Goal: Task Accomplishment & Management: Manage account settings

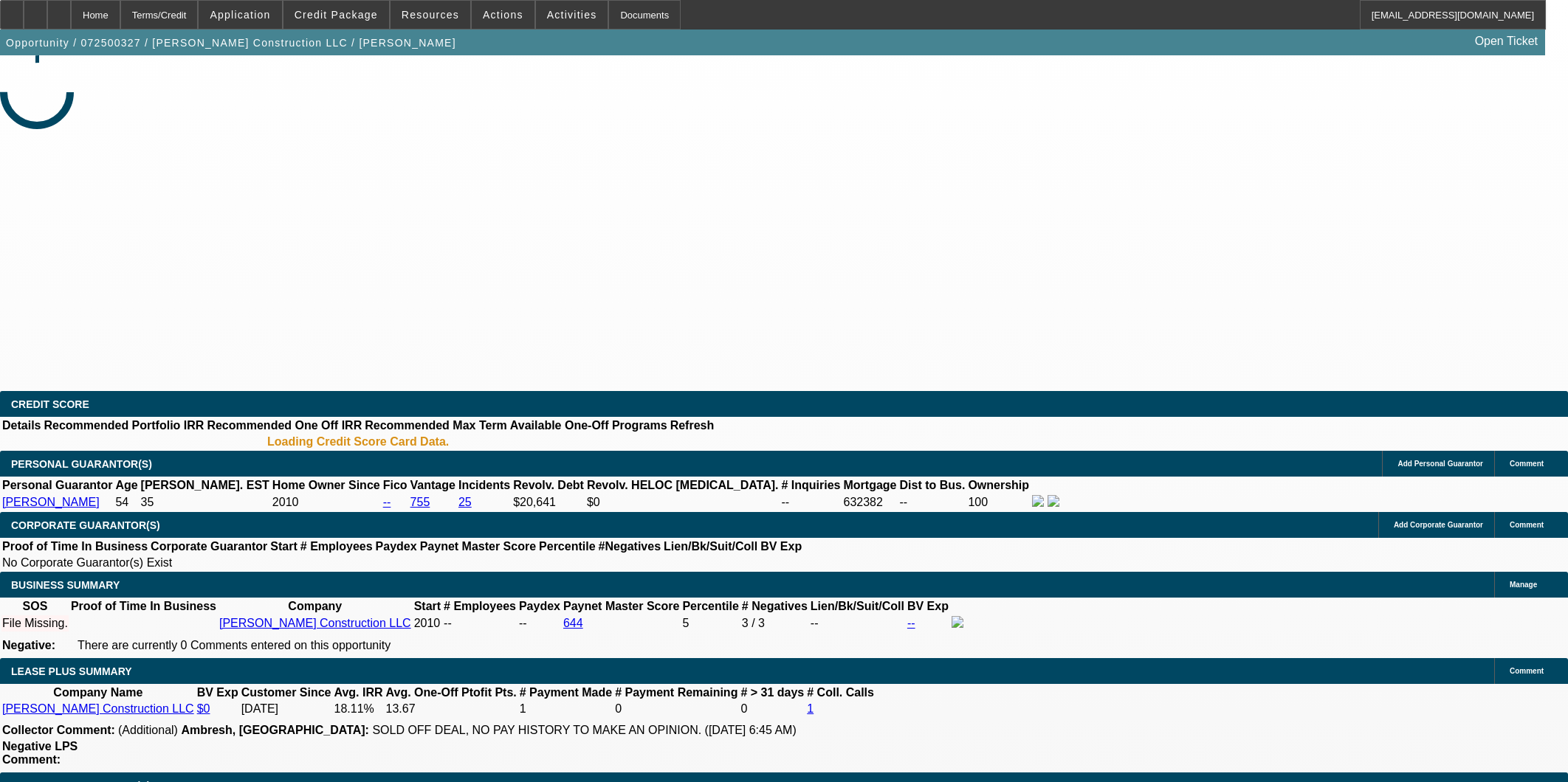
select select "0"
select select "2"
select select "0.1"
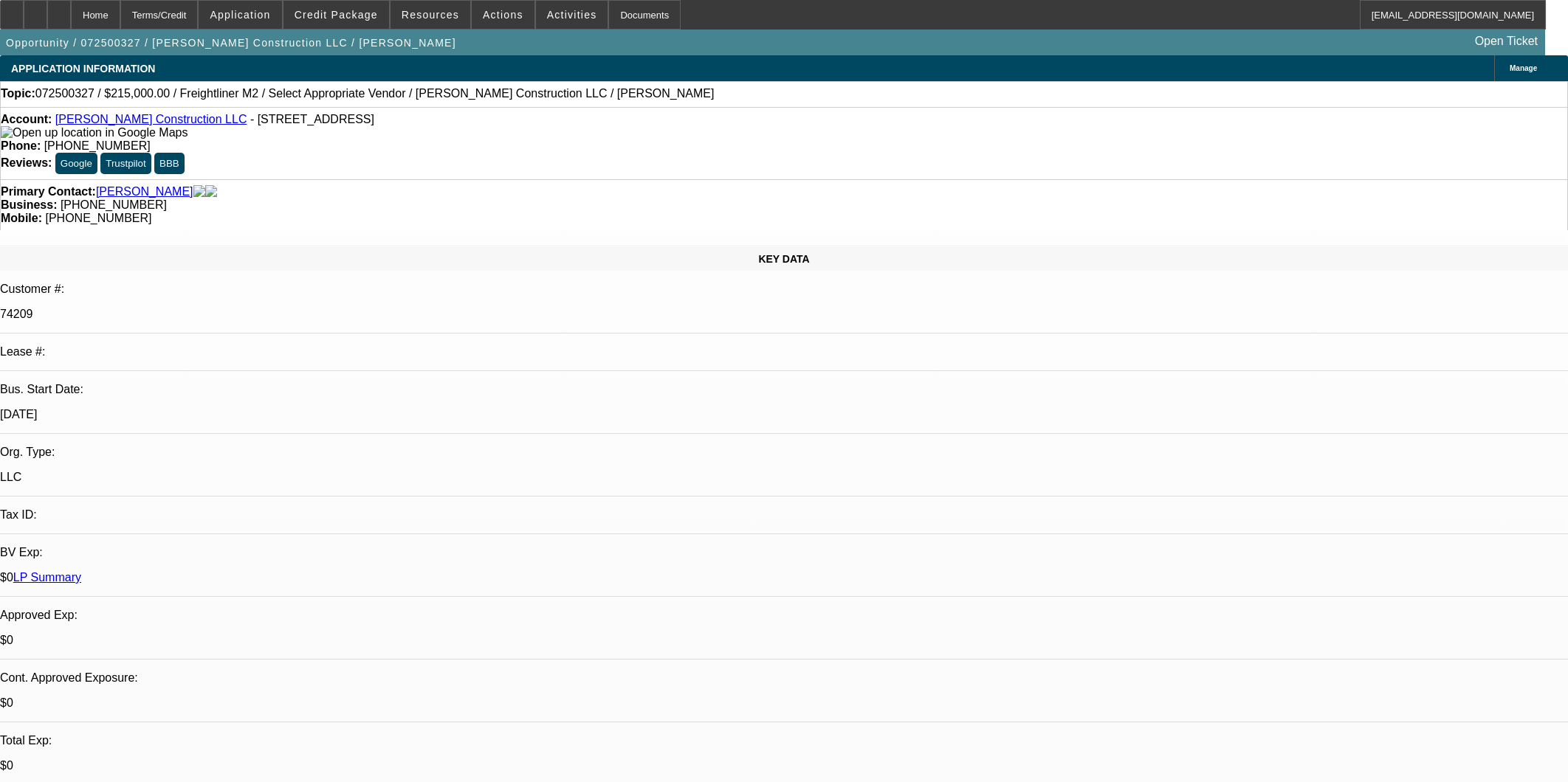
select select "1"
select select "2"
select select "4"
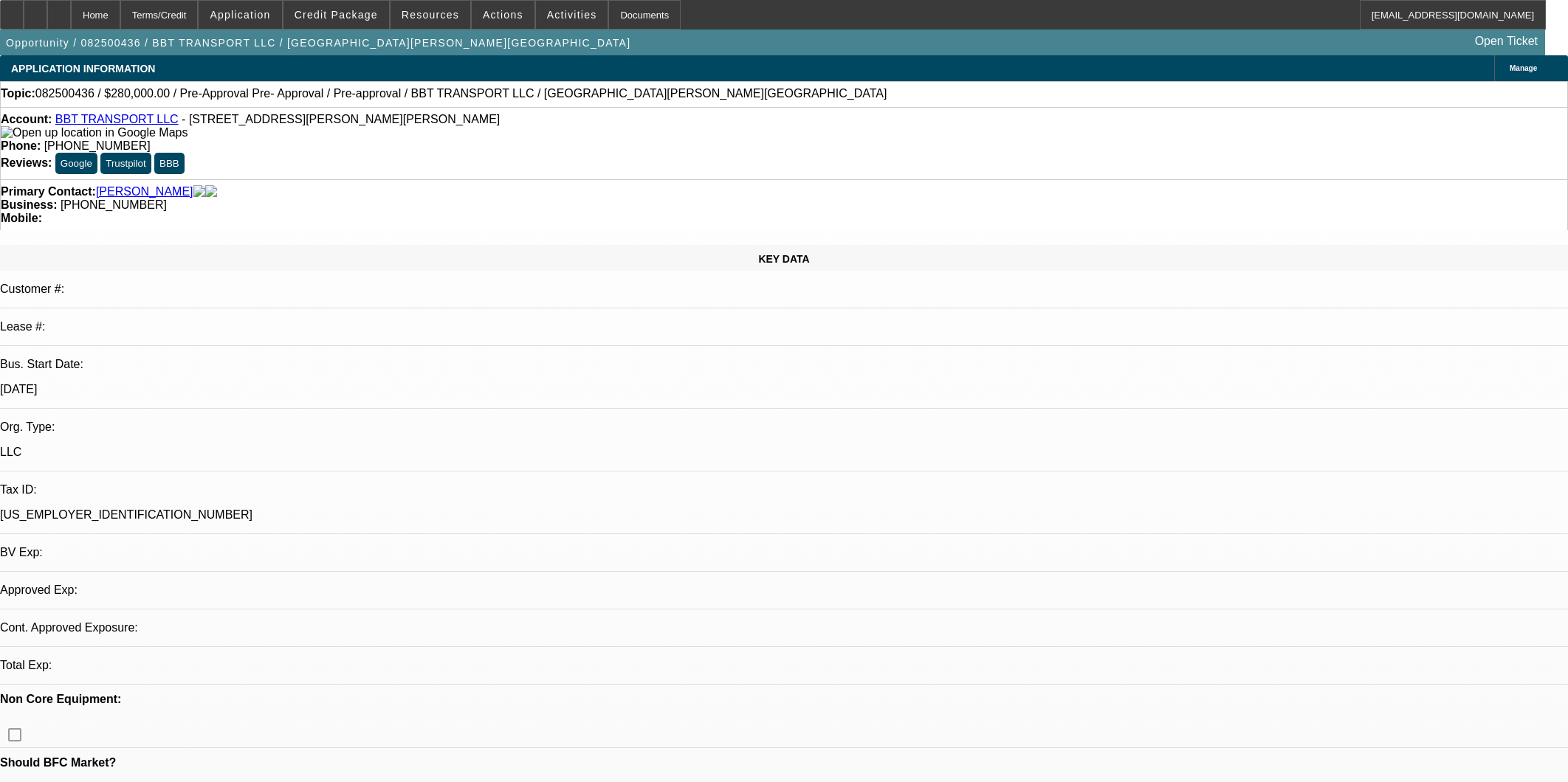
select select "0"
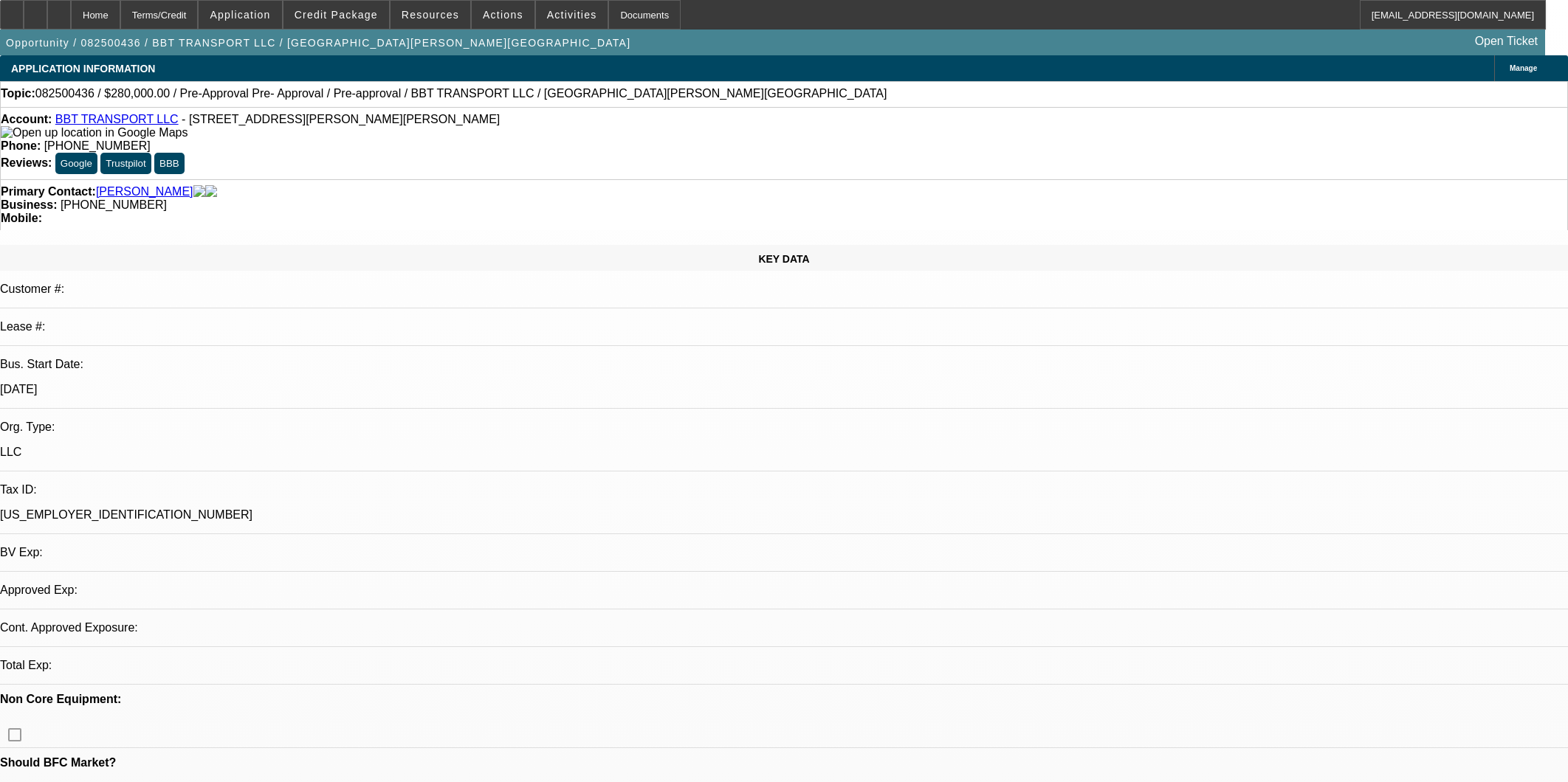
select select "0"
select select "1"
select select "6"
select select "1"
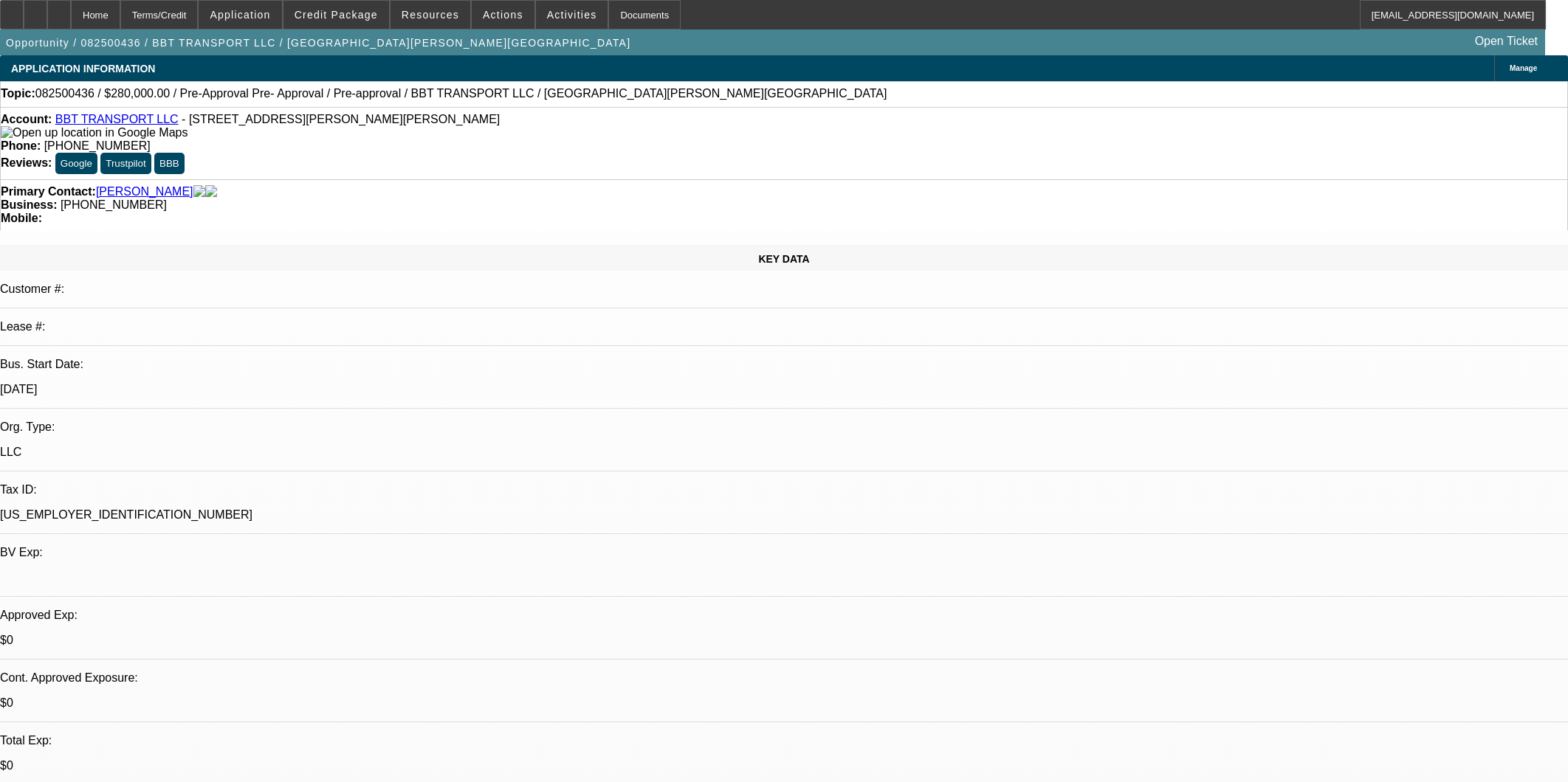
select select "1"
select select "6"
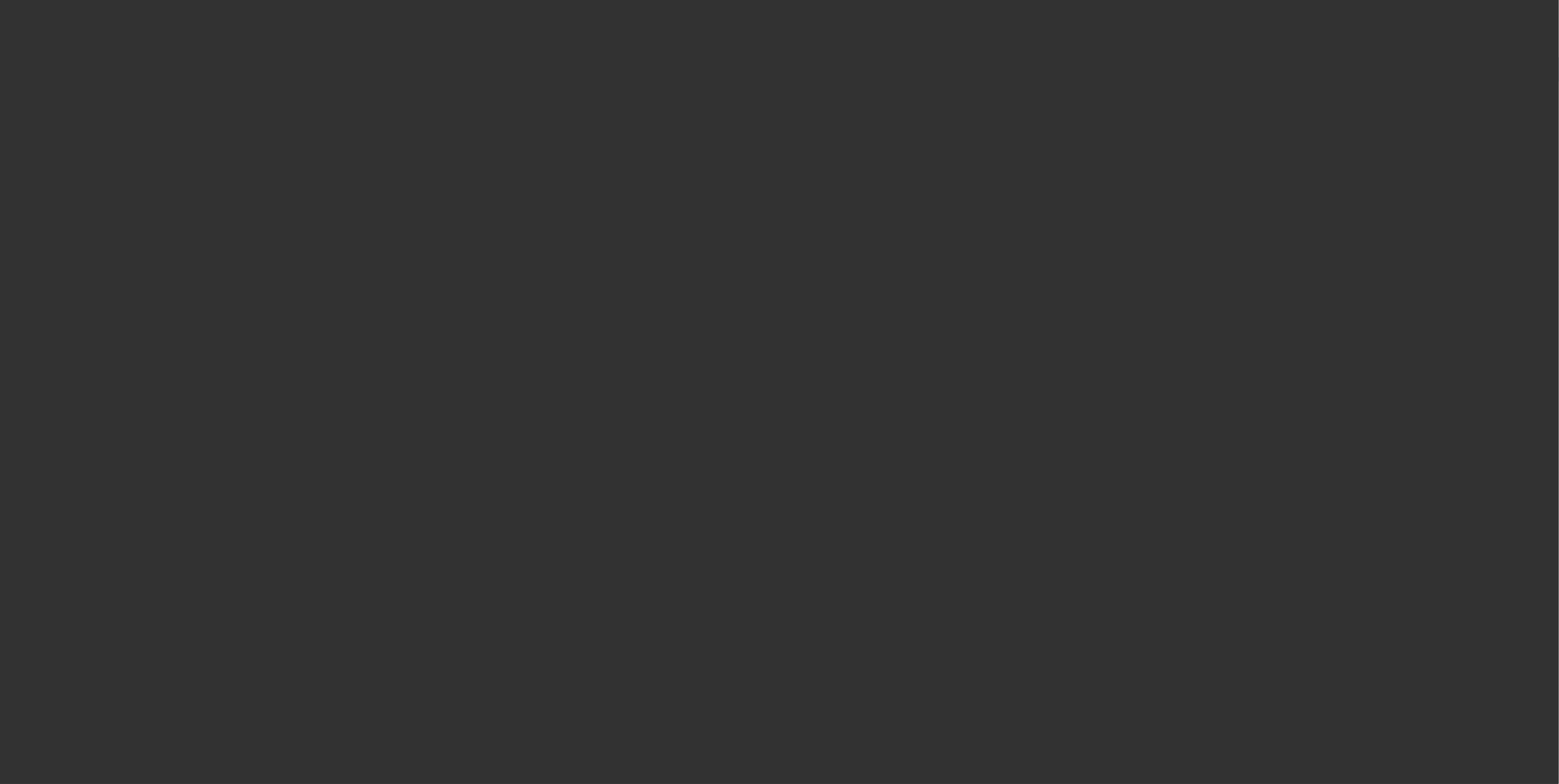
select select "0.1"
select select "2"
select select "0.1"
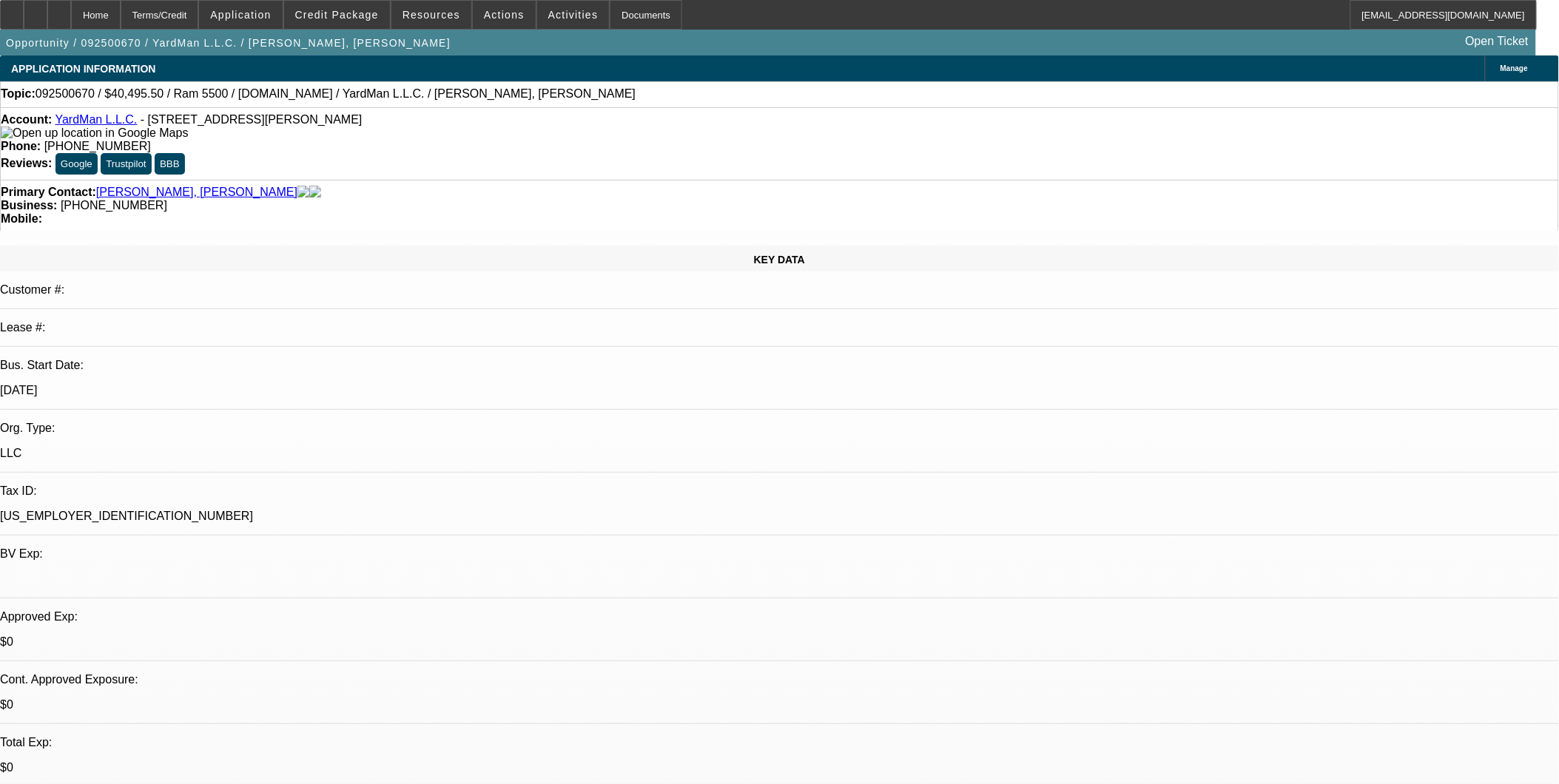
select select "1"
select select "2"
select select "4"
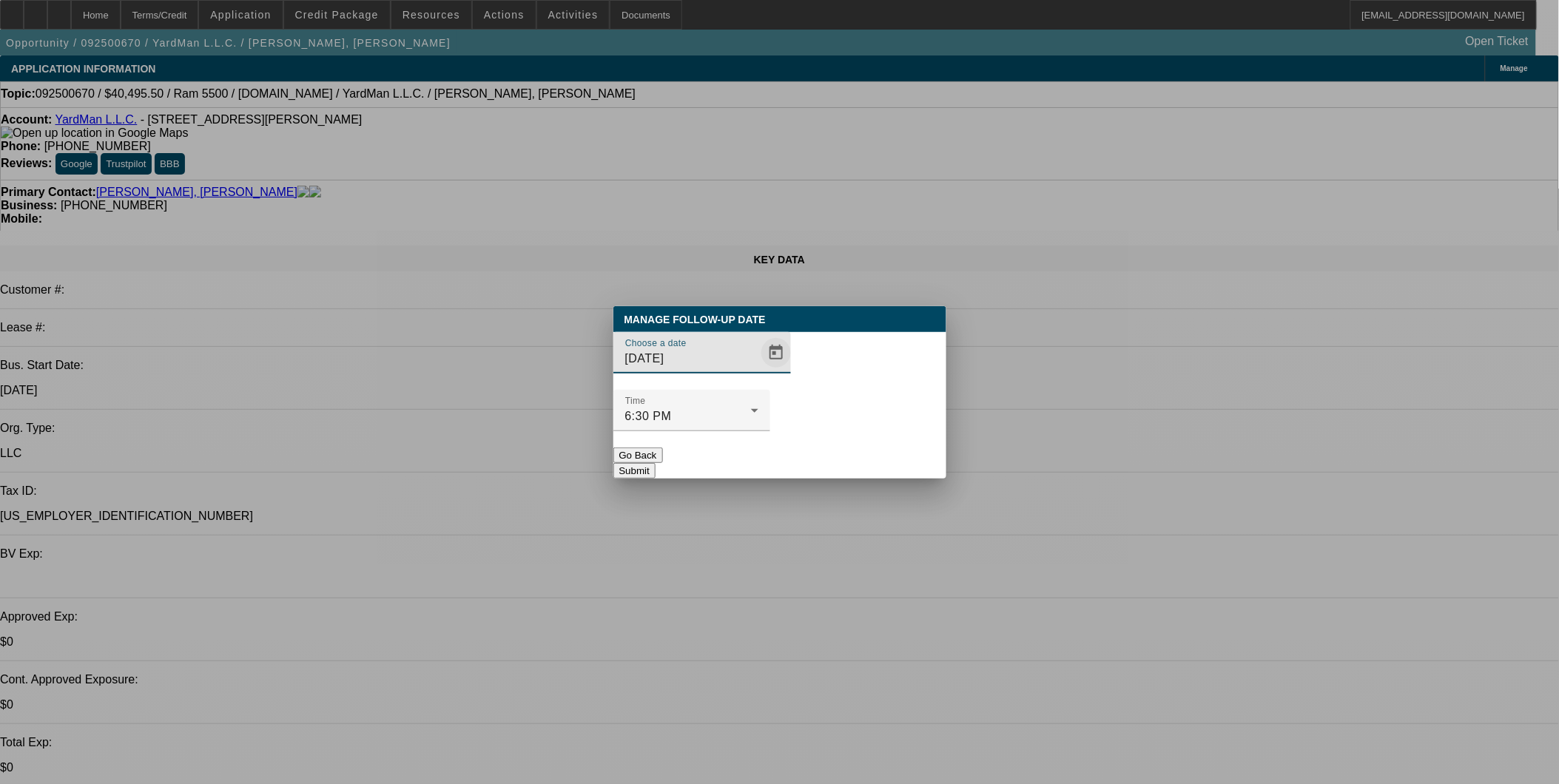
click at [759, 371] on span "Open calendar" at bounding box center [776, 353] width 35 height 35
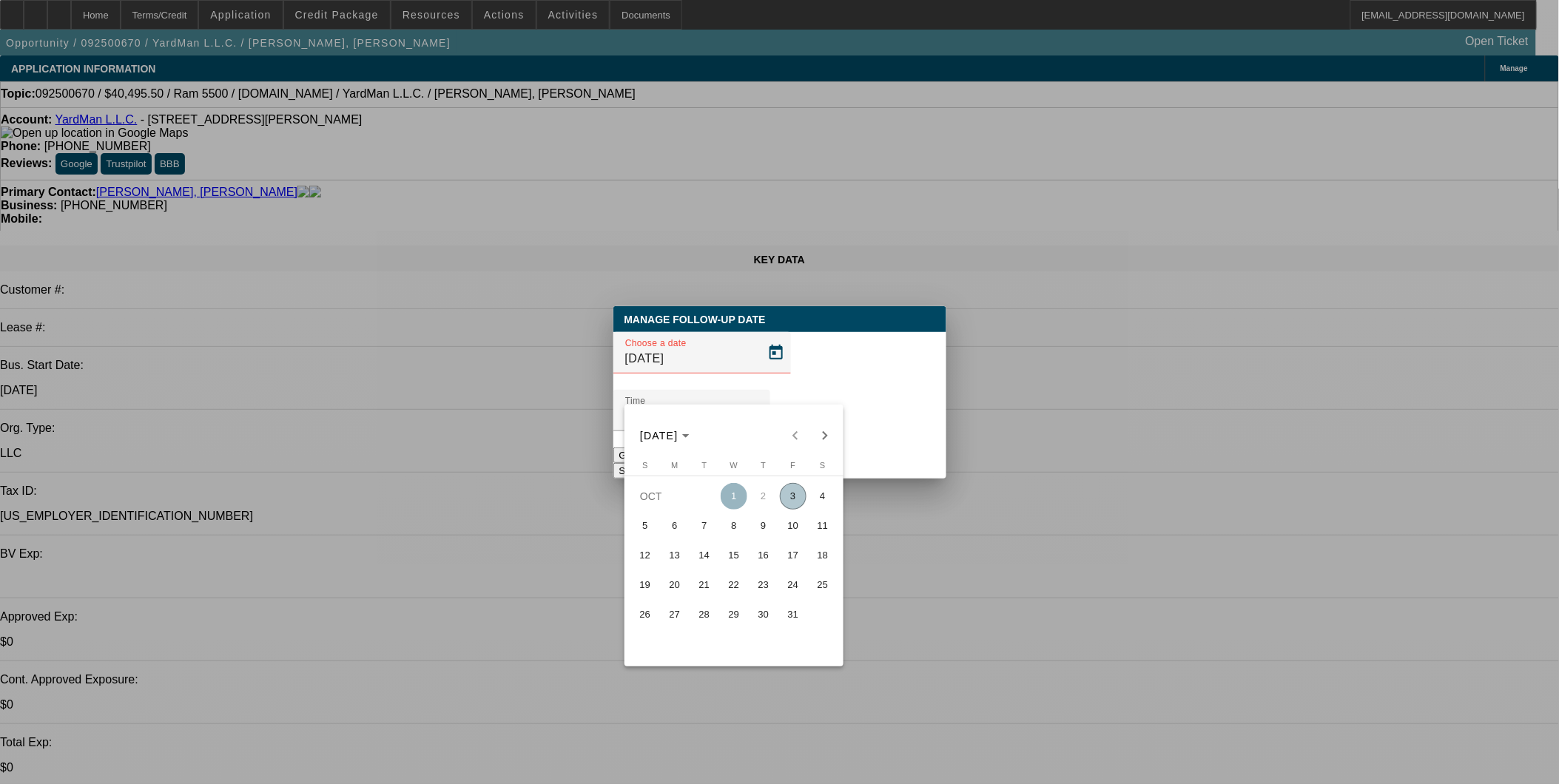
click at [798, 503] on span "3" at bounding box center [793, 496] width 27 height 27
type input "[DATE]"
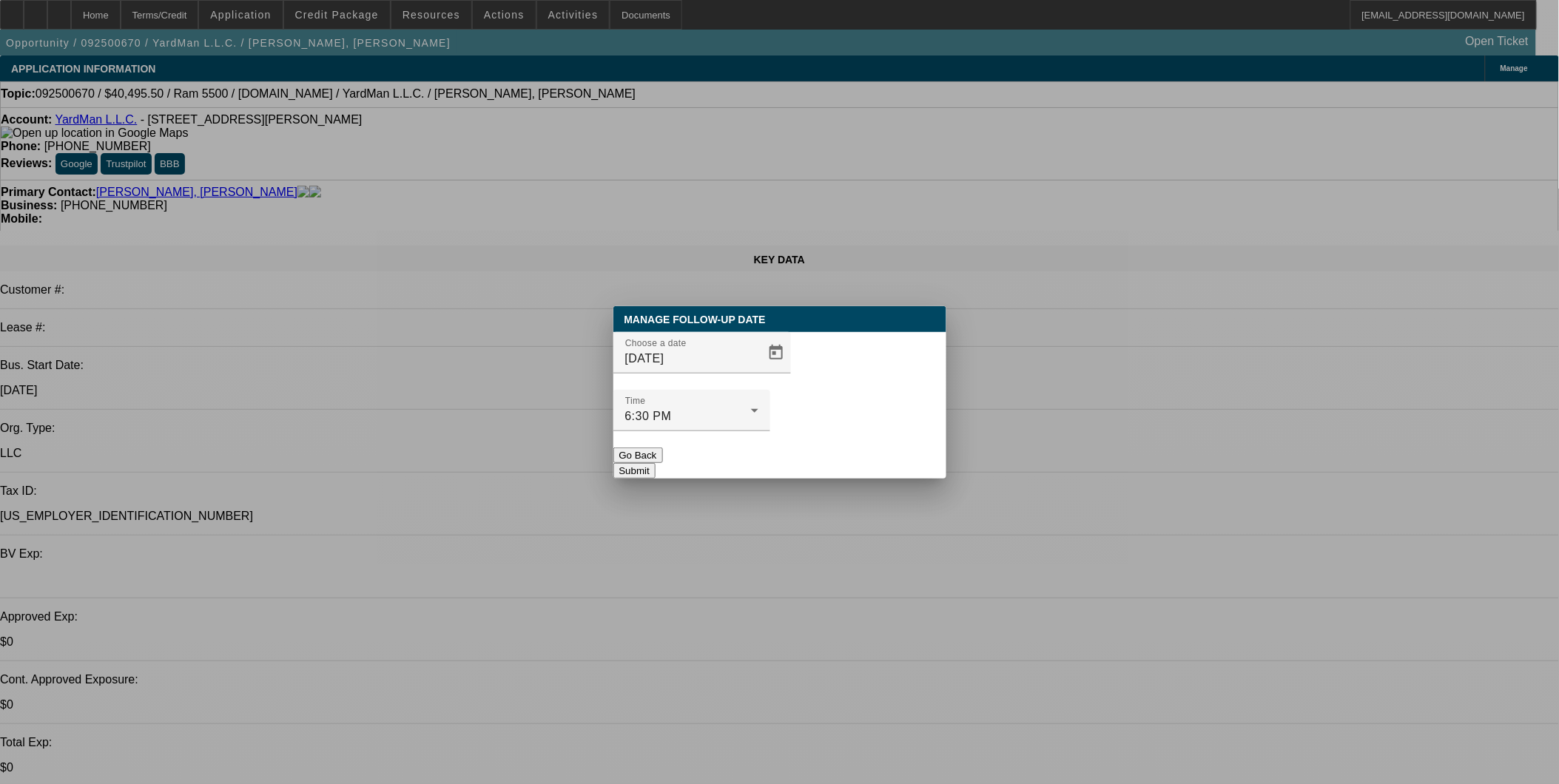
click at [656, 463] on button "Submit" at bounding box center [635, 470] width 42 height 15
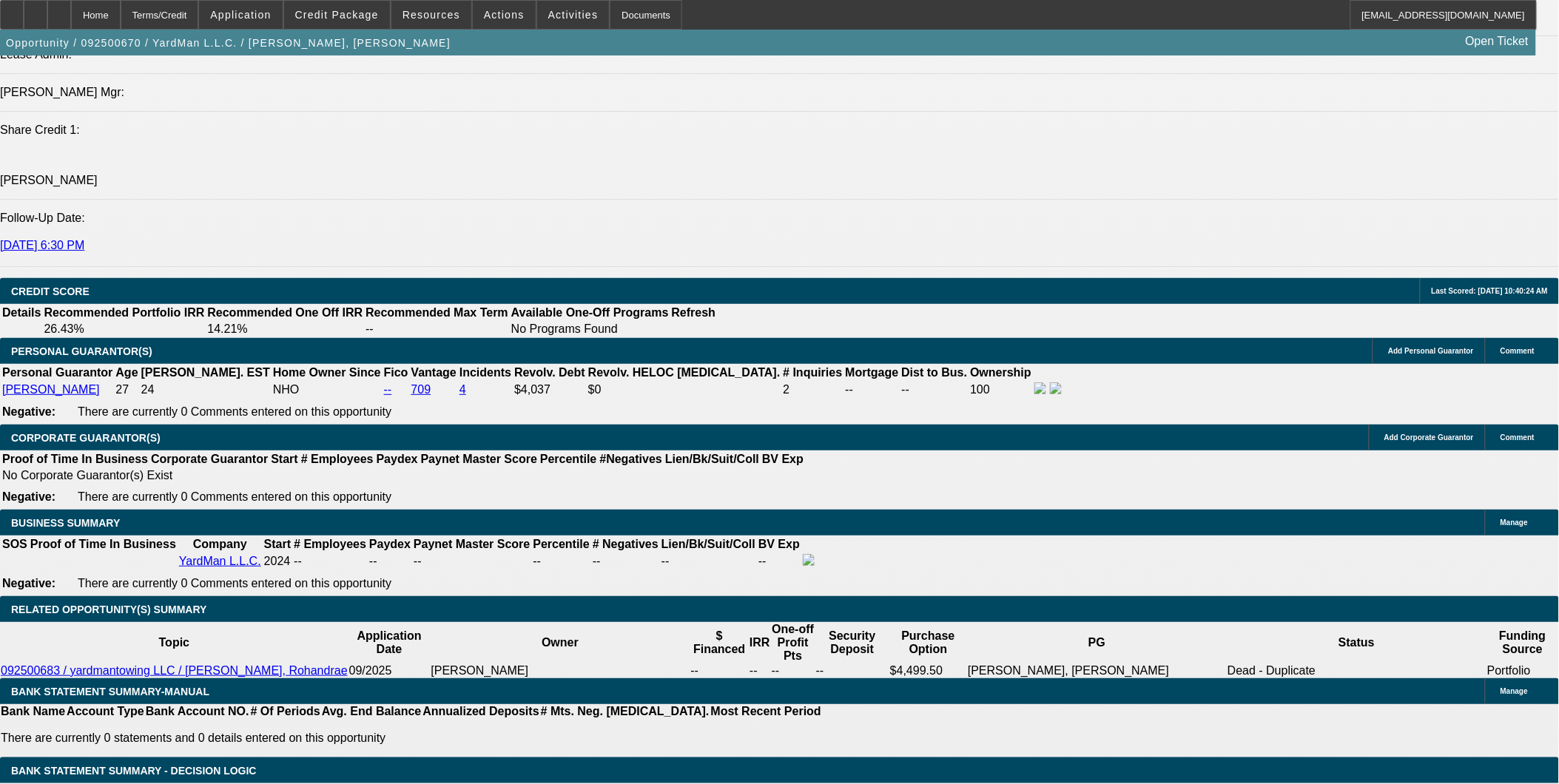
scroll to position [1726, 0]
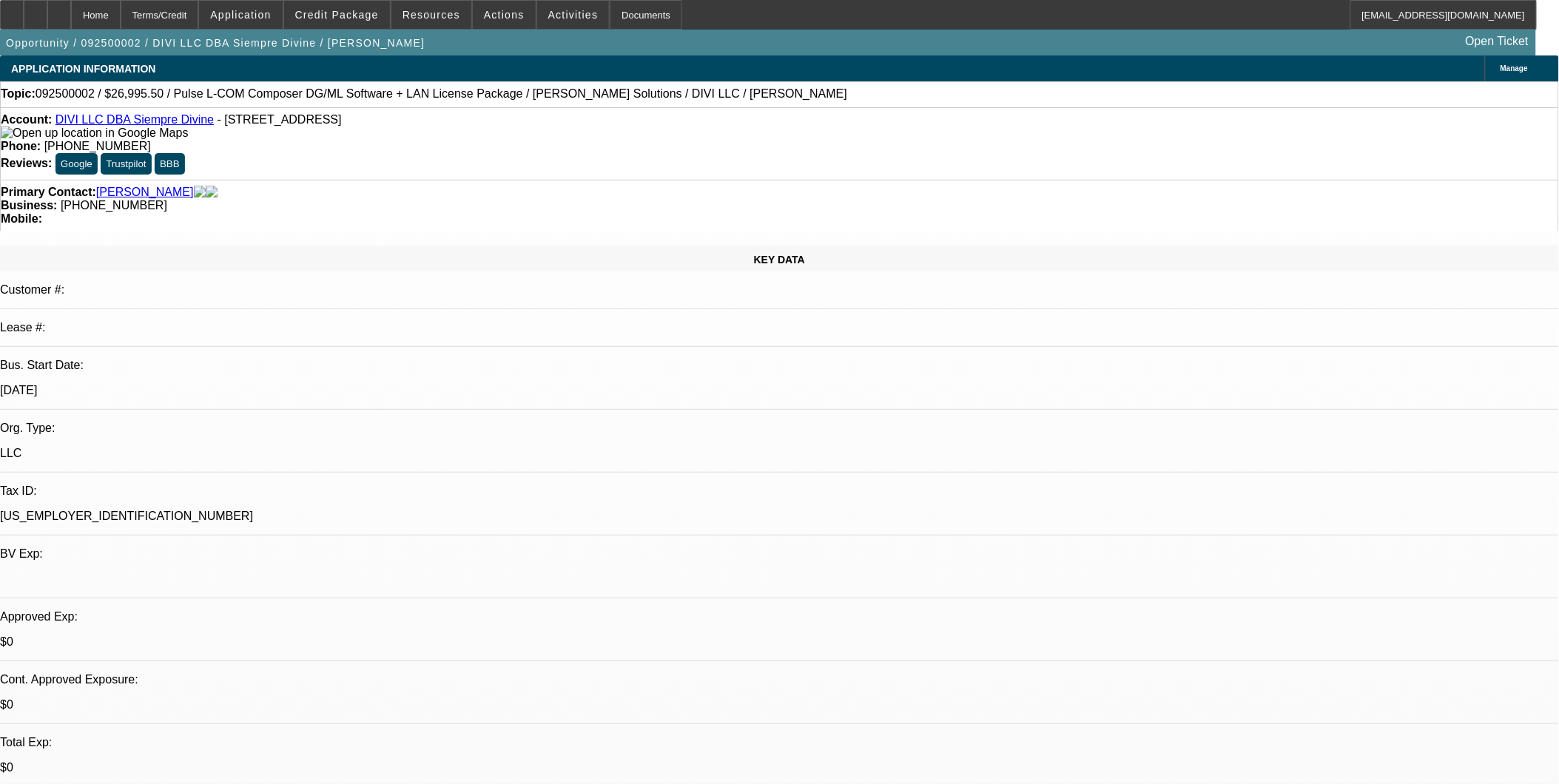
select select "0"
select select "0.1"
select select "0"
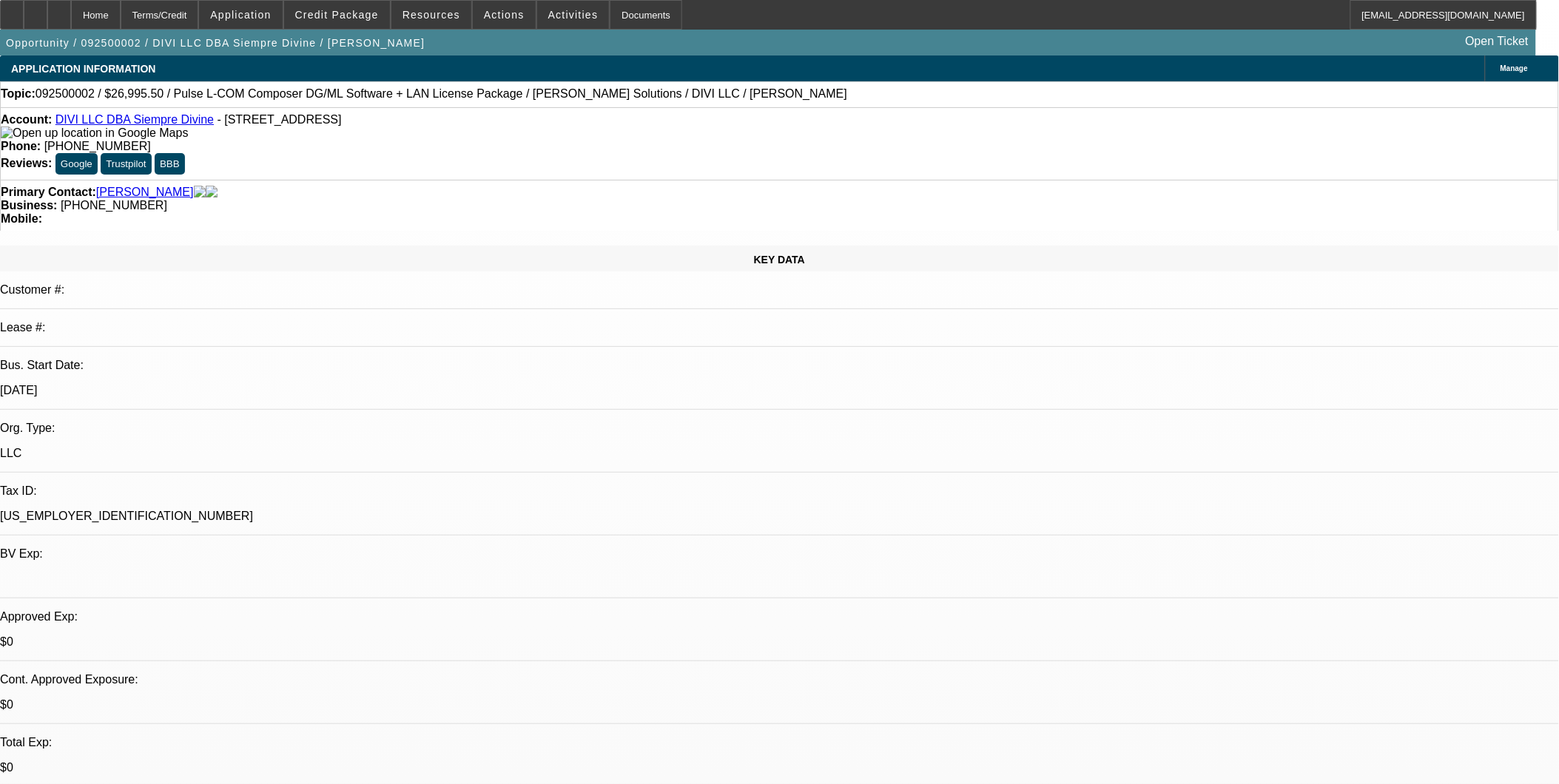
select select "0.1"
select select "0"
select select "2"
select select "0.1"
select select "1"
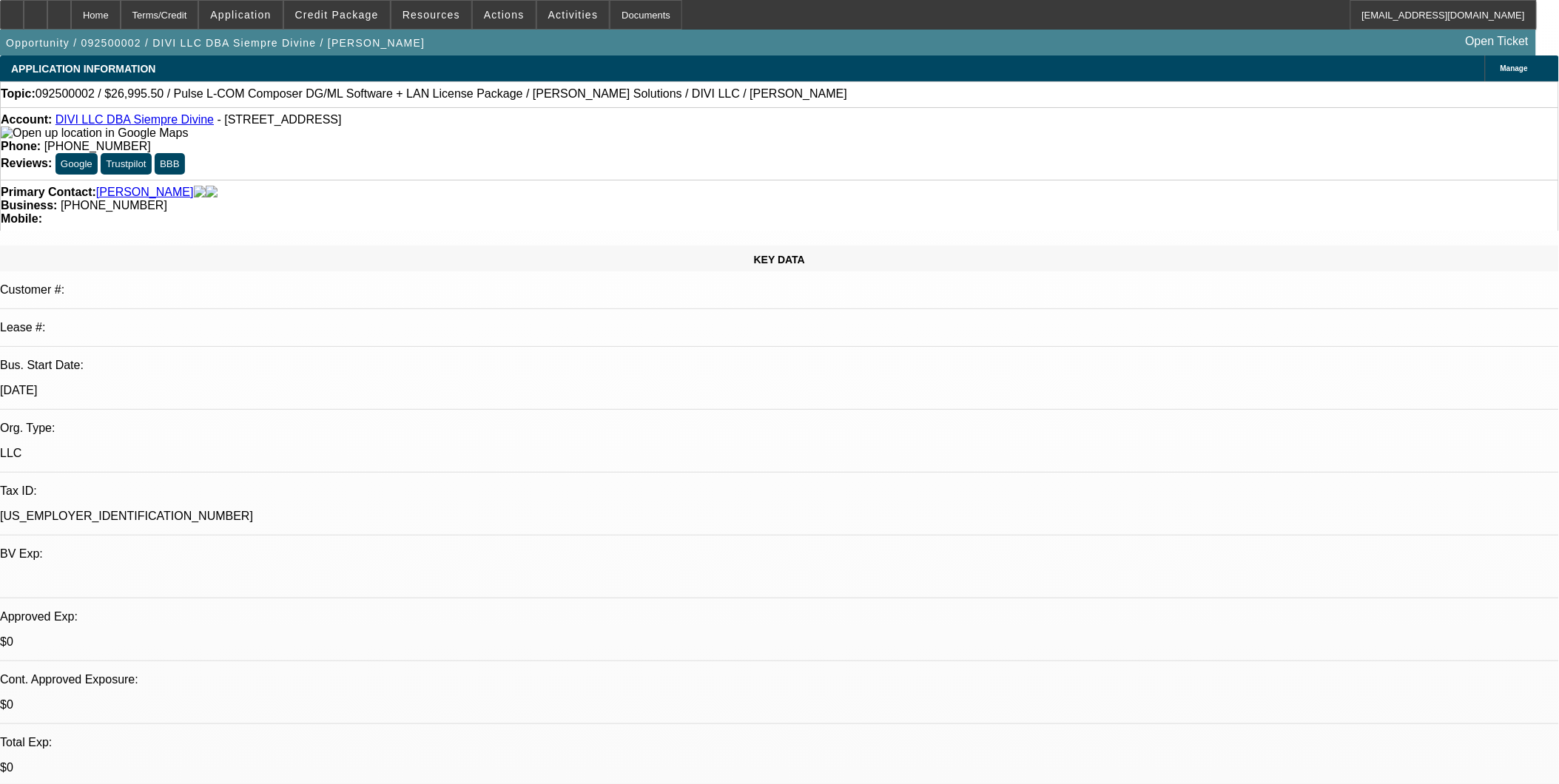
select select "1"
select select "4"
select select "1"
select select "4"
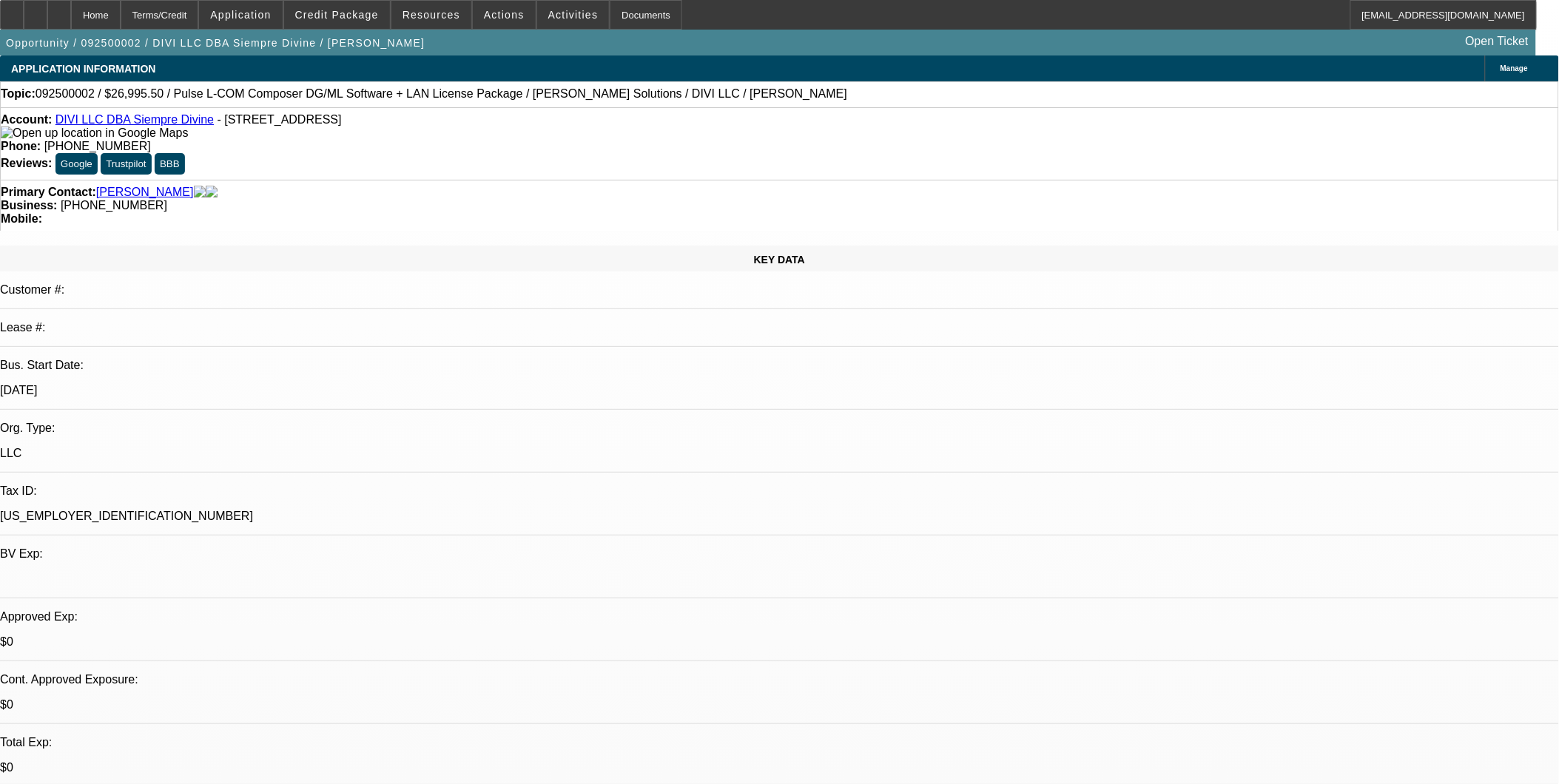
select select "1"
select select "2"
select select "4"
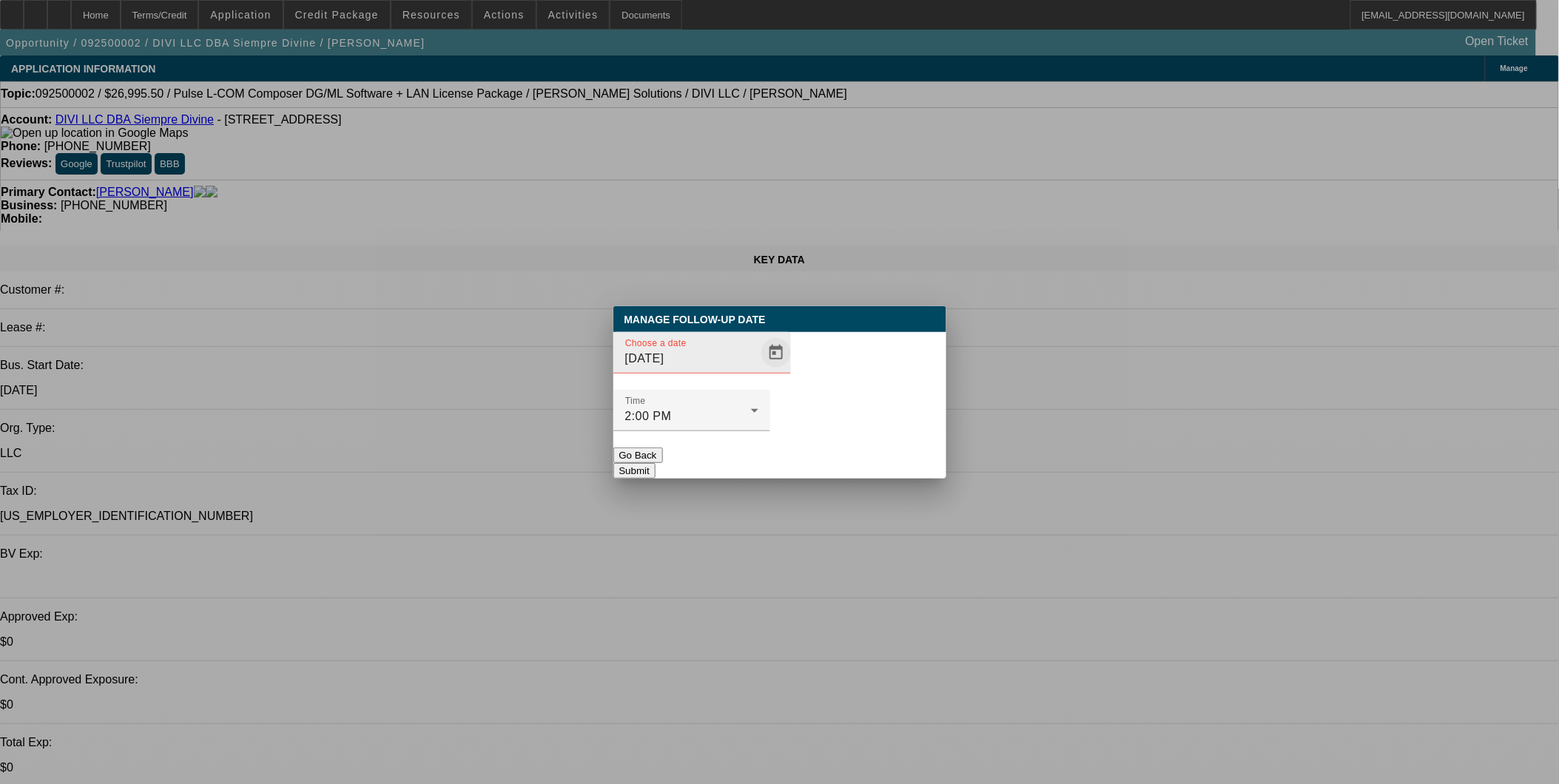
click at [759, 371] on span "Open calendar" at bounding box center [776, 353] width 35 height 35
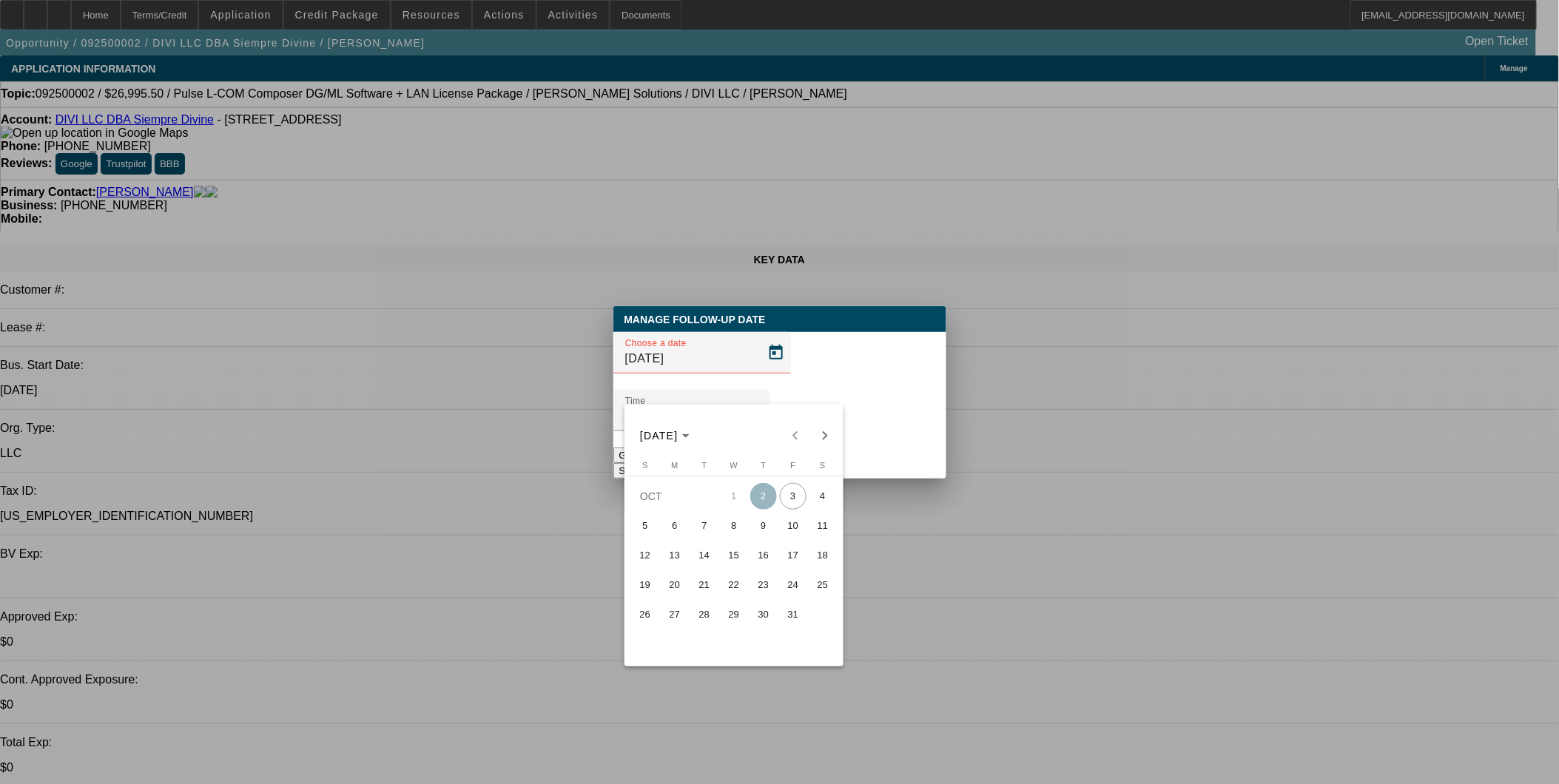
click at [794, 506] on span "3" at bounding box center [793, 496] width 27 height 27
type input "10/3/2025"
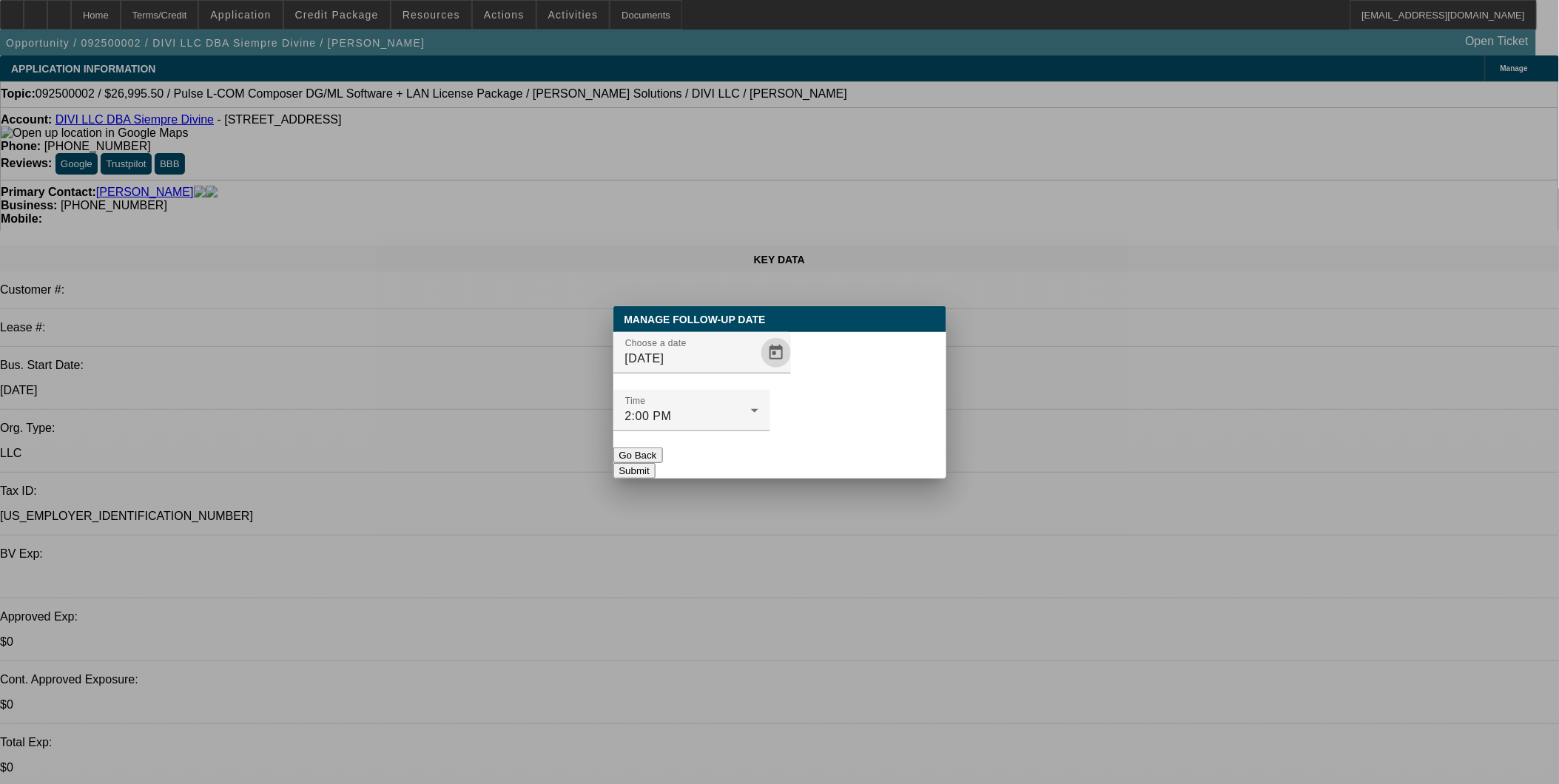
click at [656, 463] on button "Submit" at bounding box center [635, 470] width 42 height 15
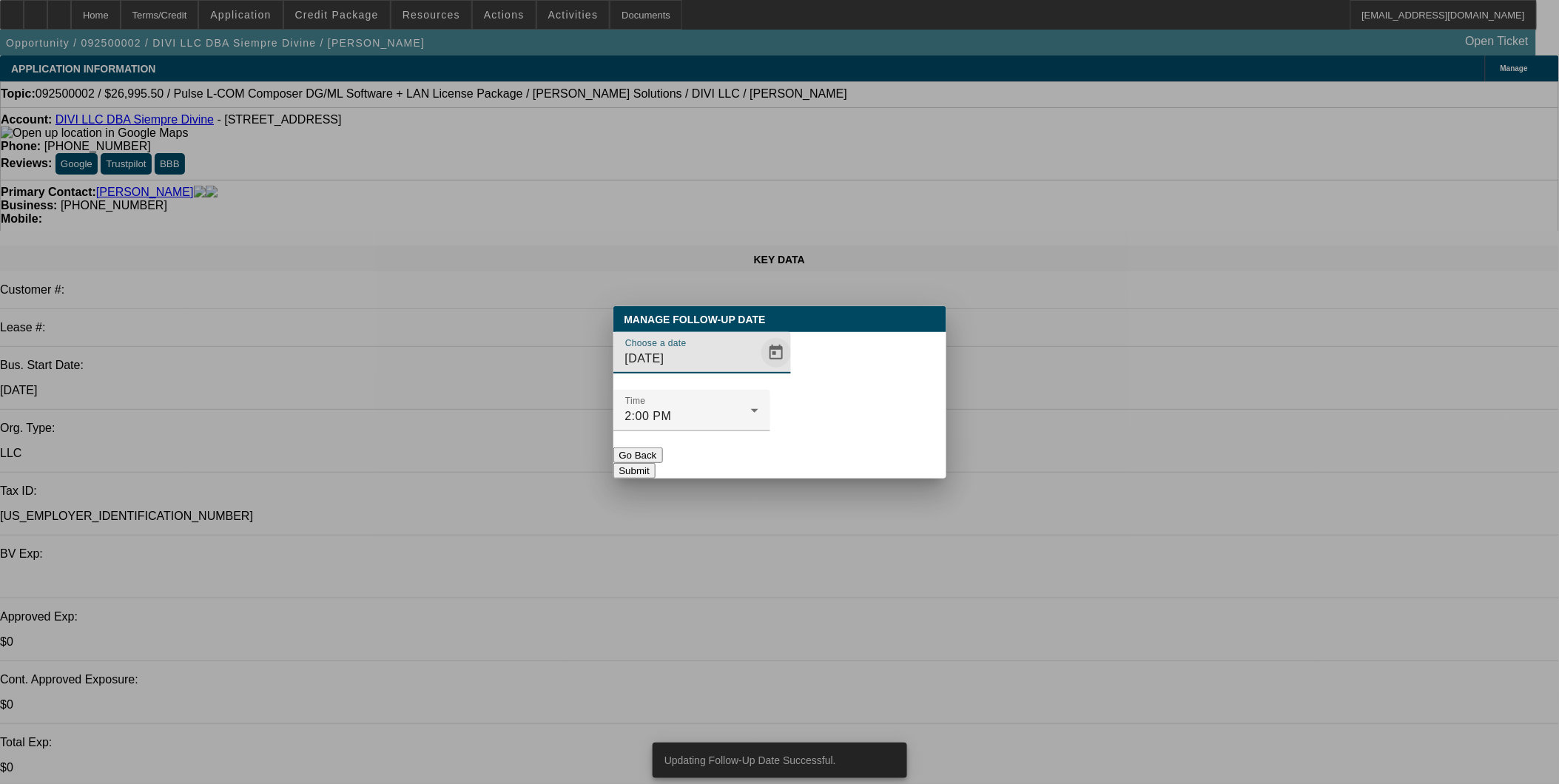
click at [759, 371] on span "Open calendar" at bounding box center [776, 353] width 35 height 35
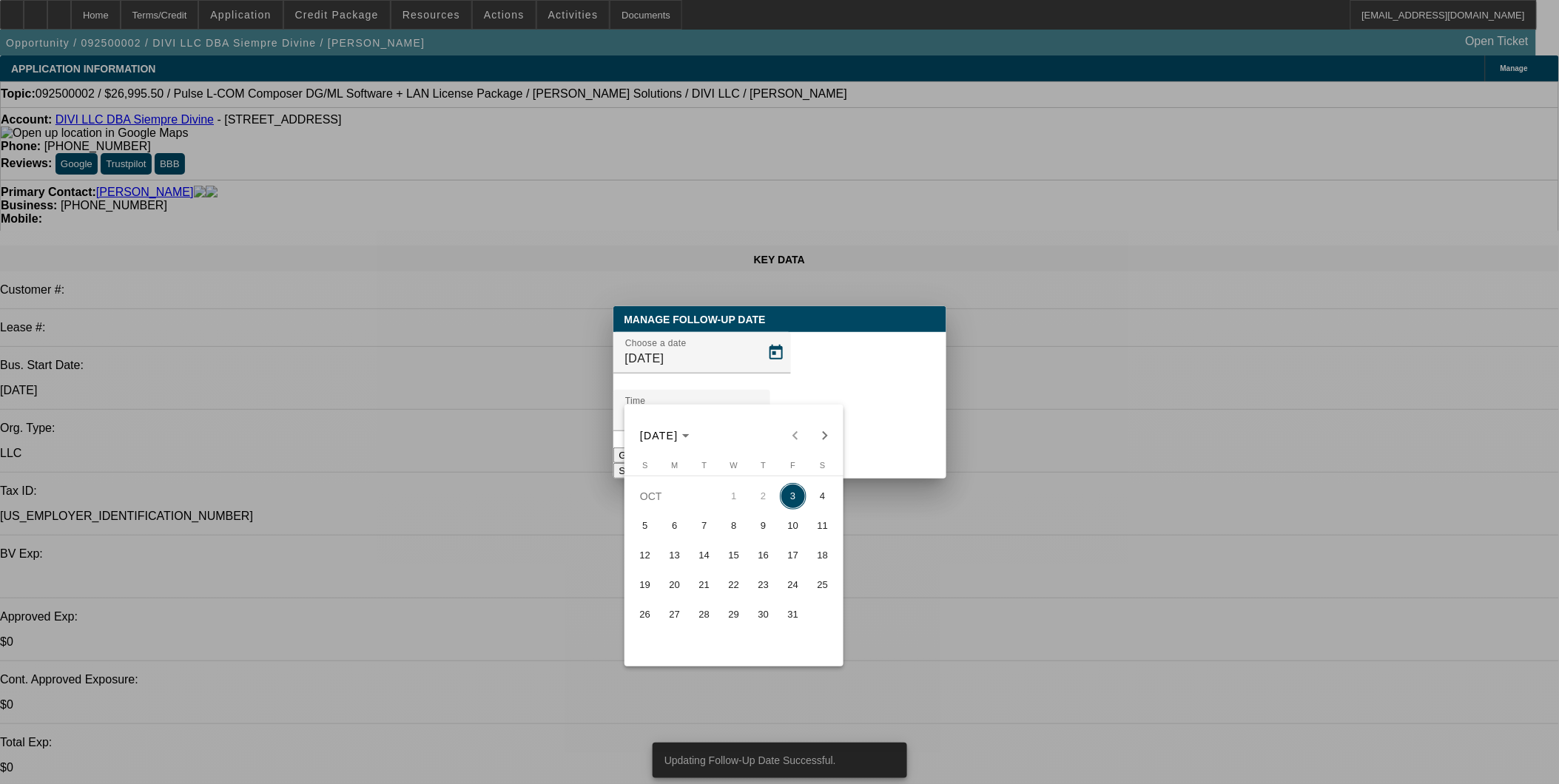
click at [790, 533] on span "10" at bounding box center [793, 526] width 27 height 27
type input "10/10/2025"
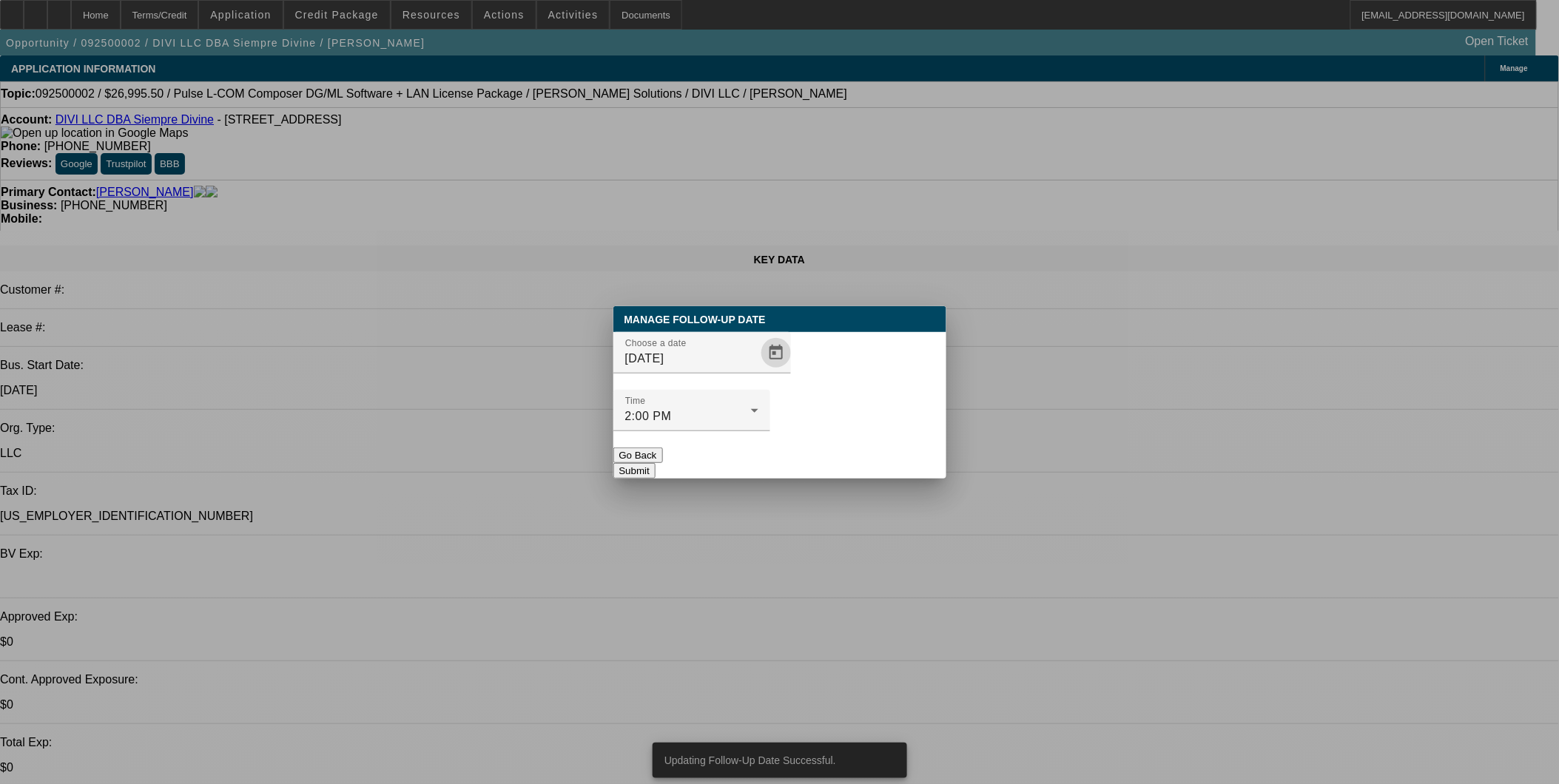
click at [656, 463] on button "Submit" at bounding box center [635, 470] width 42 height 15
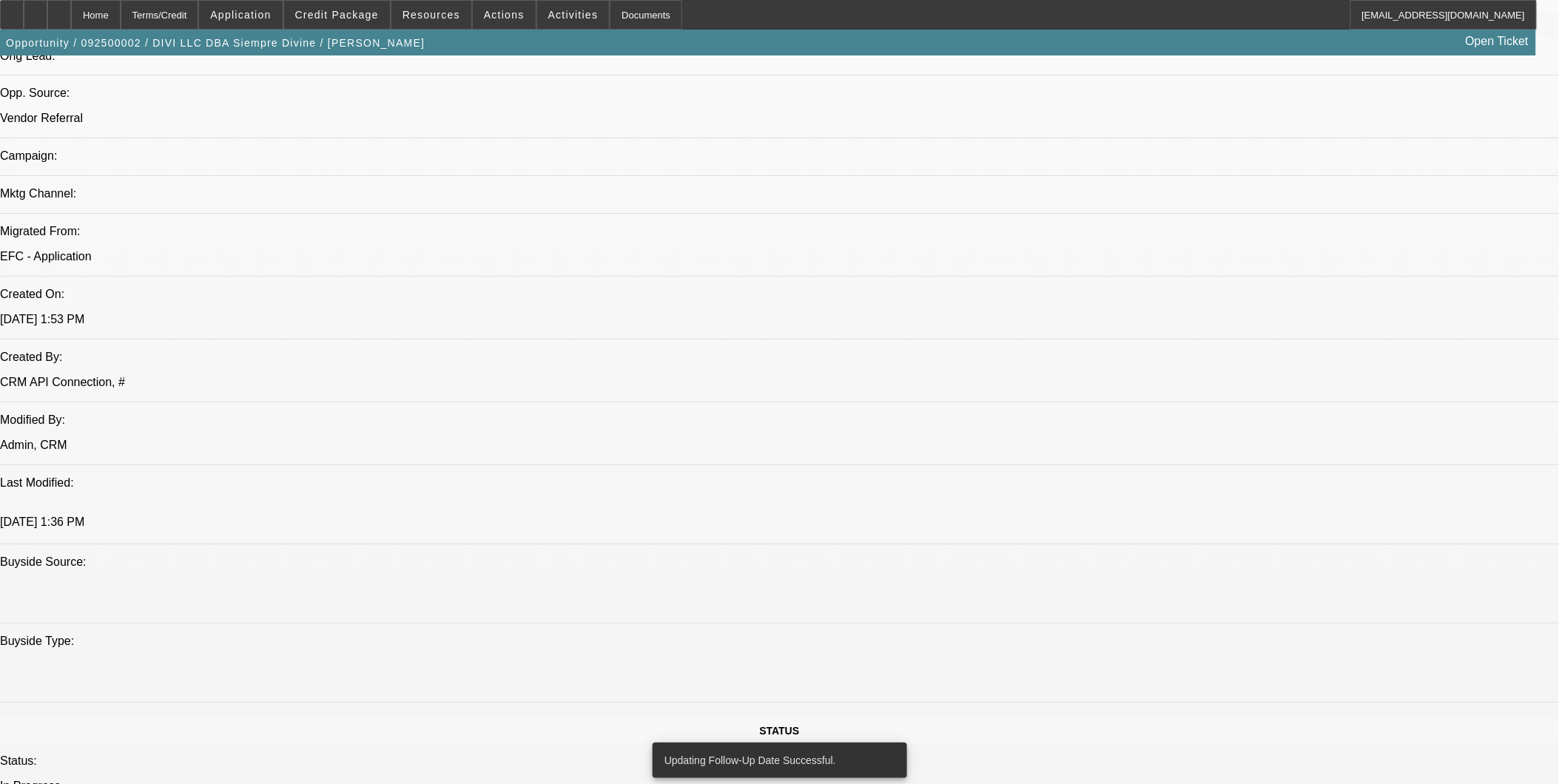
scroll to position [1150, 0]
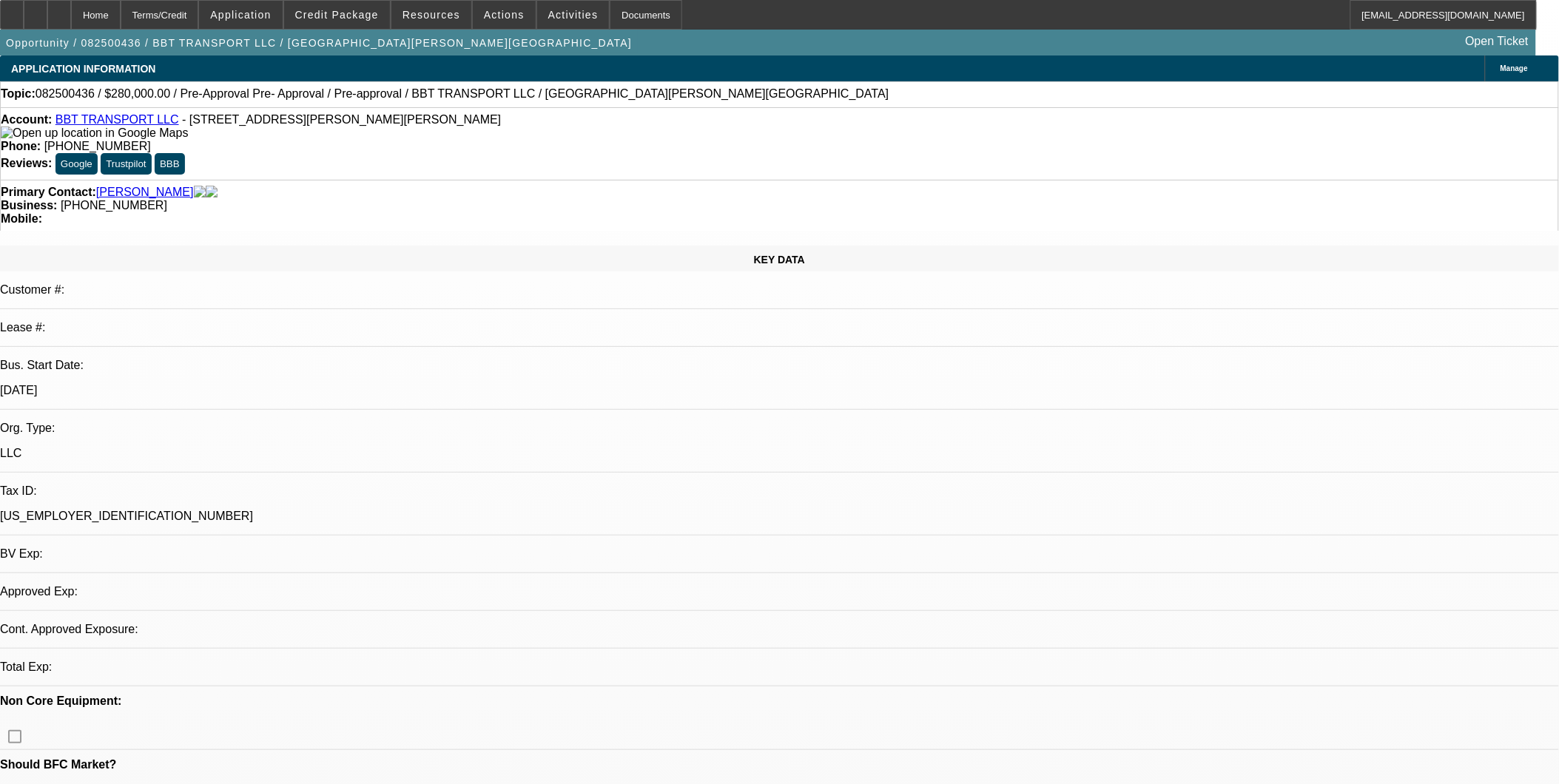
select select "0"
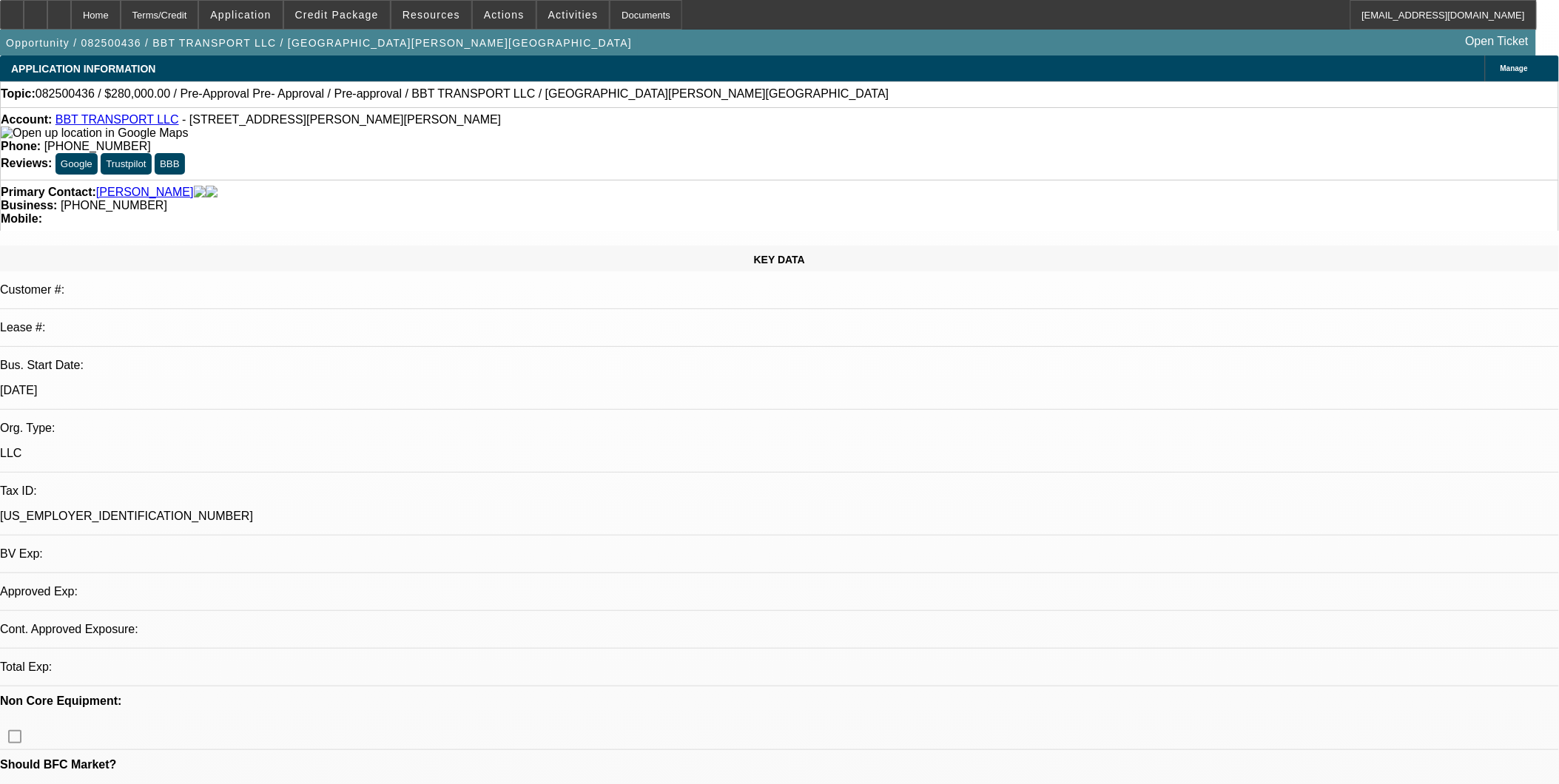
select select "0"
select select "1"
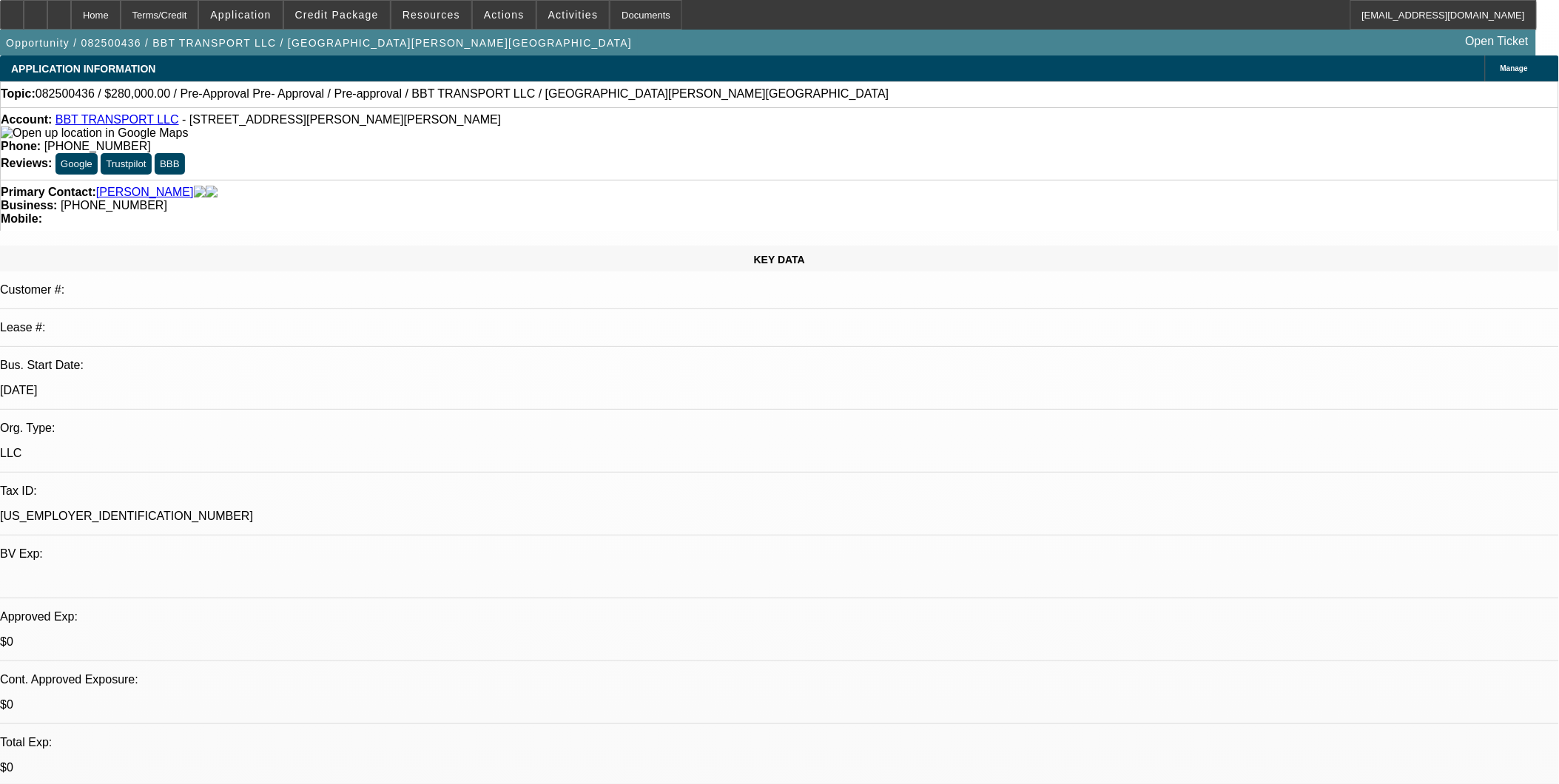
select select "6"
select select "1"
select select "6"
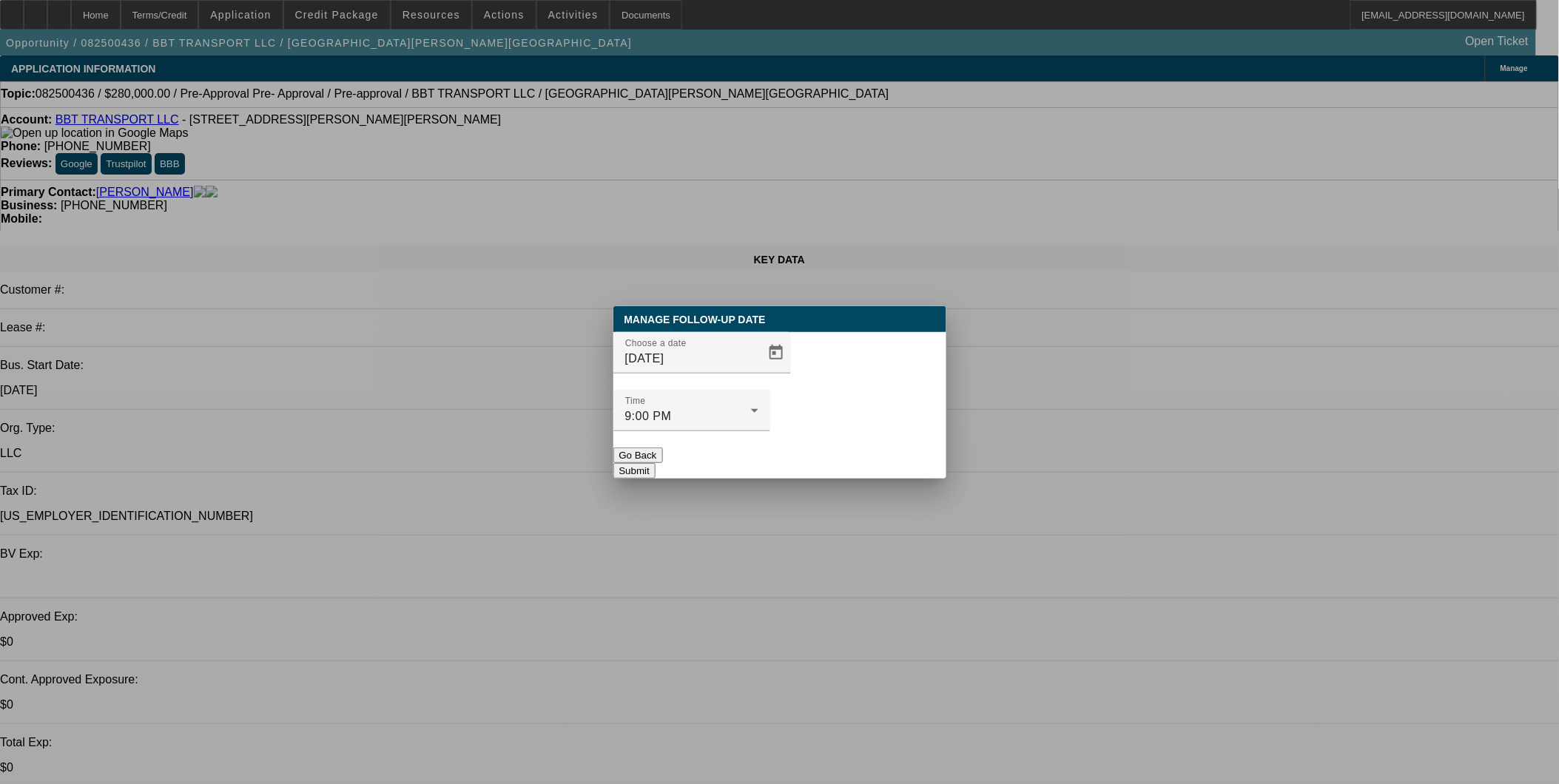
drag, startPoint x: 929, startPoint y: 364, endPoint x: 923, endPoint y: 359, distance: 7.8
click at [923, 359] on div "Manage Follow-Up Date Choose a date 9/19/2025 Time 9:00 PM Go Back Submit" at bounding box center [780, 392] width 333 height 172
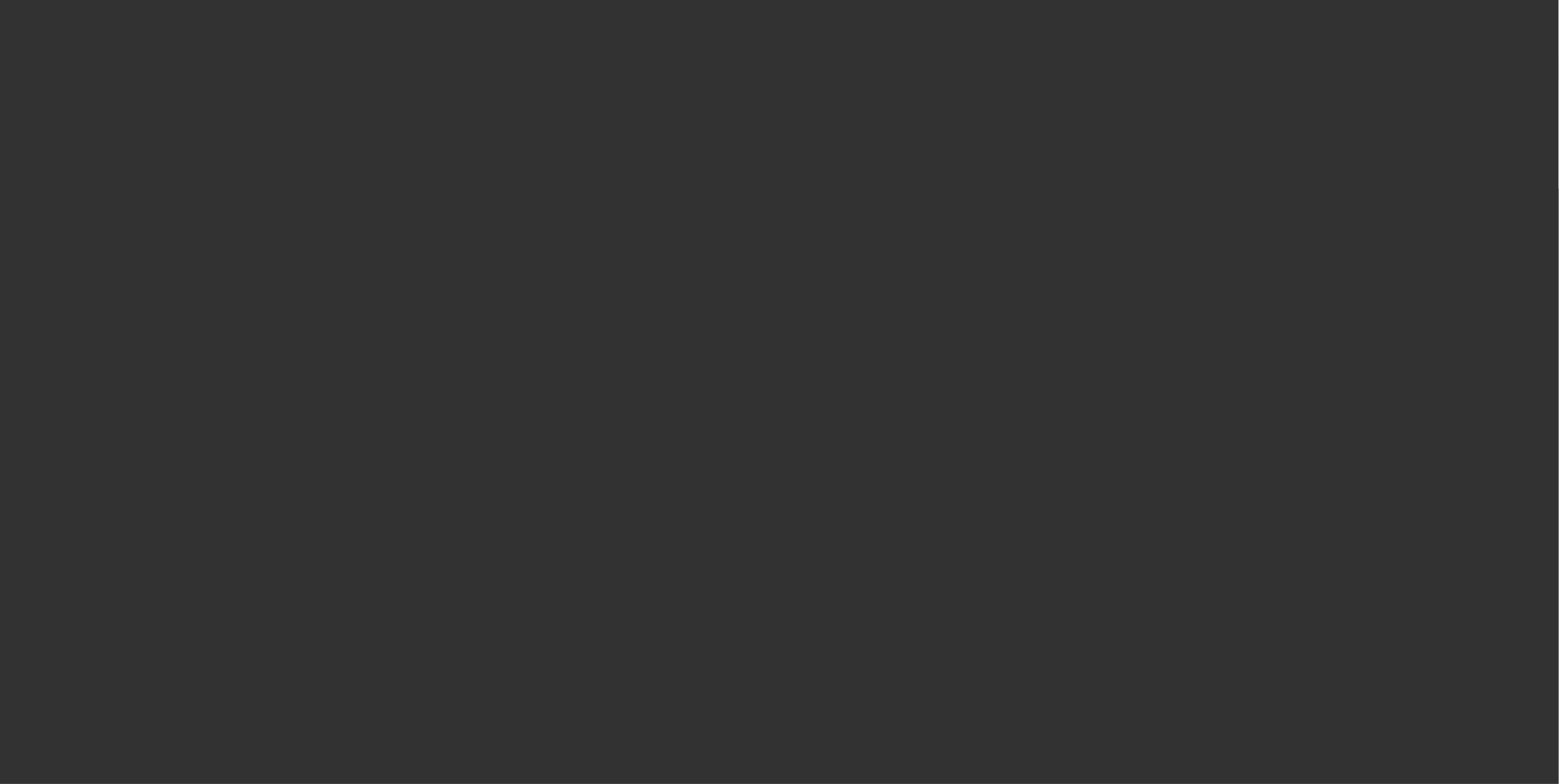
click at [761, 371] on span "Open calendar" at bounding box center [776, 353] width 35 height 35
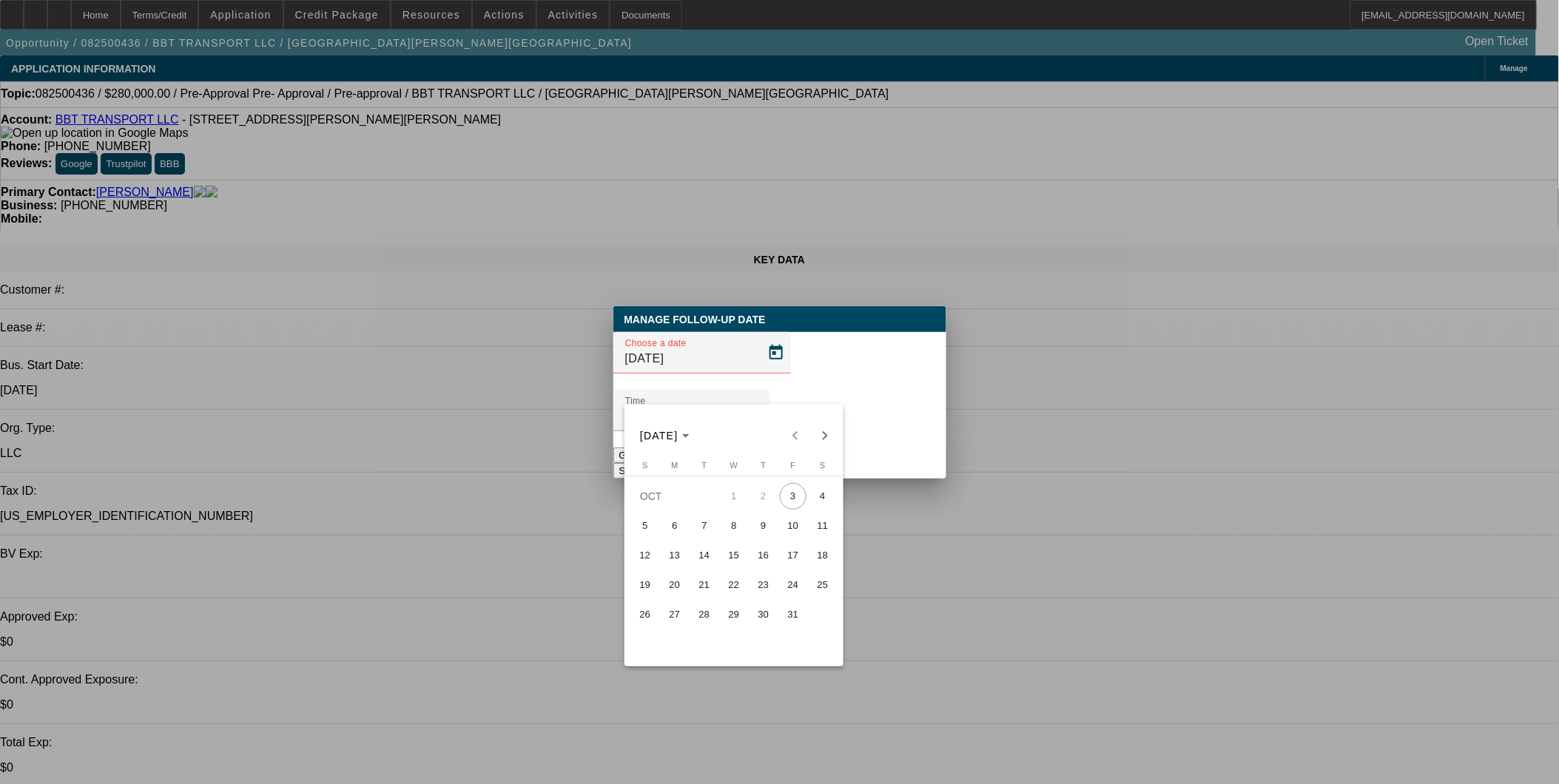
click at [792, 557] on span "17" at bounding box center [793, 555] width 27 height 27
type input "10/17/2025"
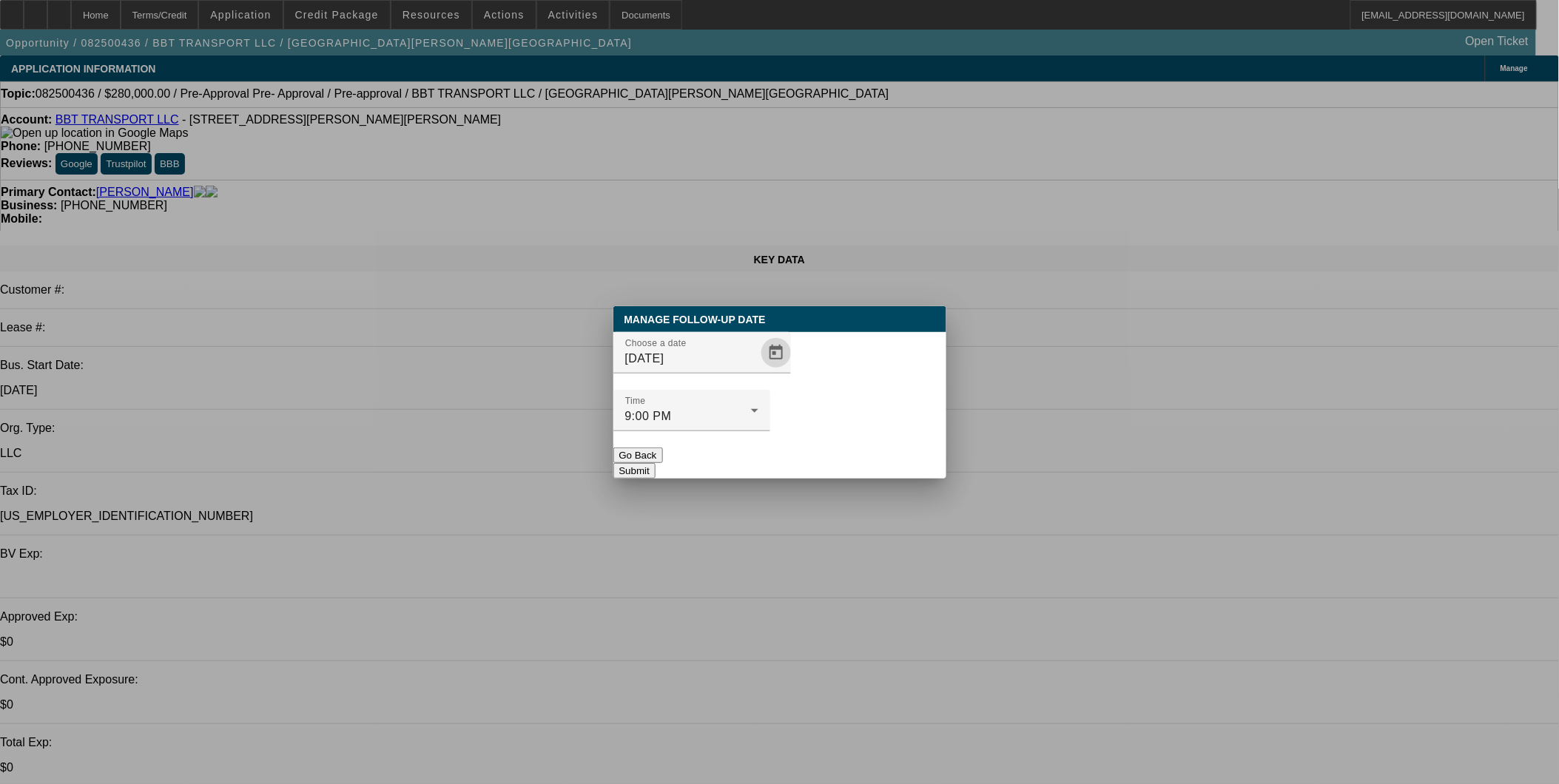
click at [656, 463] on button "Submit" at bounding box center [635, 470] width 42 height 15
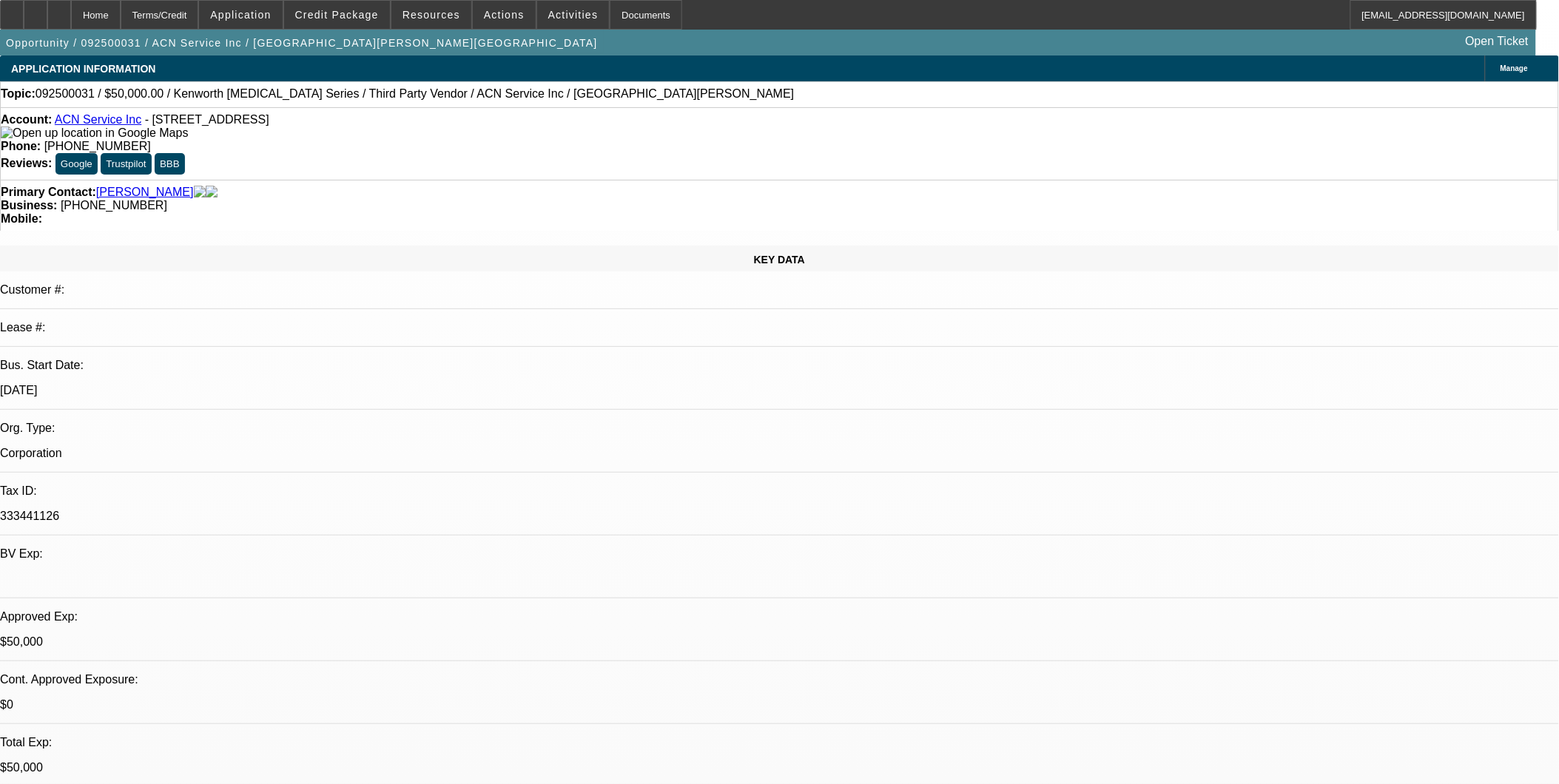
select select "0"
select select "2"
select select "0.1"
select select "0"
select select "2"
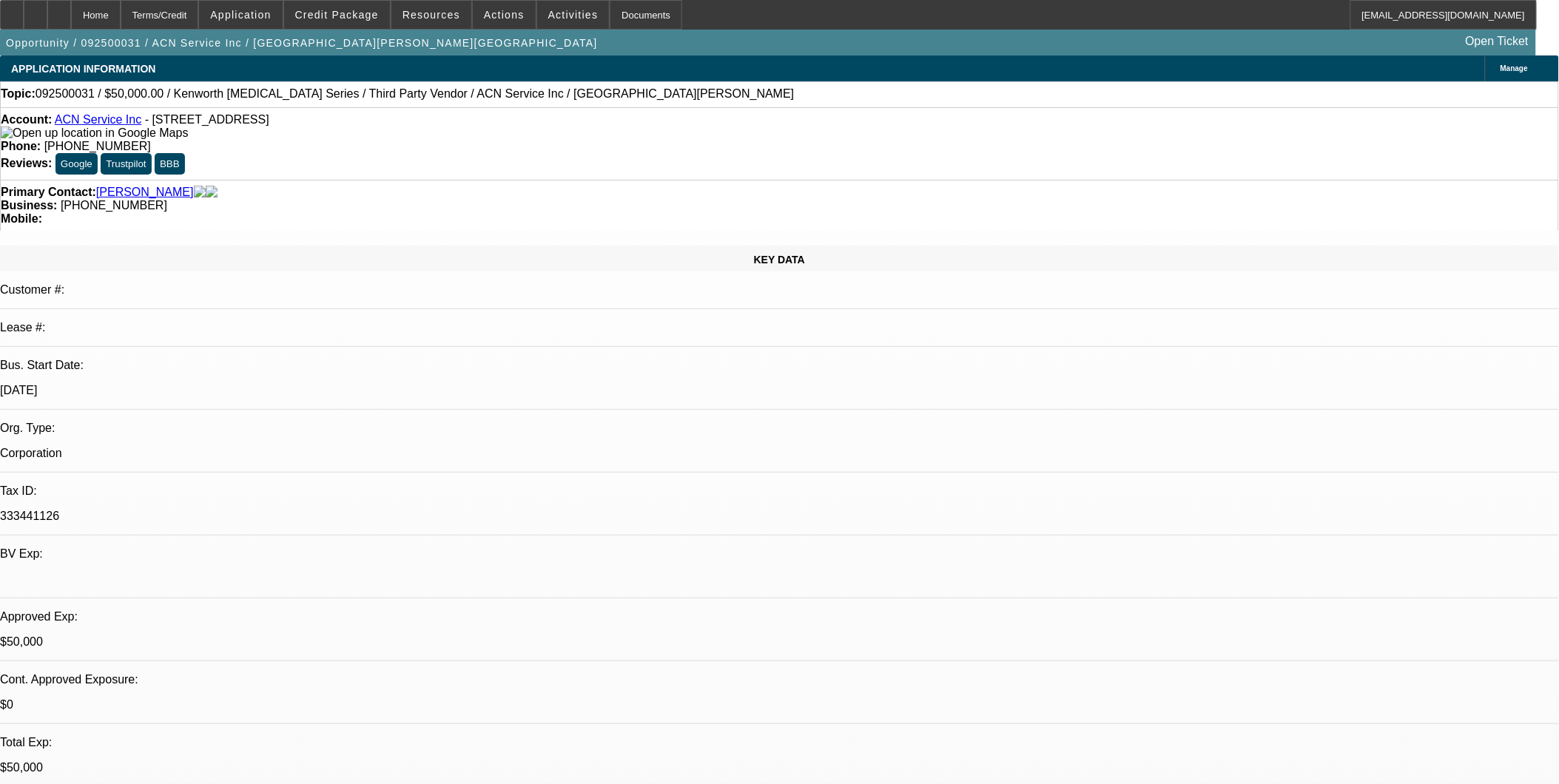
select select "0.1"
select select "0"
select select "2"
select select "0.1"
select select "0"
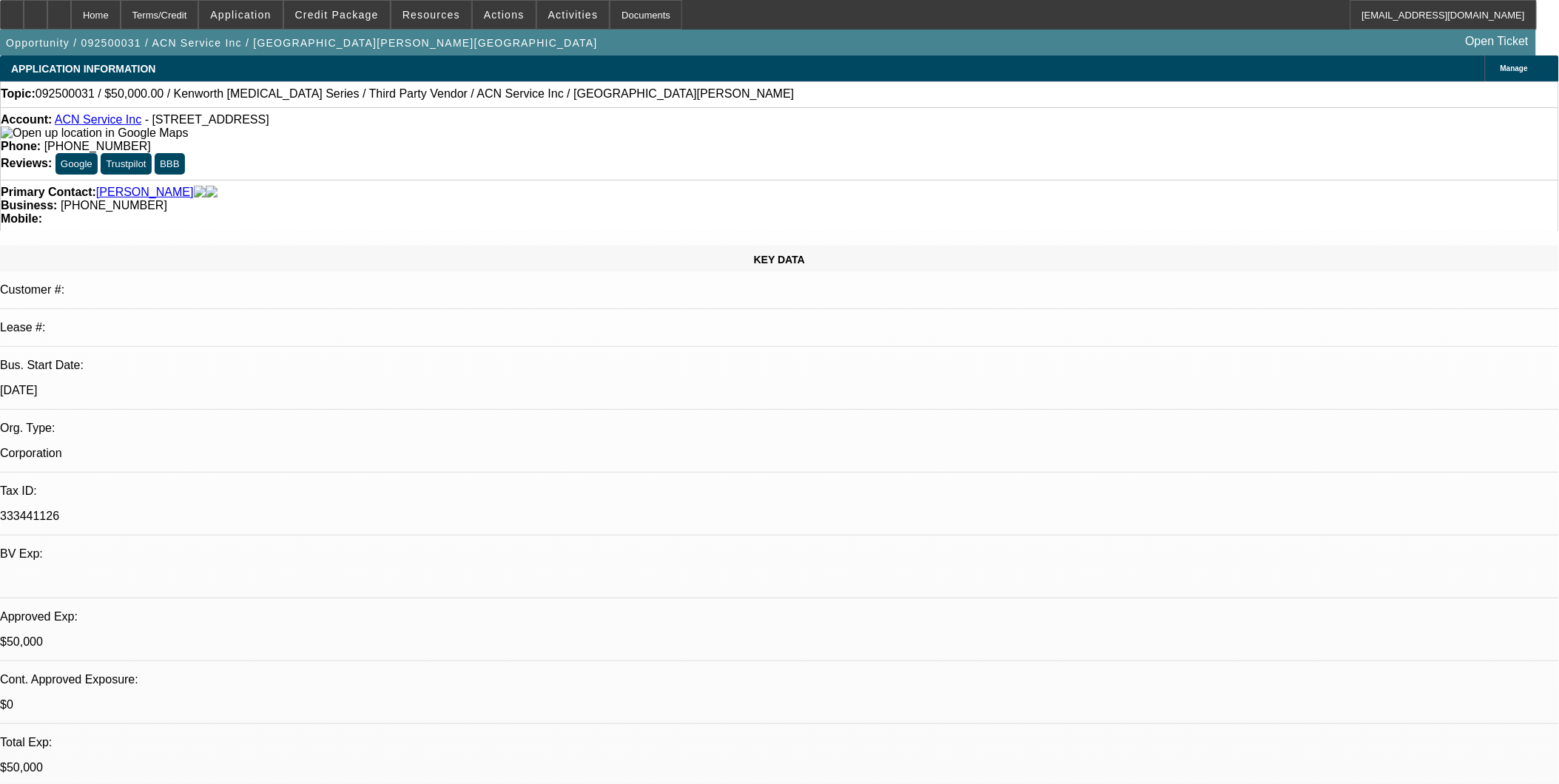
select select "0"
select select "0.1"
select select "1"
select select "2"
select select "4"
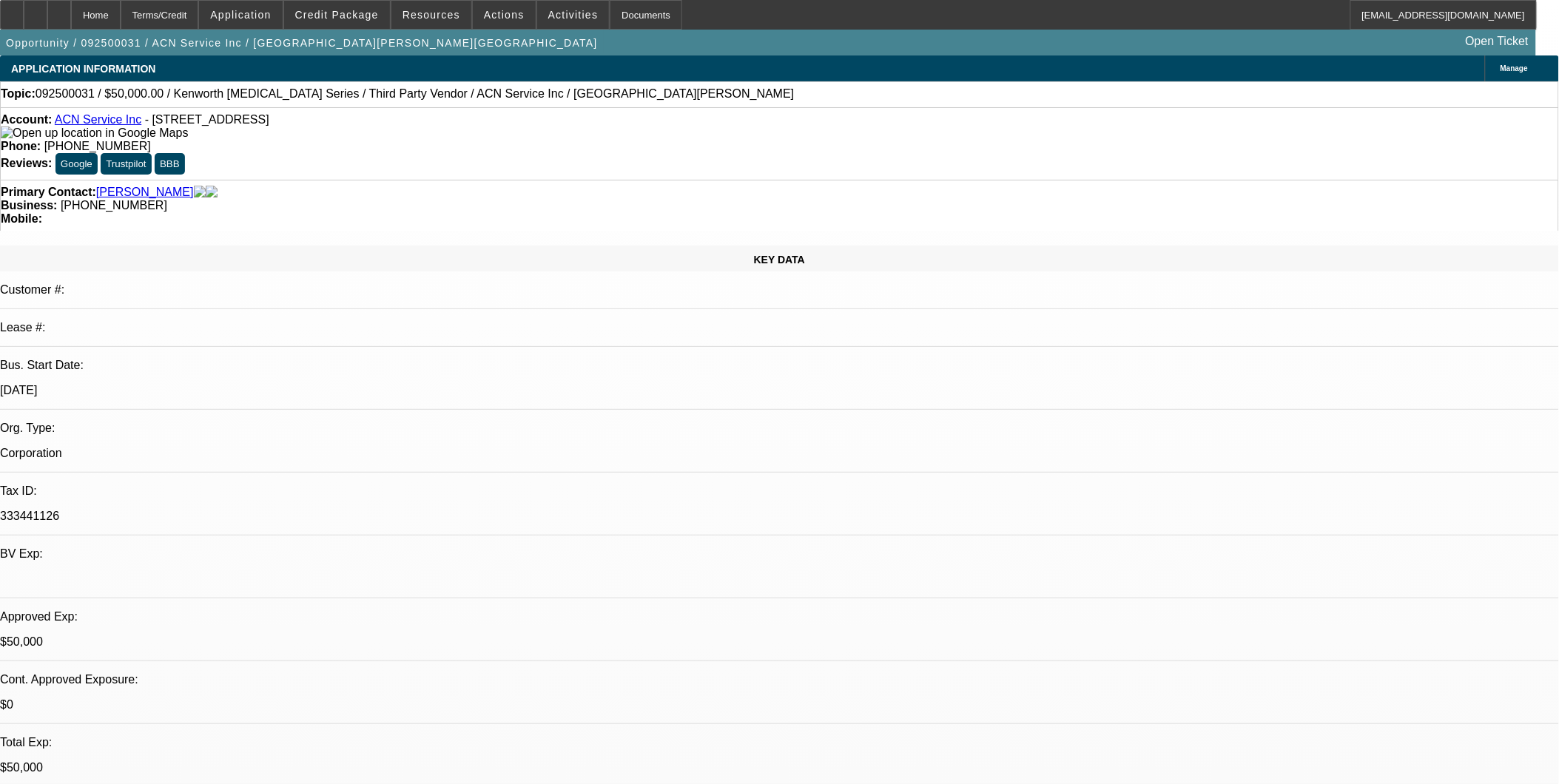
select select "1"
select select "2"
select select "4"
select select "1"
select select "2"
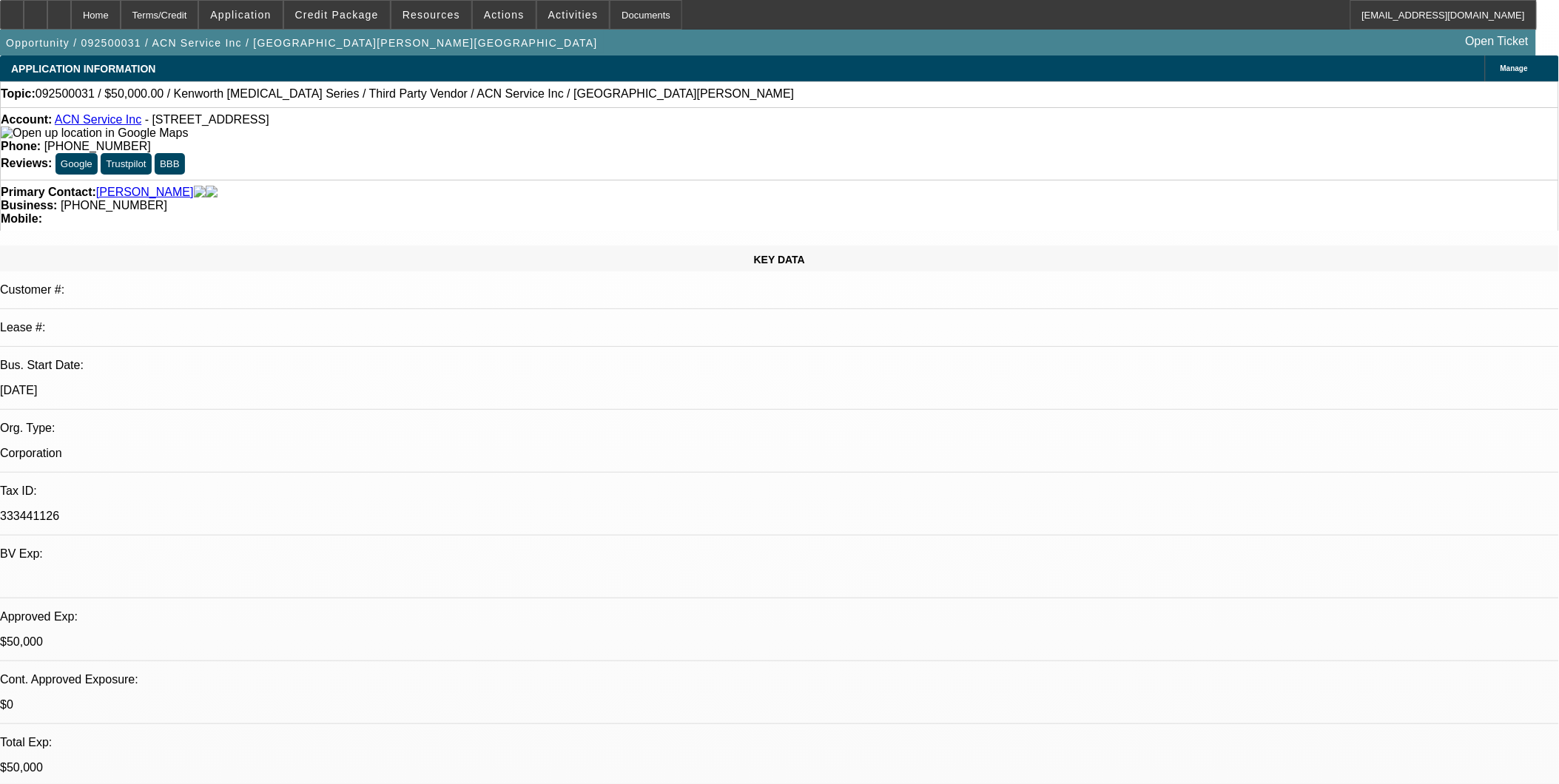
select select "4"
select select "1"
select select "4"
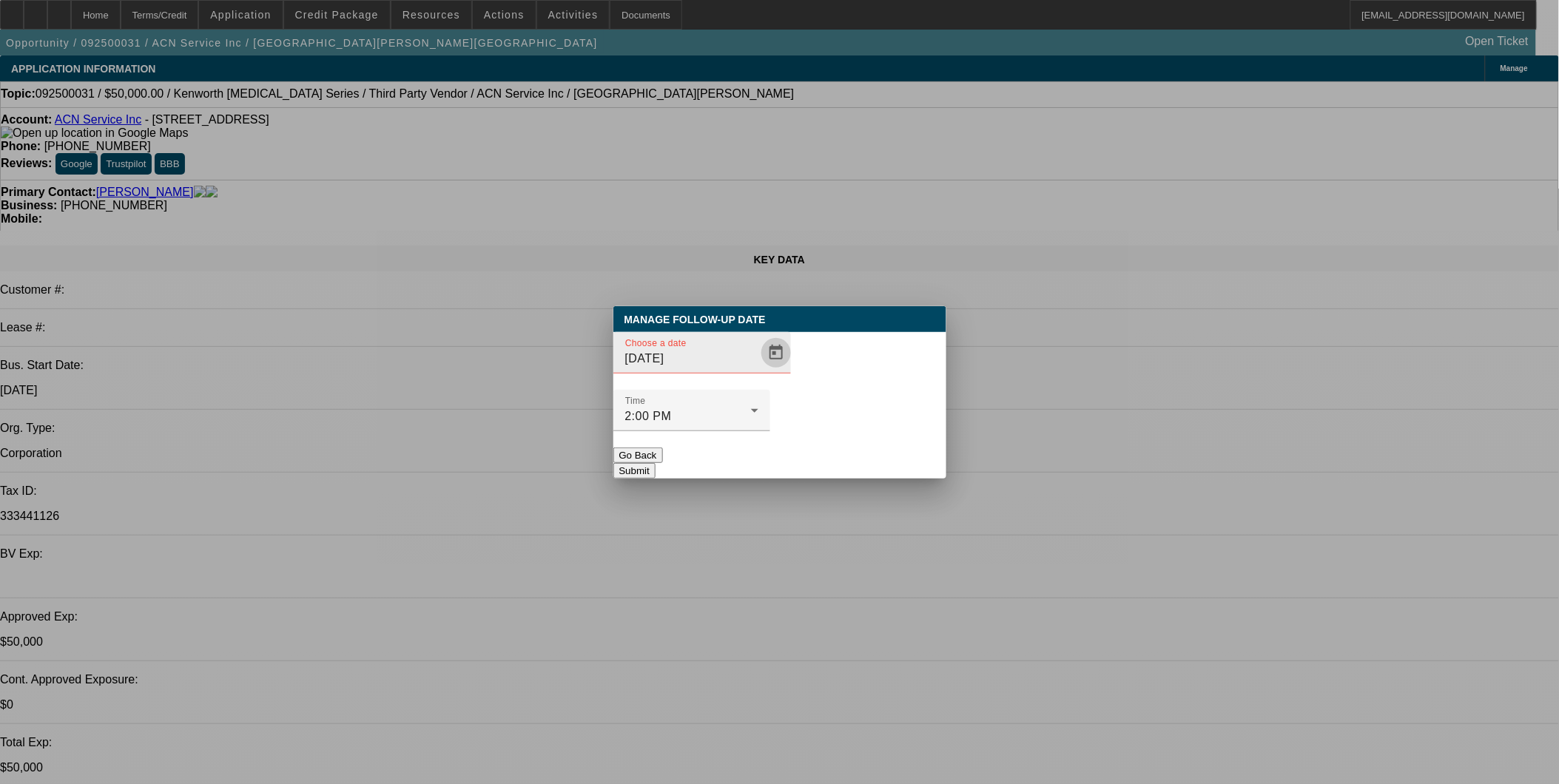
click at [759, 371] on span "Open calendar" at bounding box center [776, 353] width 35 height 35
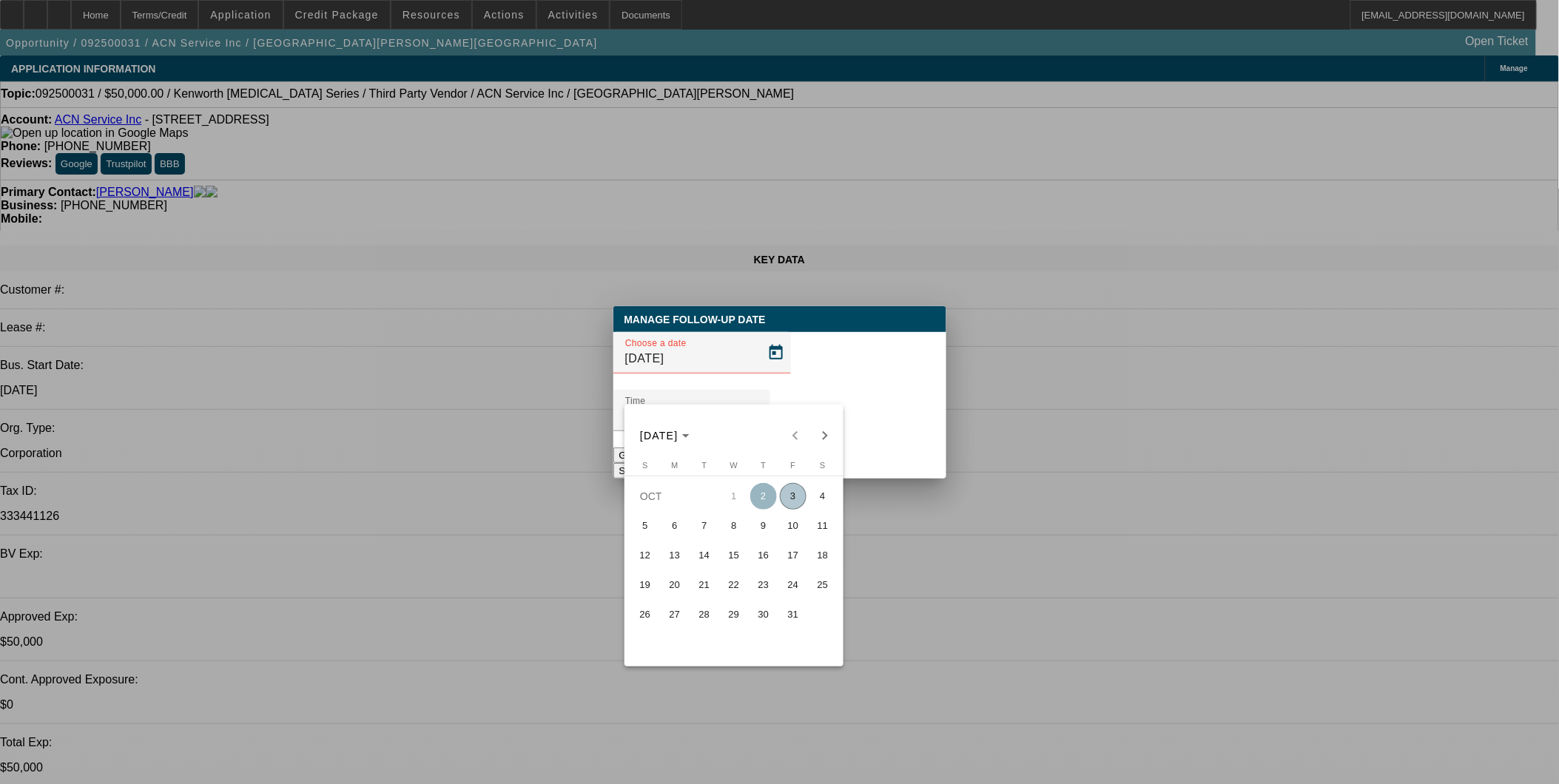
click at [789, 505] on span "3" at bounding box center [793, 496] width 27 height 27
type input "[DATE]"
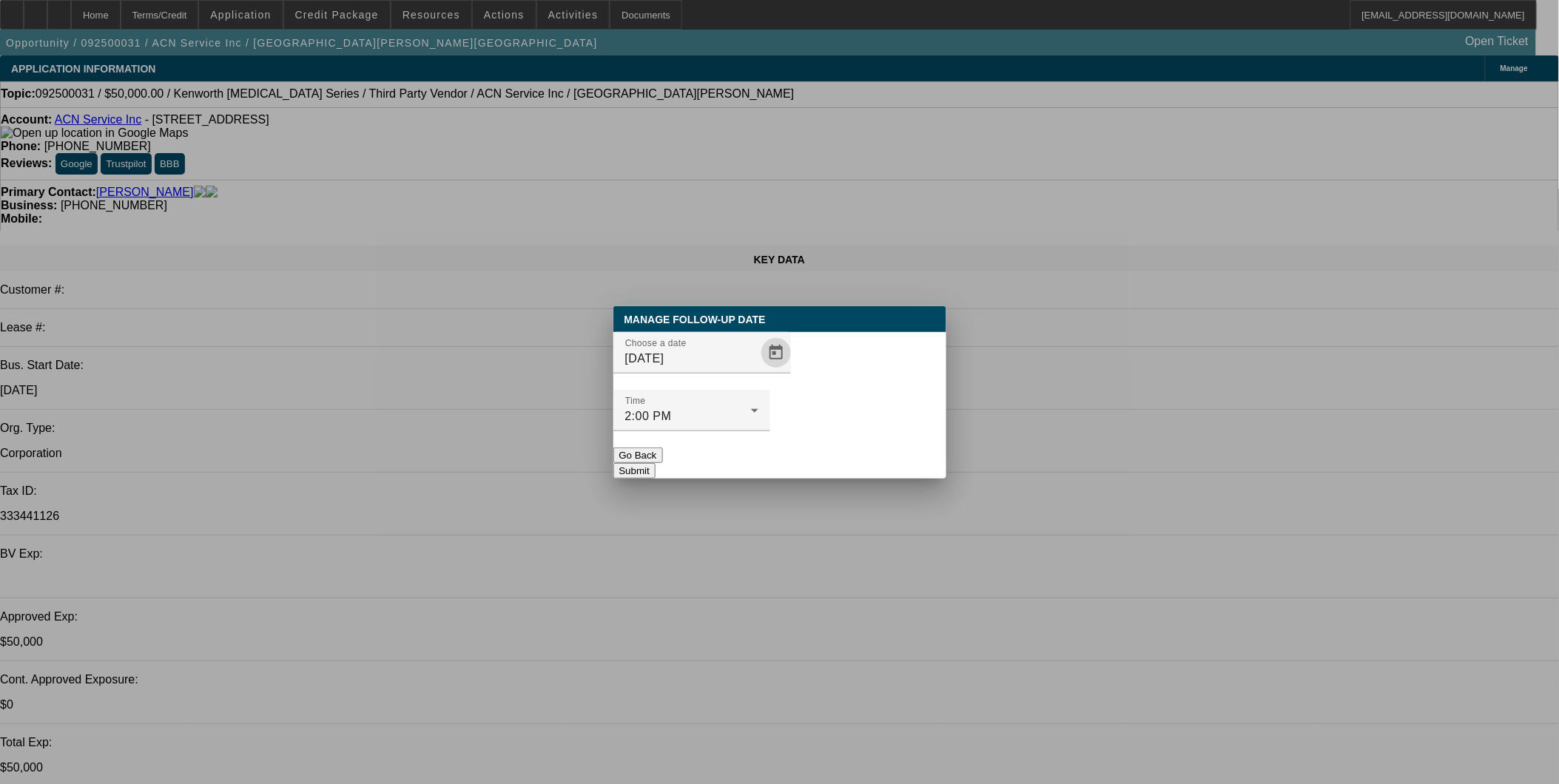
click at [771, 431] on div at bounding box center [692, 439] width 157 height 16
click at [656, 463] on button "Submit" at bounding box center [635, 470] width 42 height 15
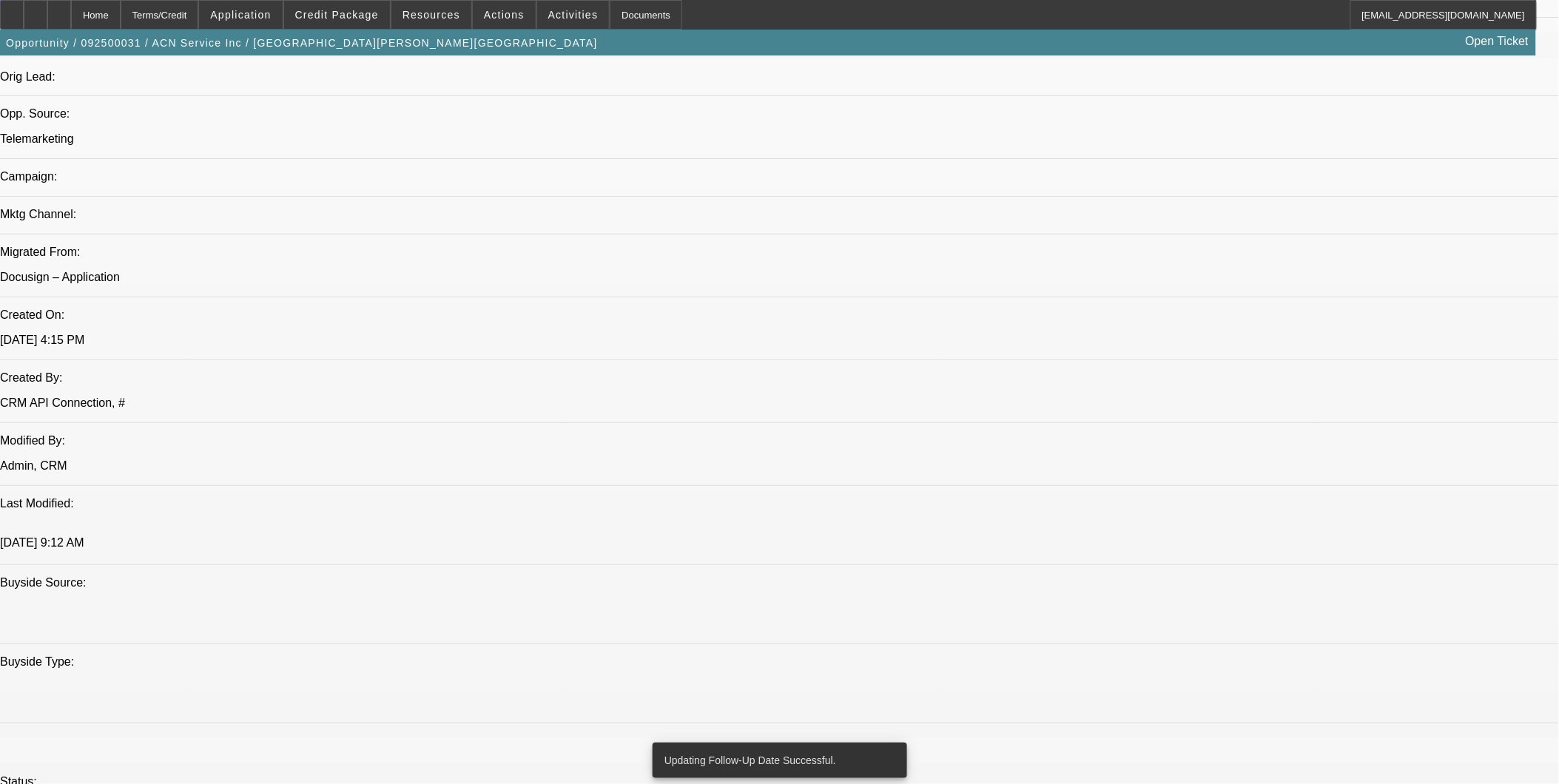
scroll to position [2219, 0]
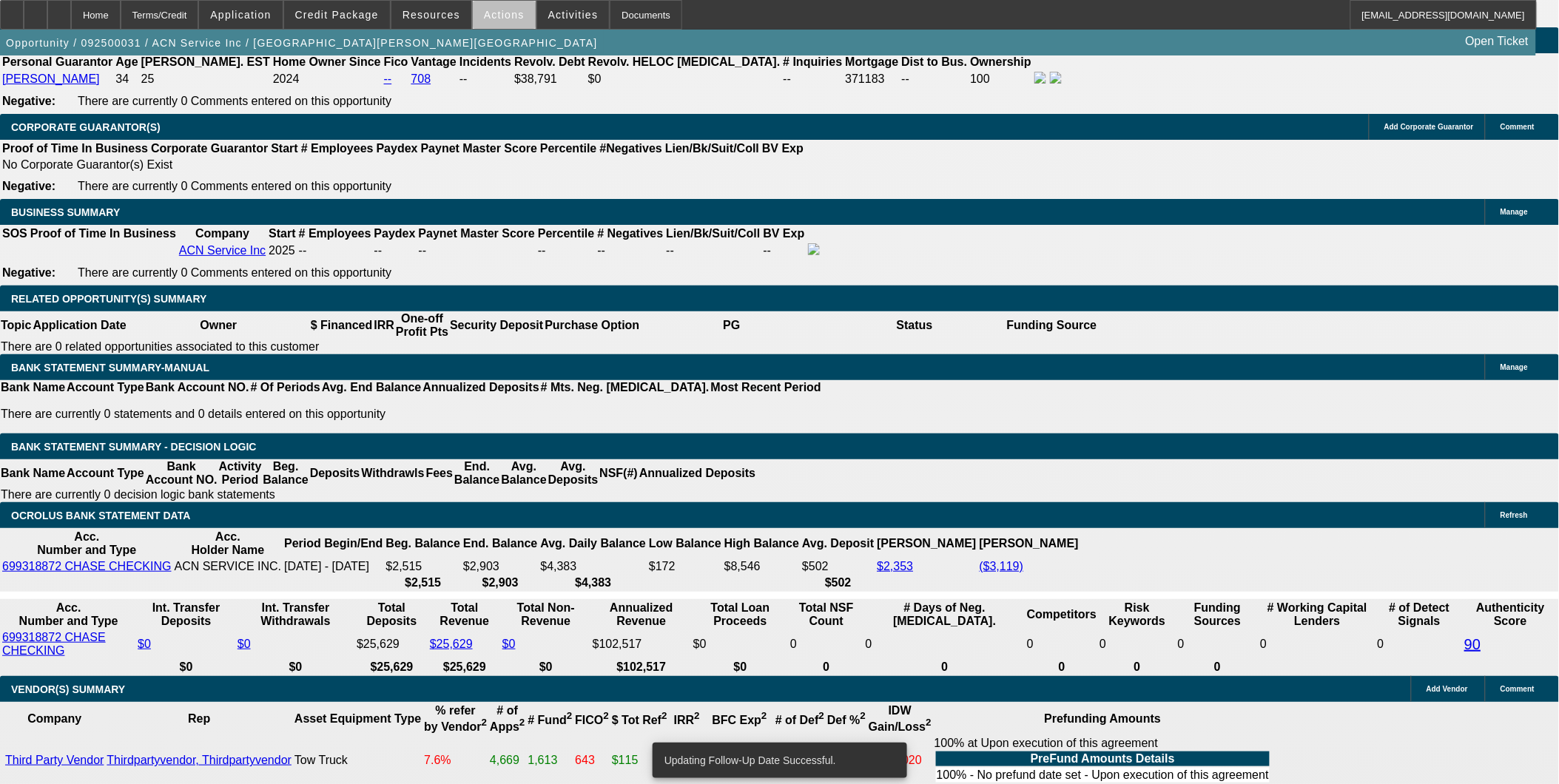
click at [501, 21] on span at bounding box center [504, 14] width 63 height 35
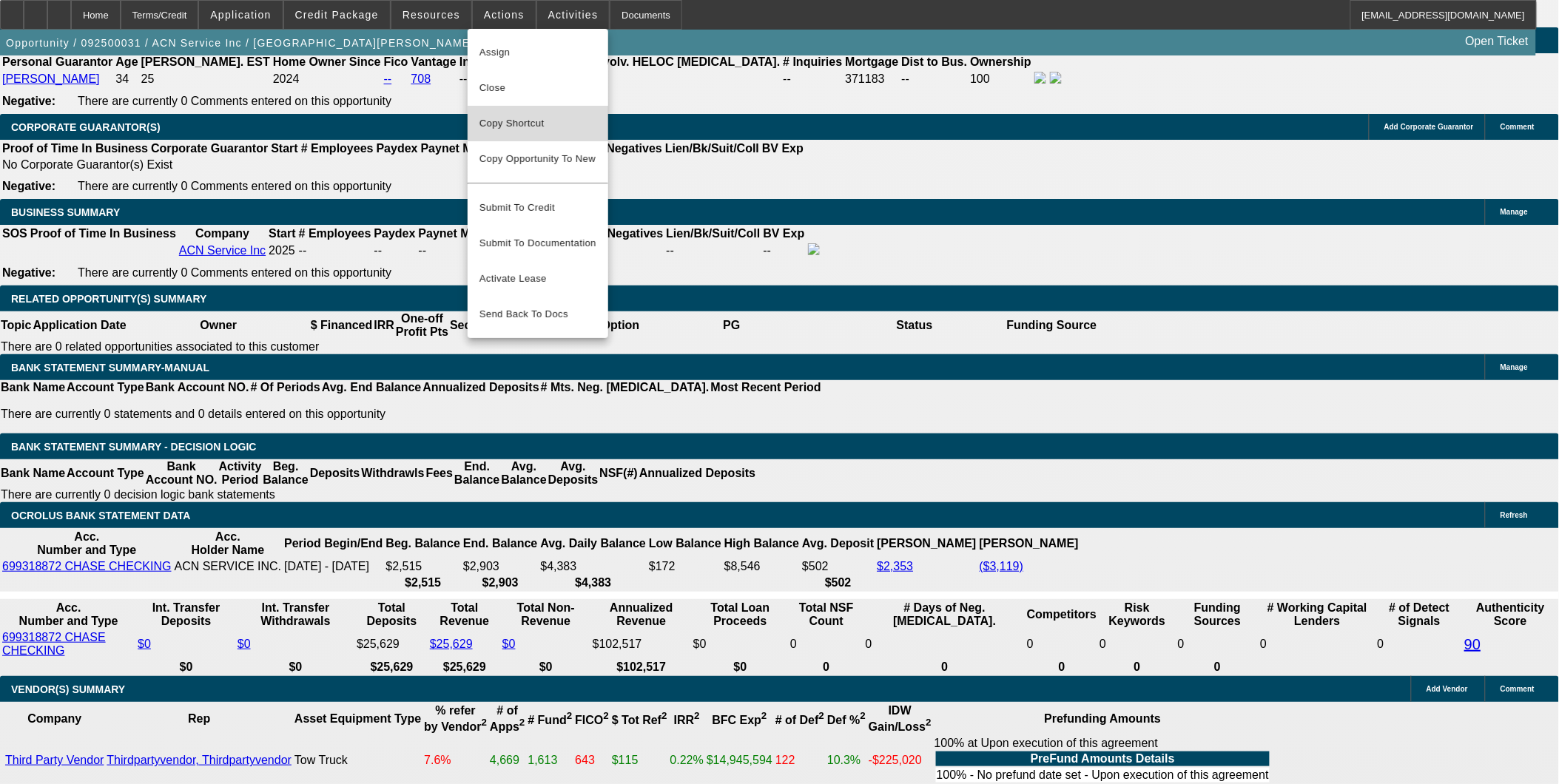
click at [539, 121] on span "Copy Shortcut" at bounding box center [537, 124] width 117 height 18
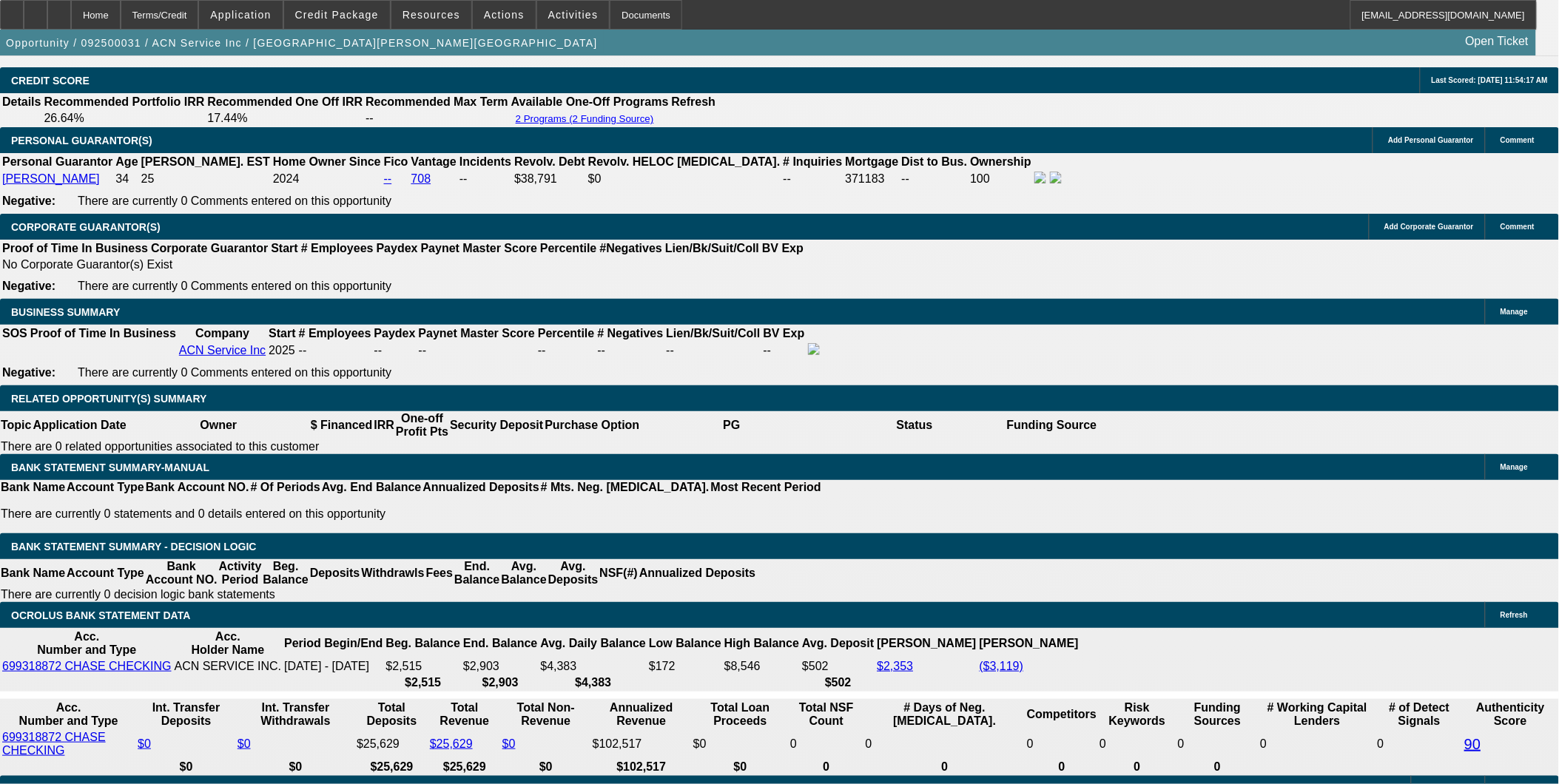
scroll to position [1972, 0]
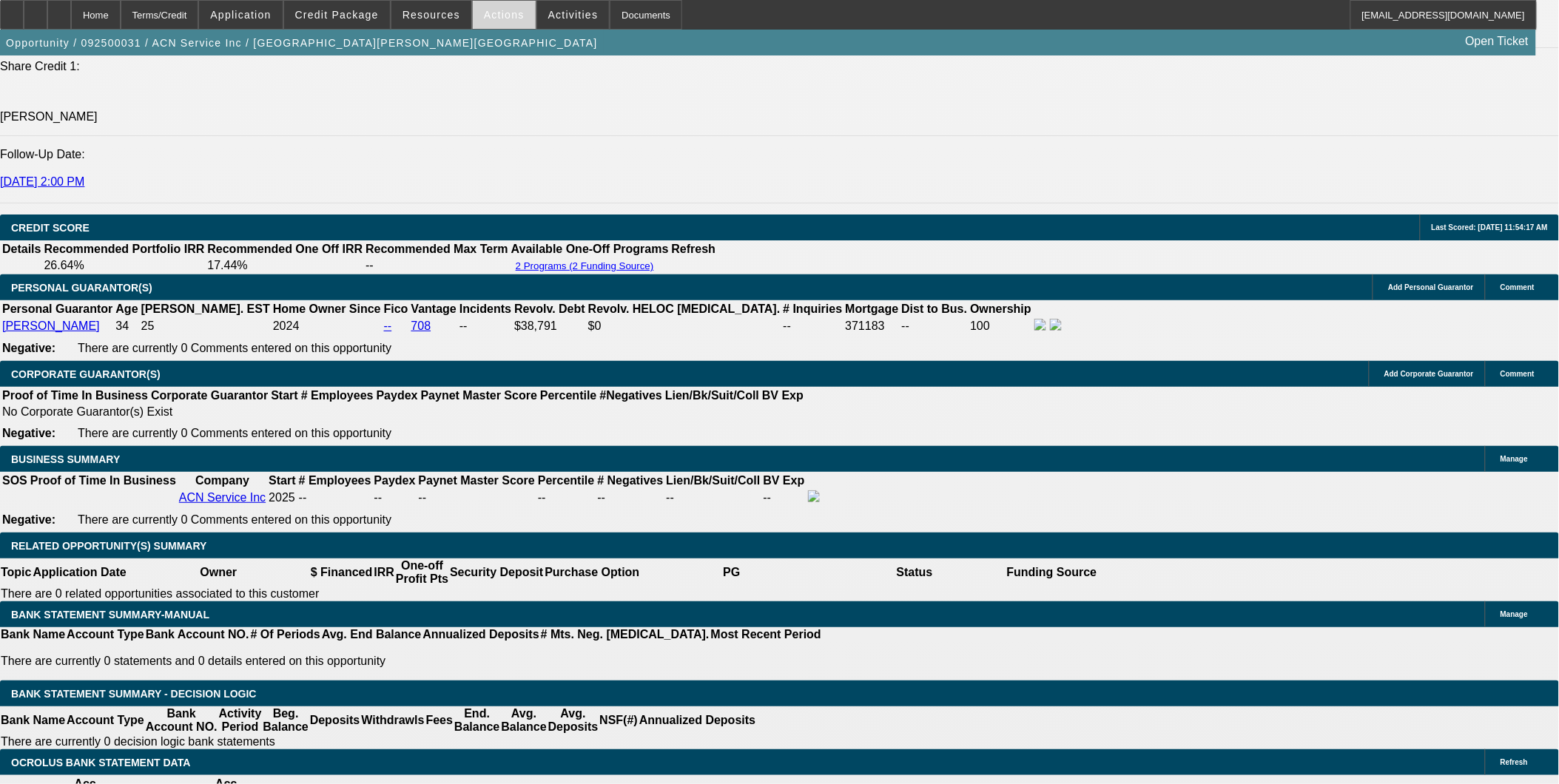
click at [491, 19] on span "Actions" at bounding box center [504, 14] width 41 height 12
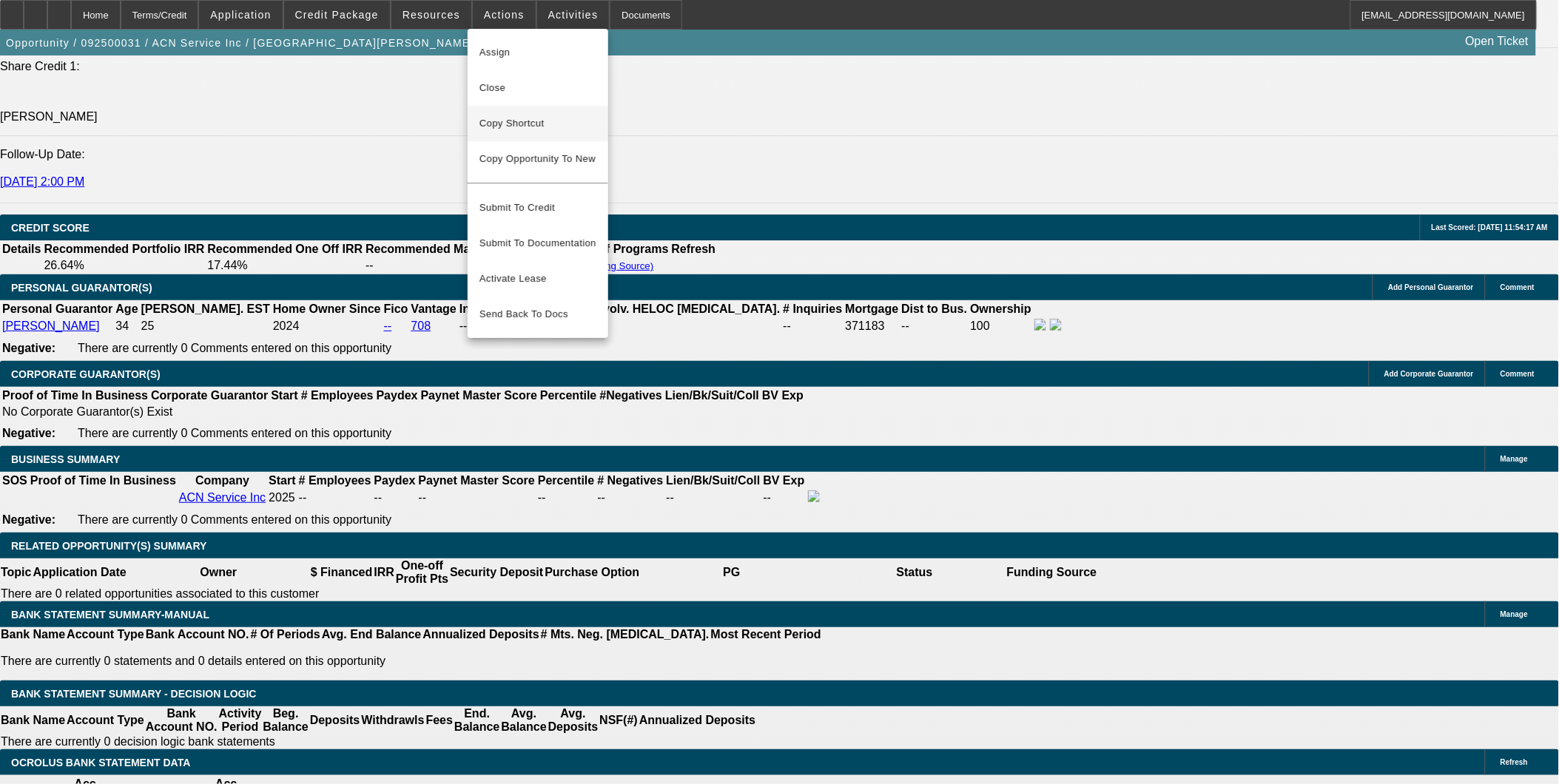
click at [536, 129] on span "Copy Shortcut" at bounding box center [537, 124] width 117 height 18
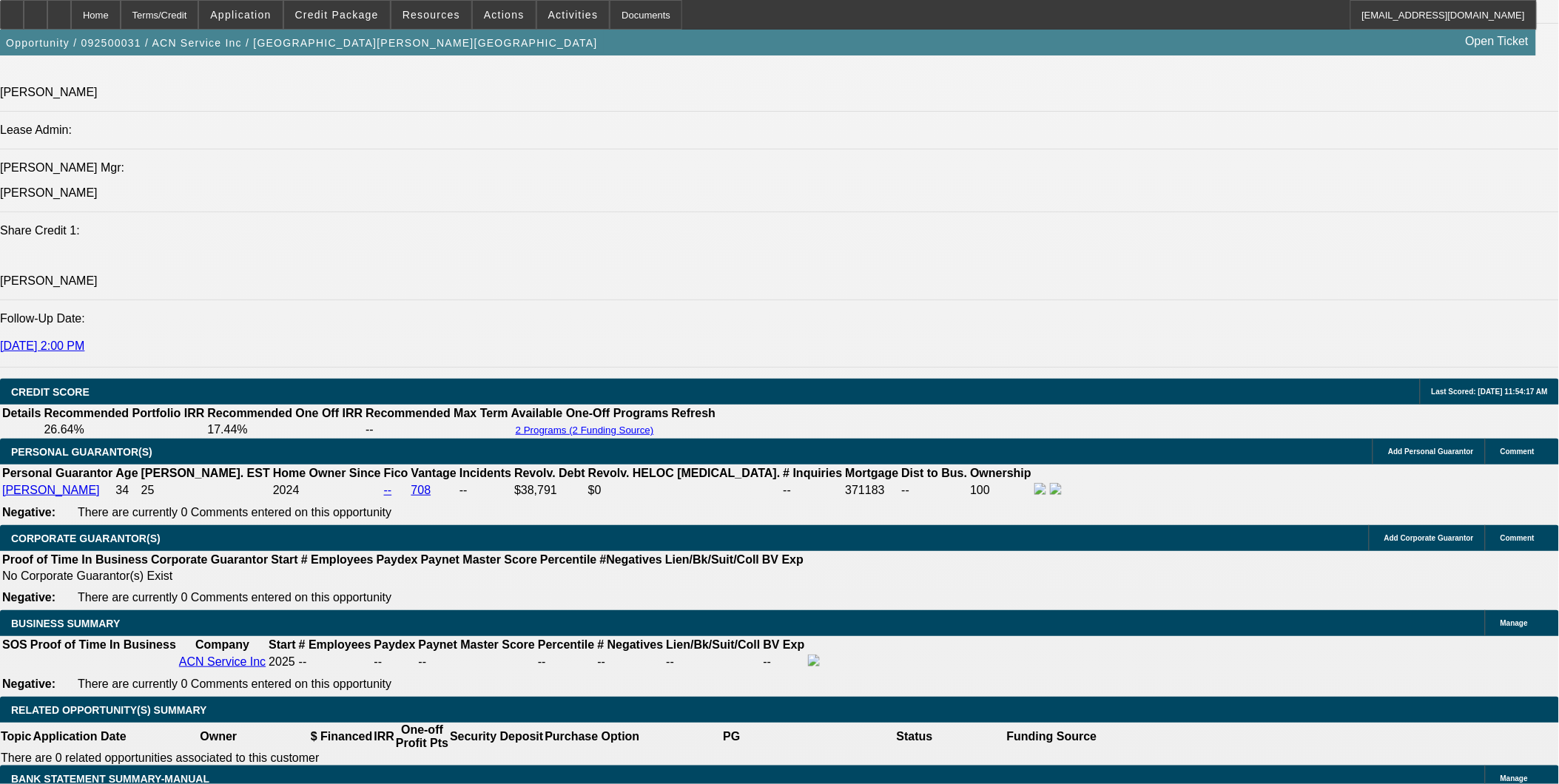
scroll to position [328, 0]
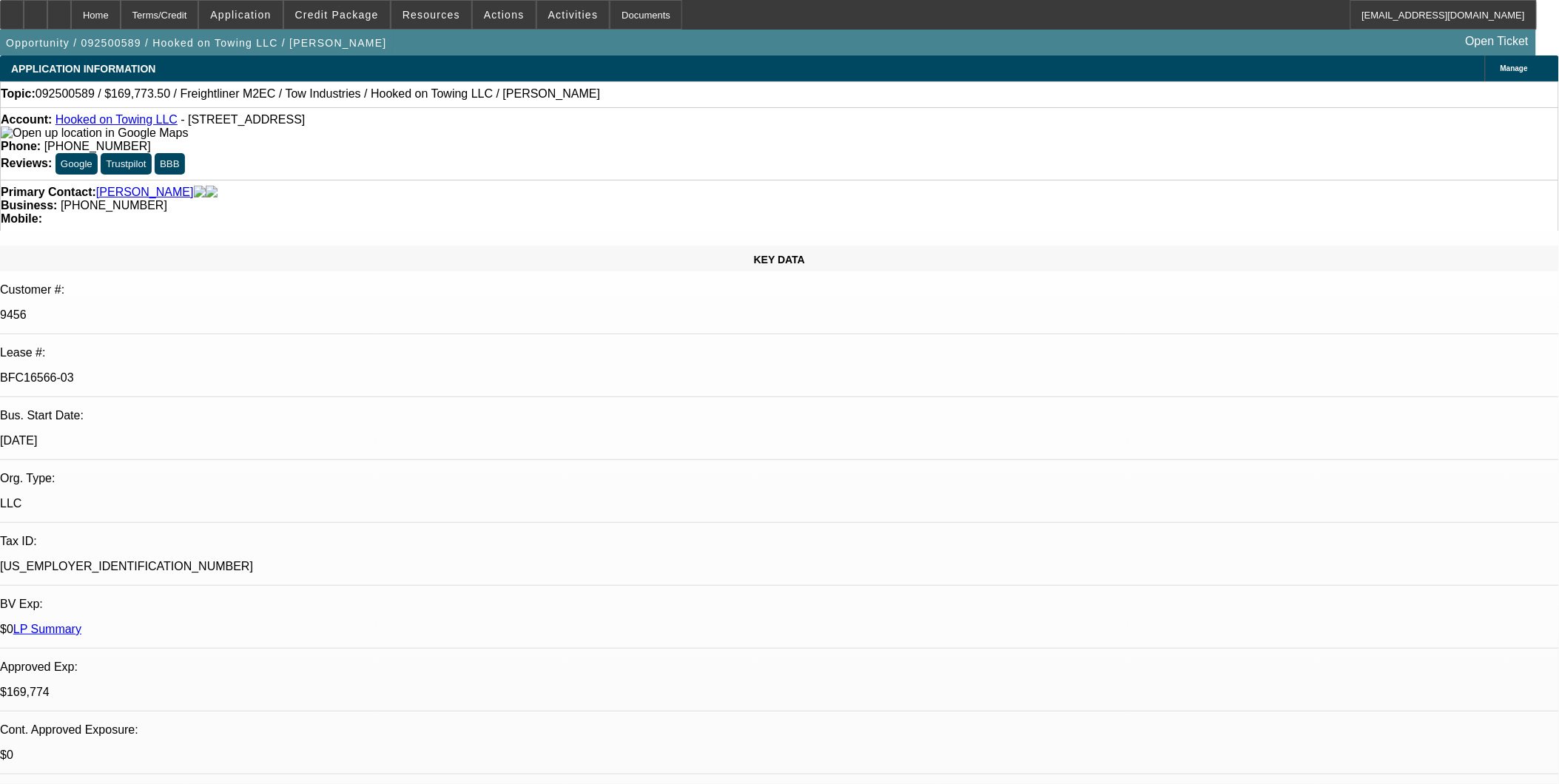
select select "0"
select select "0.1"
select select "0"
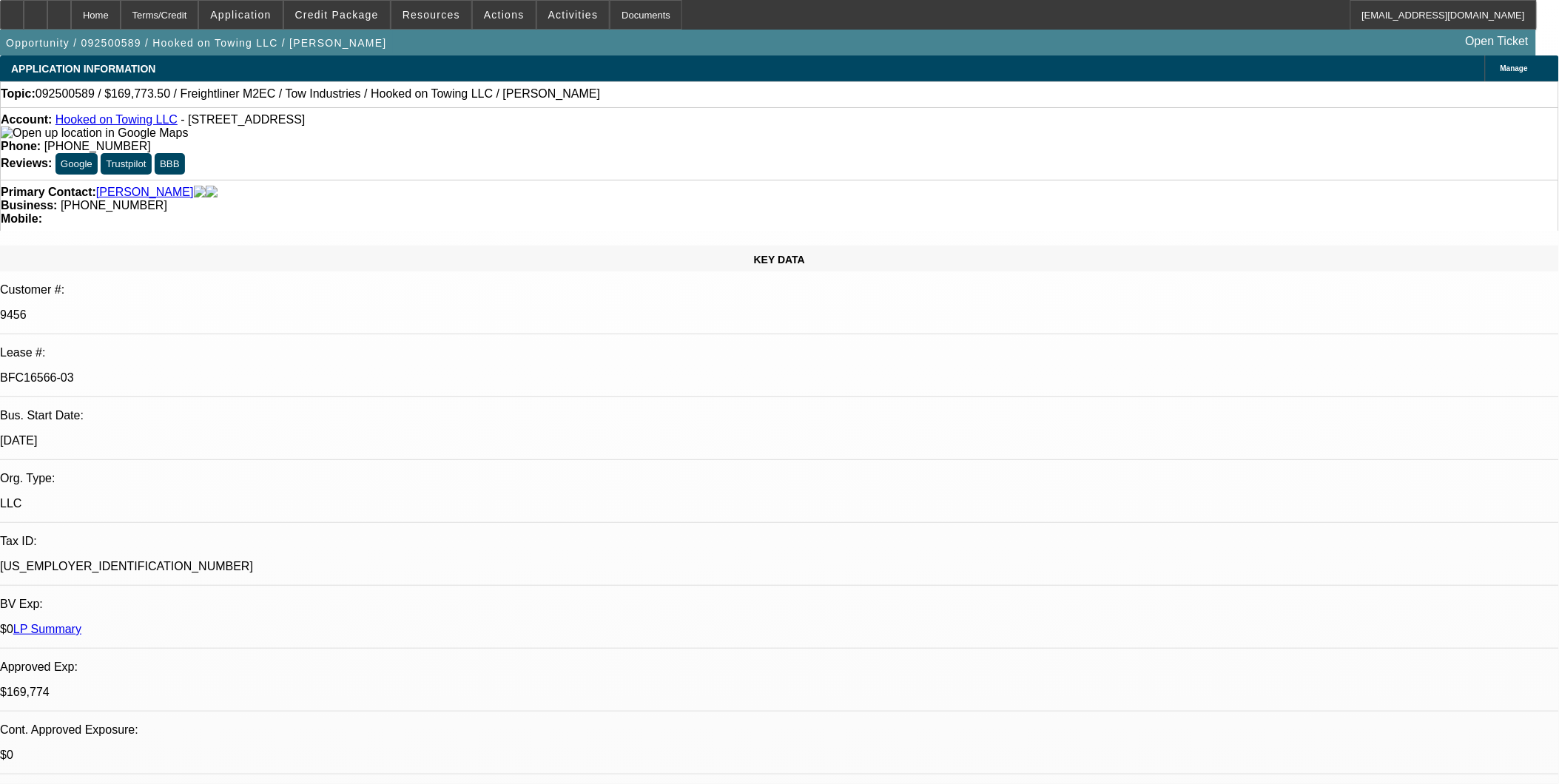
select select "0.1"
select select "0"
select select "0.1"
select select "0"
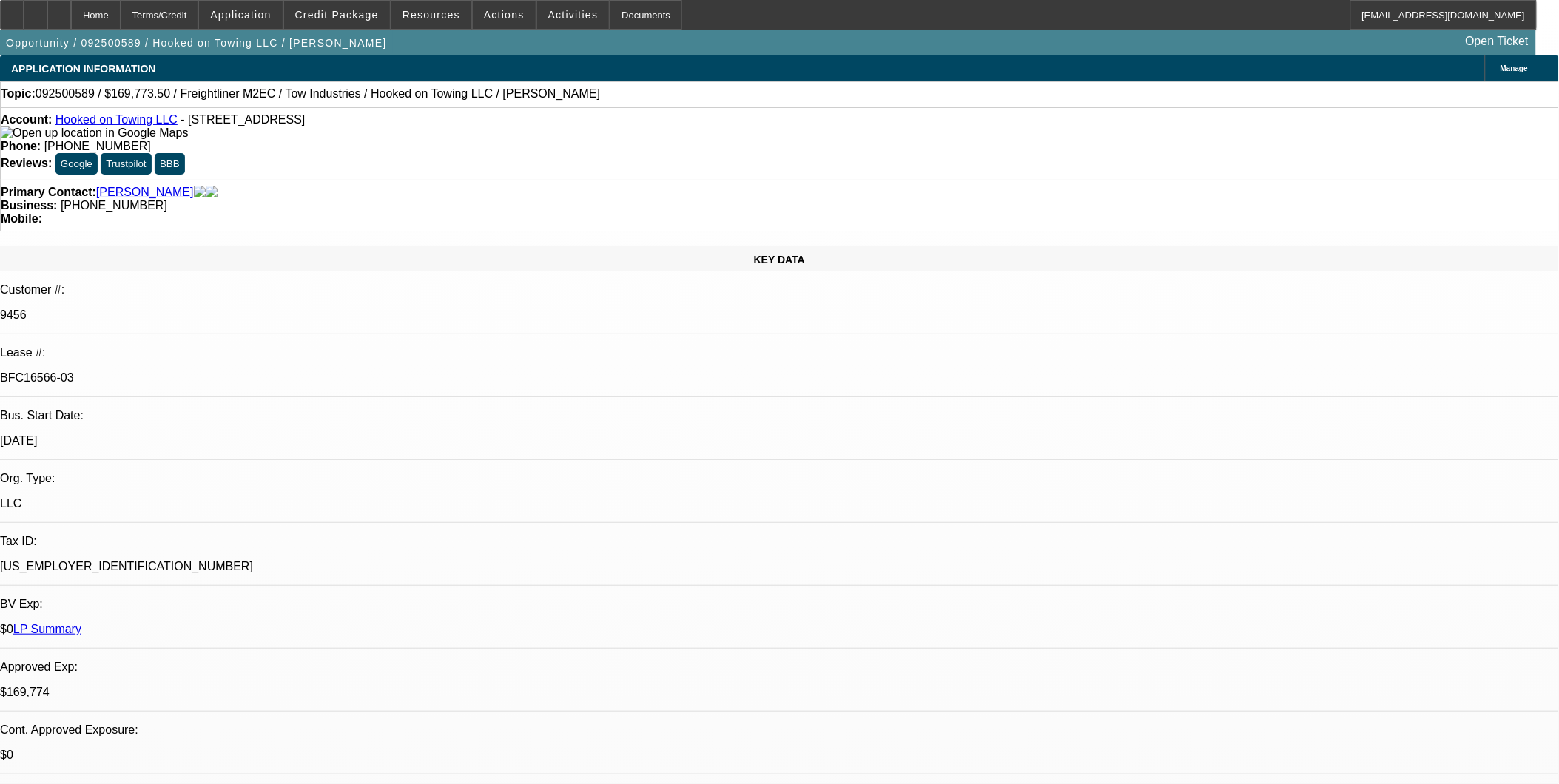
select select "0"
select select "0.1"
select select "1"
select select "2"
select select "4"
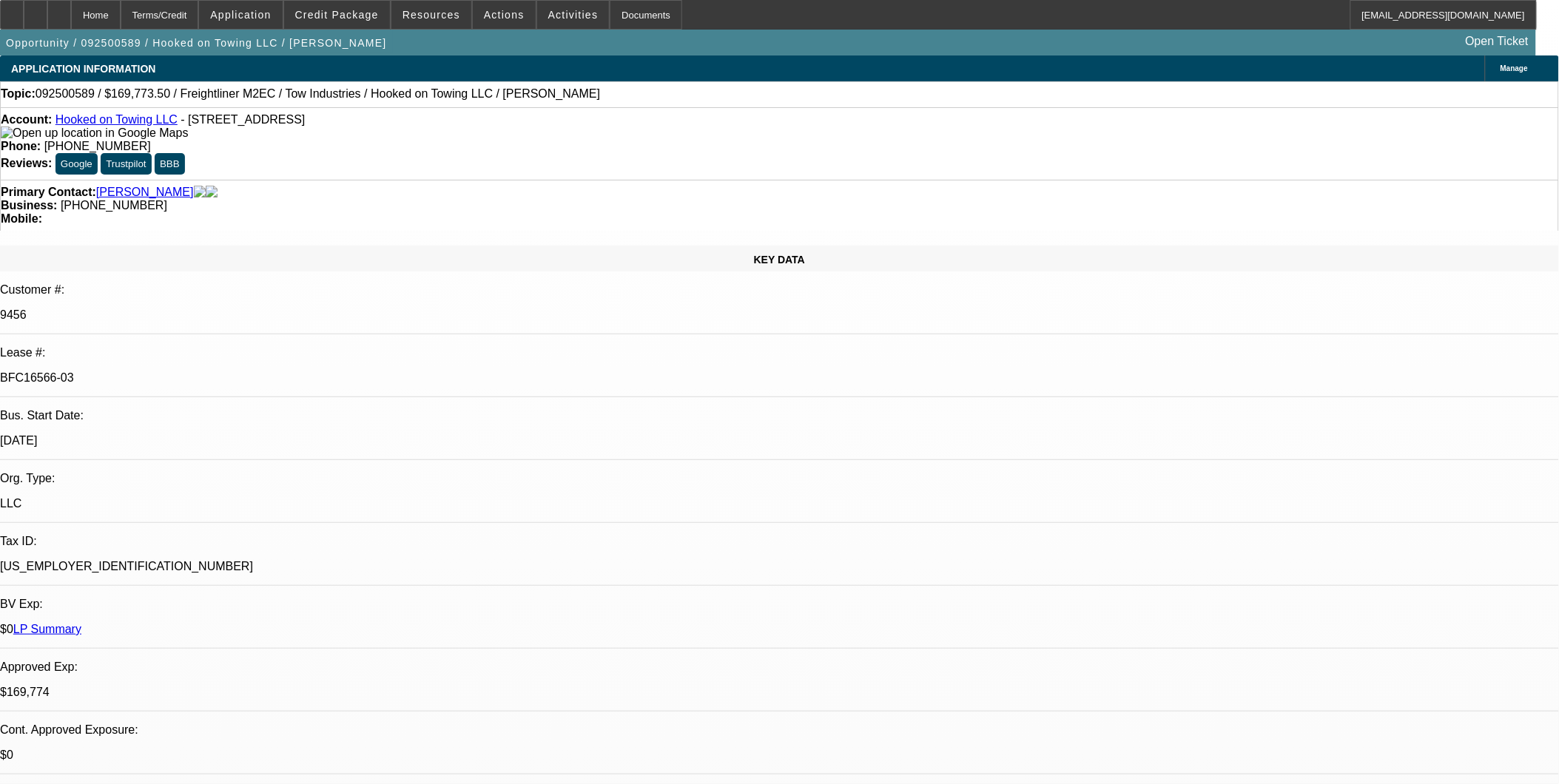
select select "1"
select select "2"
select select "4"
select select "1"
select select "2"
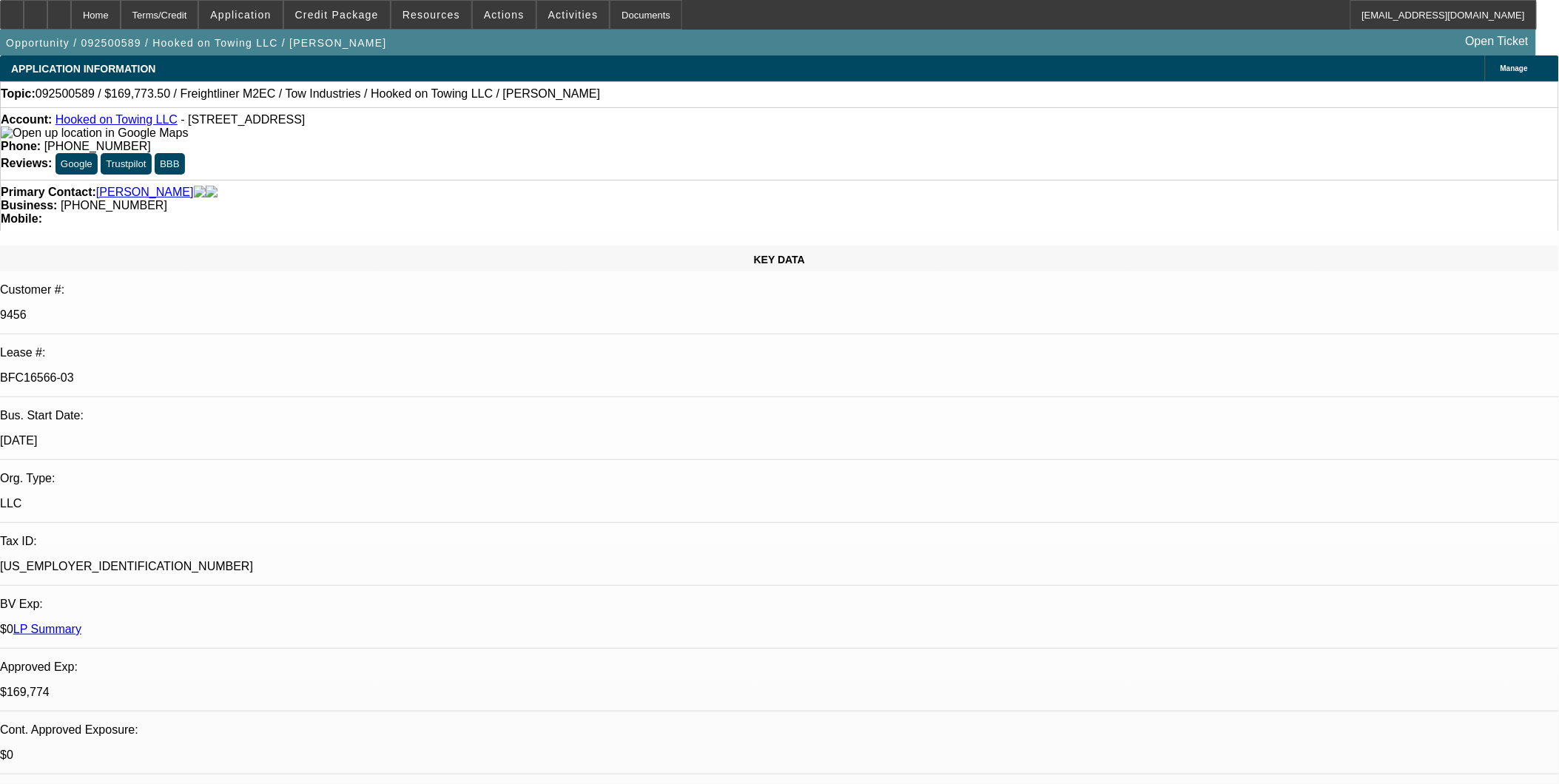
select select "4"
select select "1"
select select "2"
select select "4"
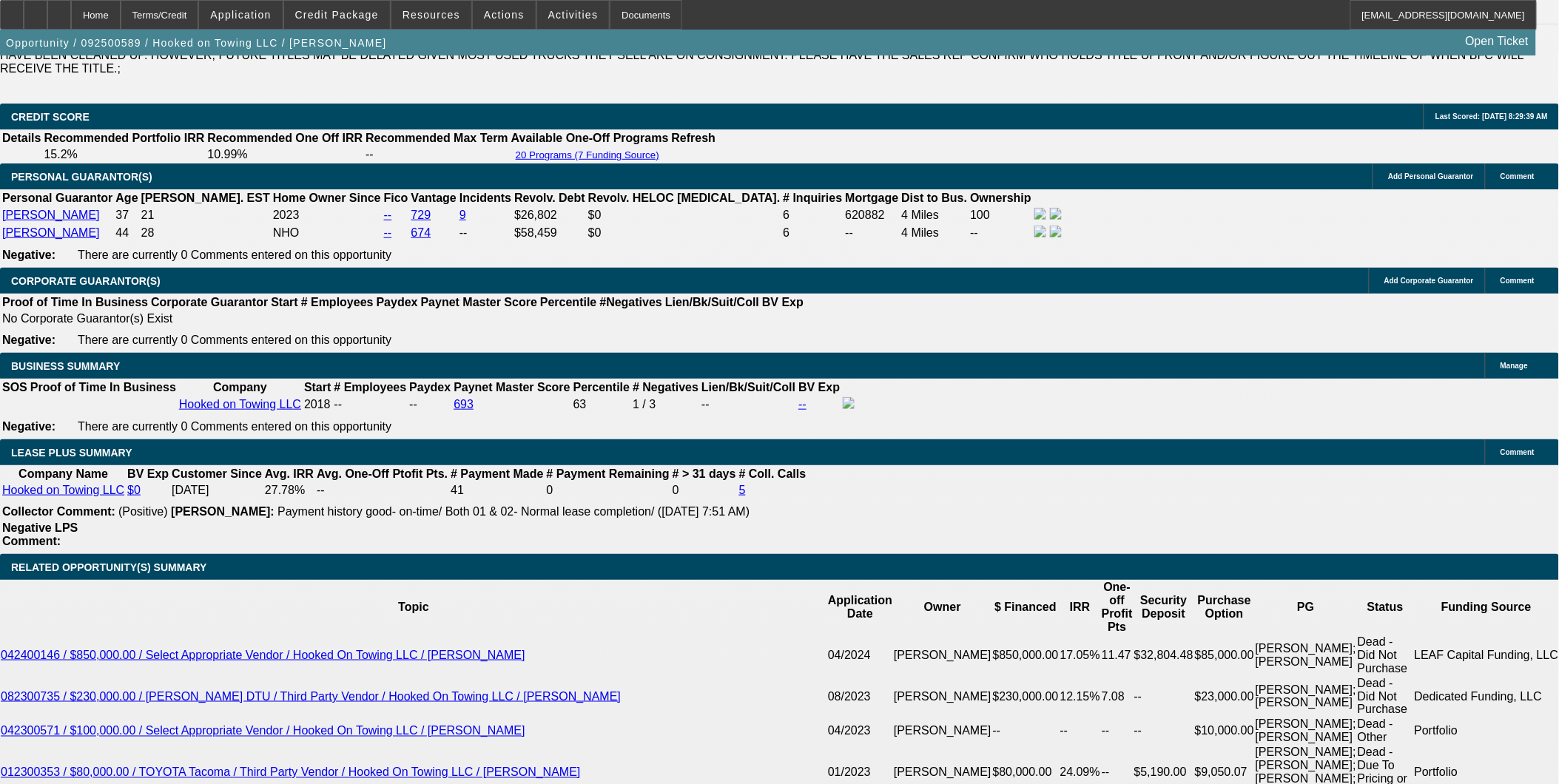
scroll to position [2547, 0]
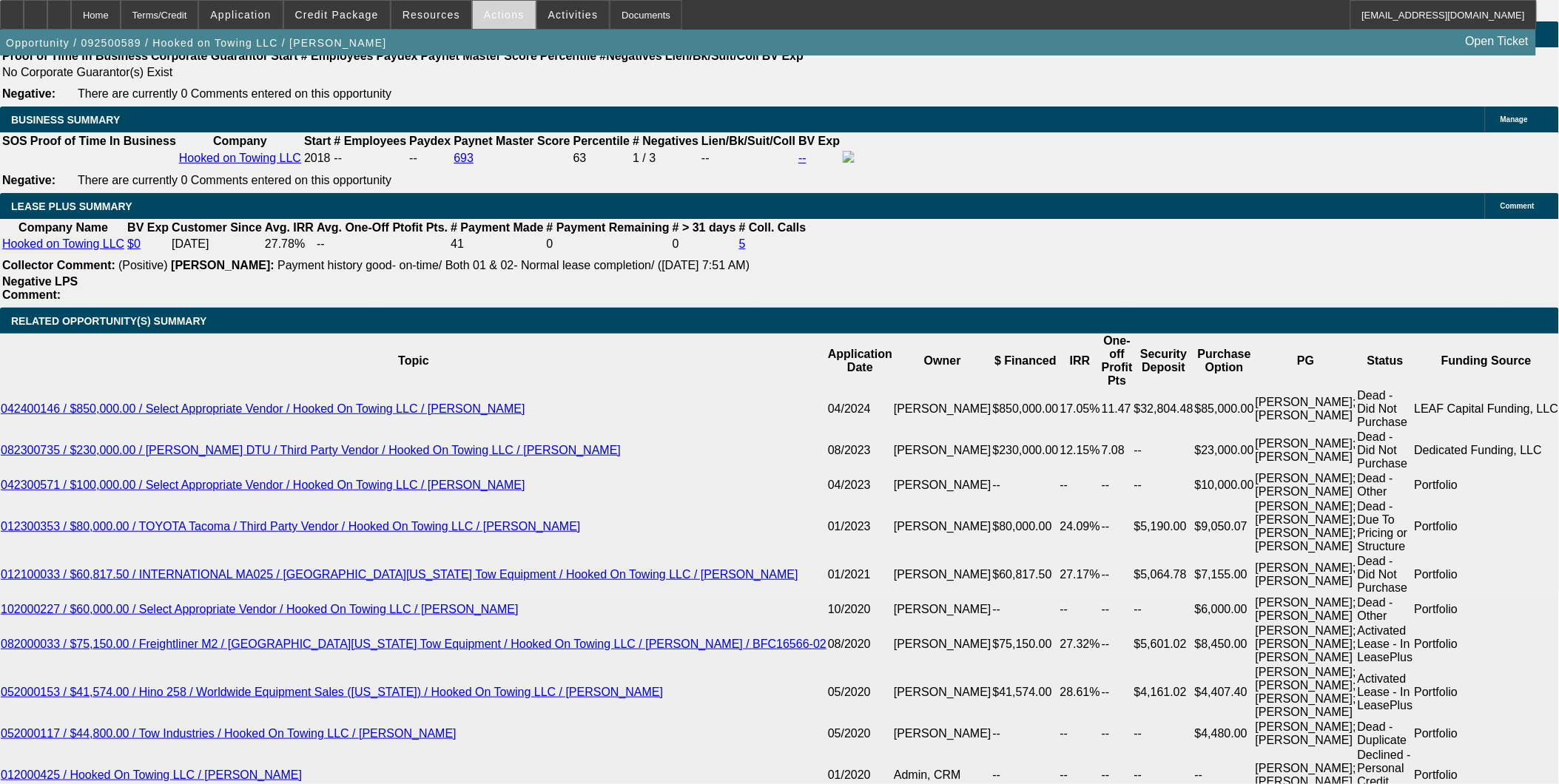
click at [504, 12] on span "Actions" at bounding box center [504, 14] width 41 height 12
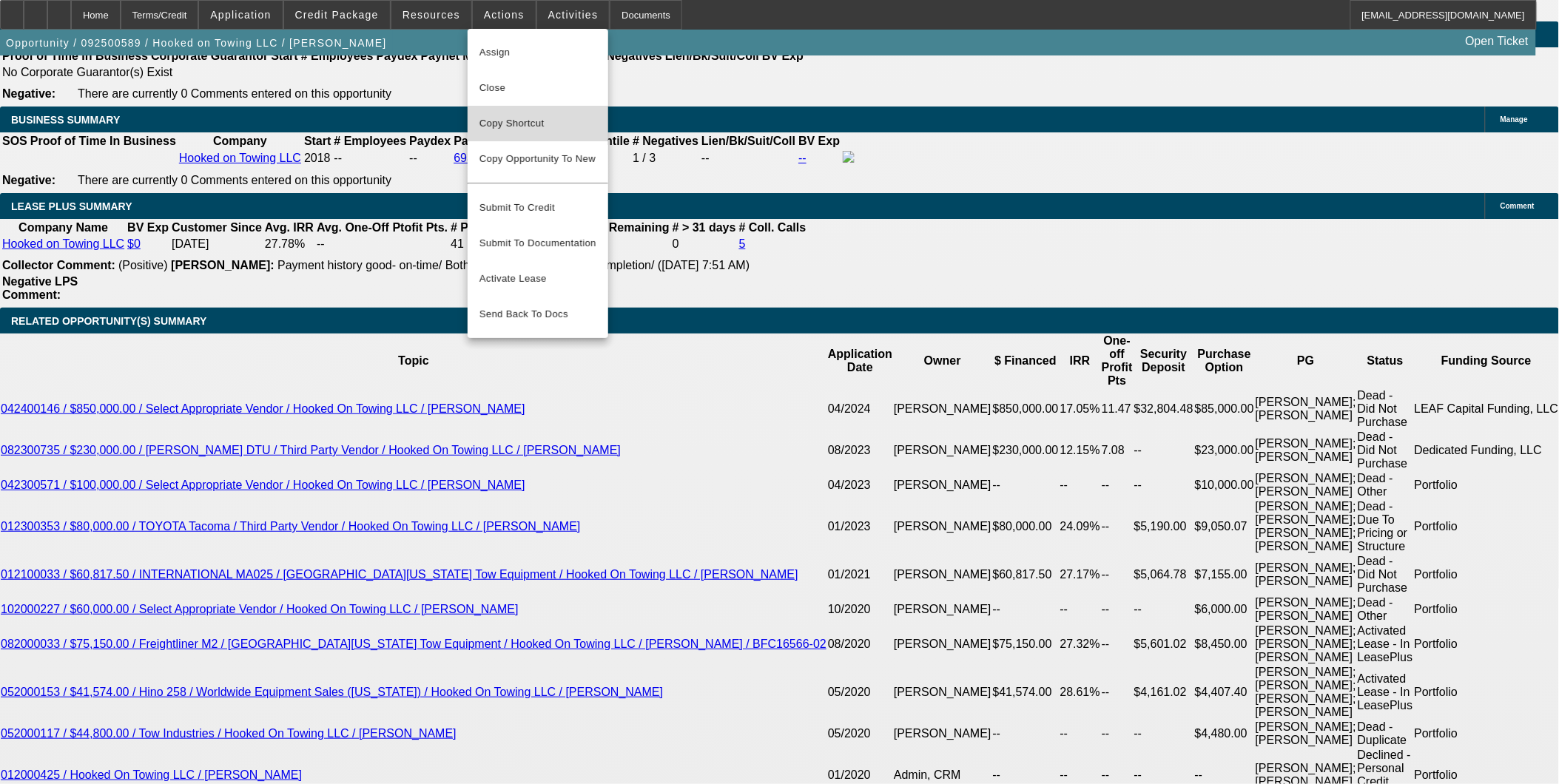
click at [541, 128] on span "Copy Shortcut" at bounding box center [537, 124] width 117 height 18
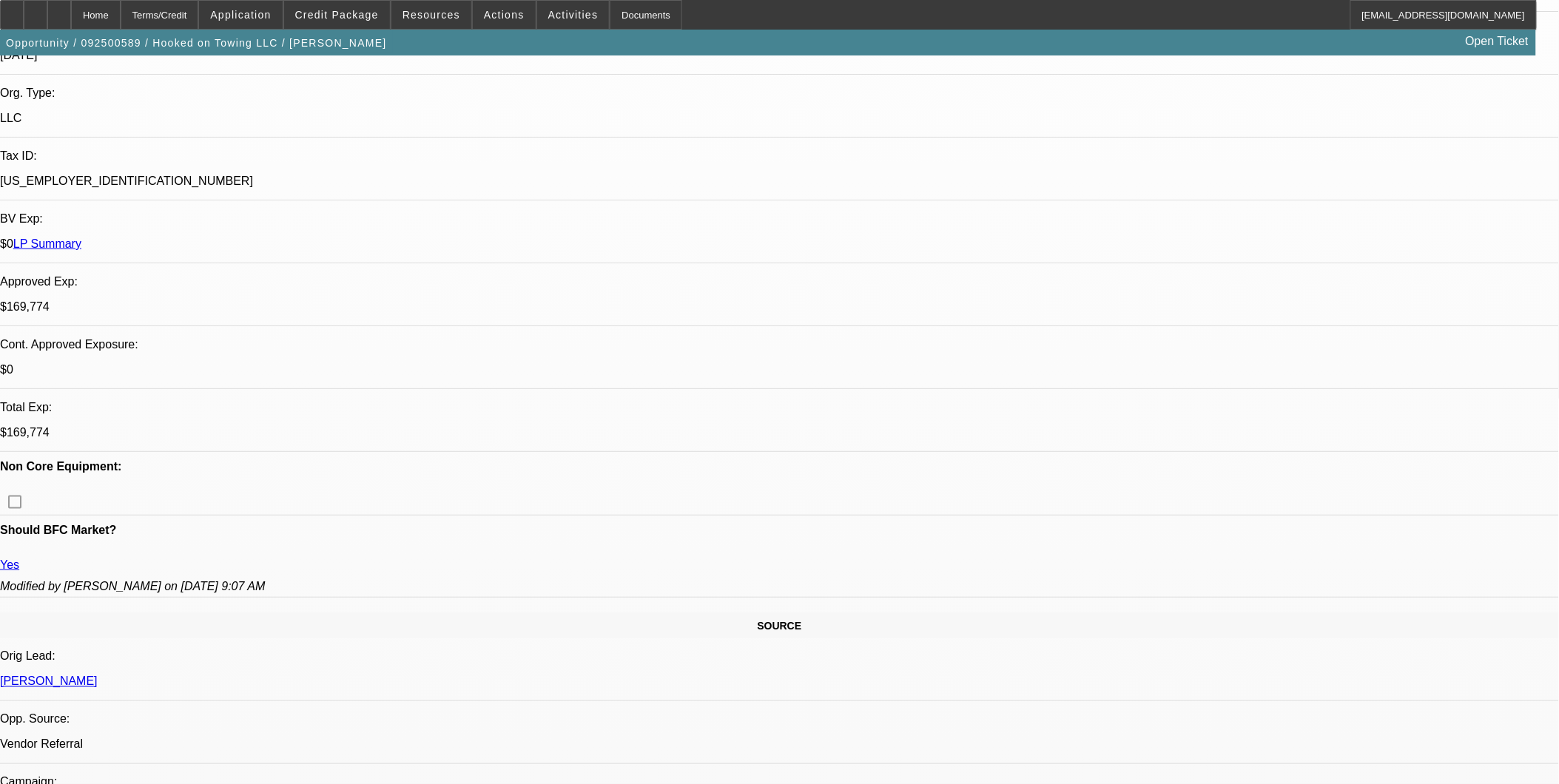
scroll to position [164, 0]
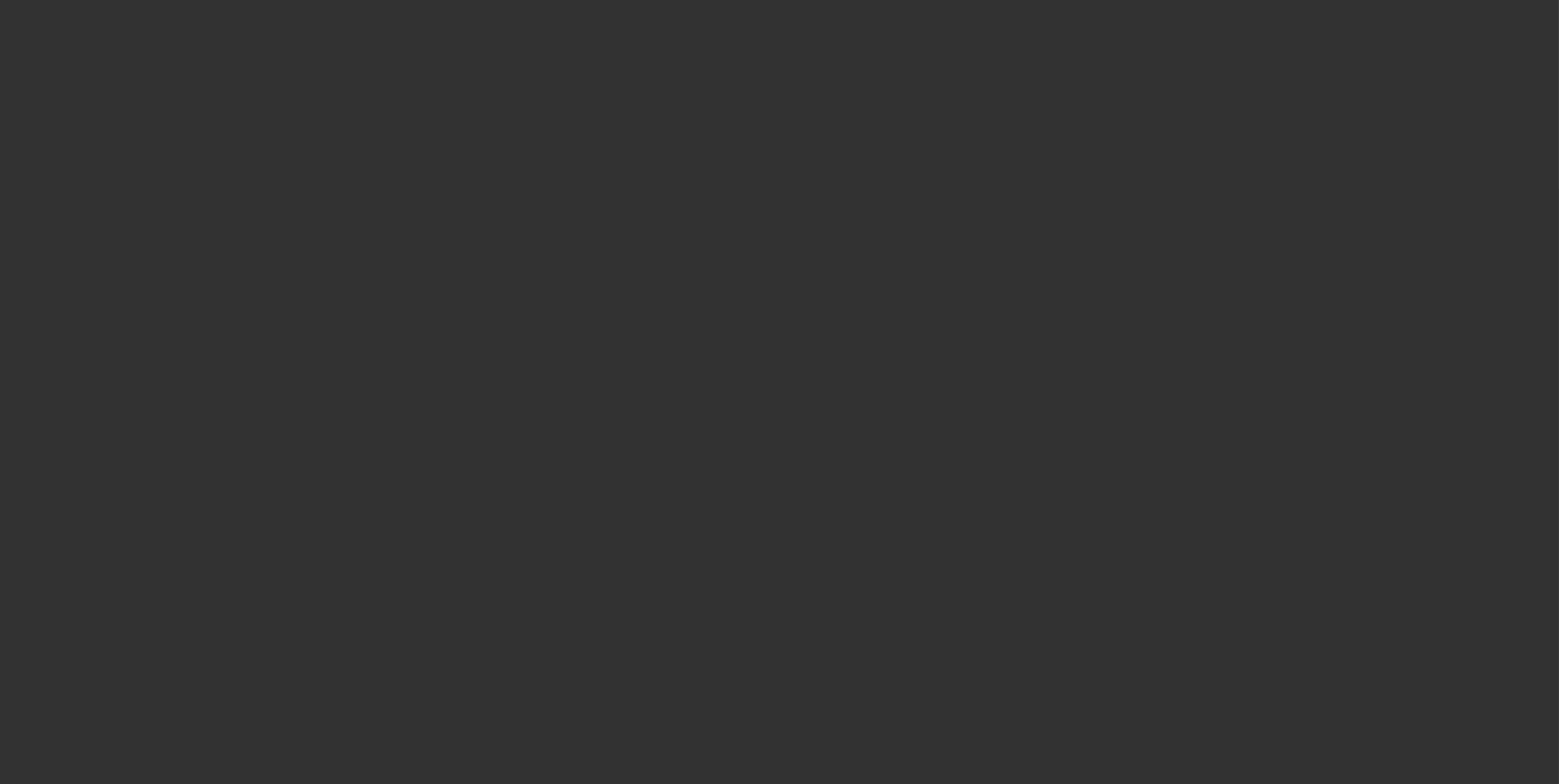
scroll to position [0, 0]
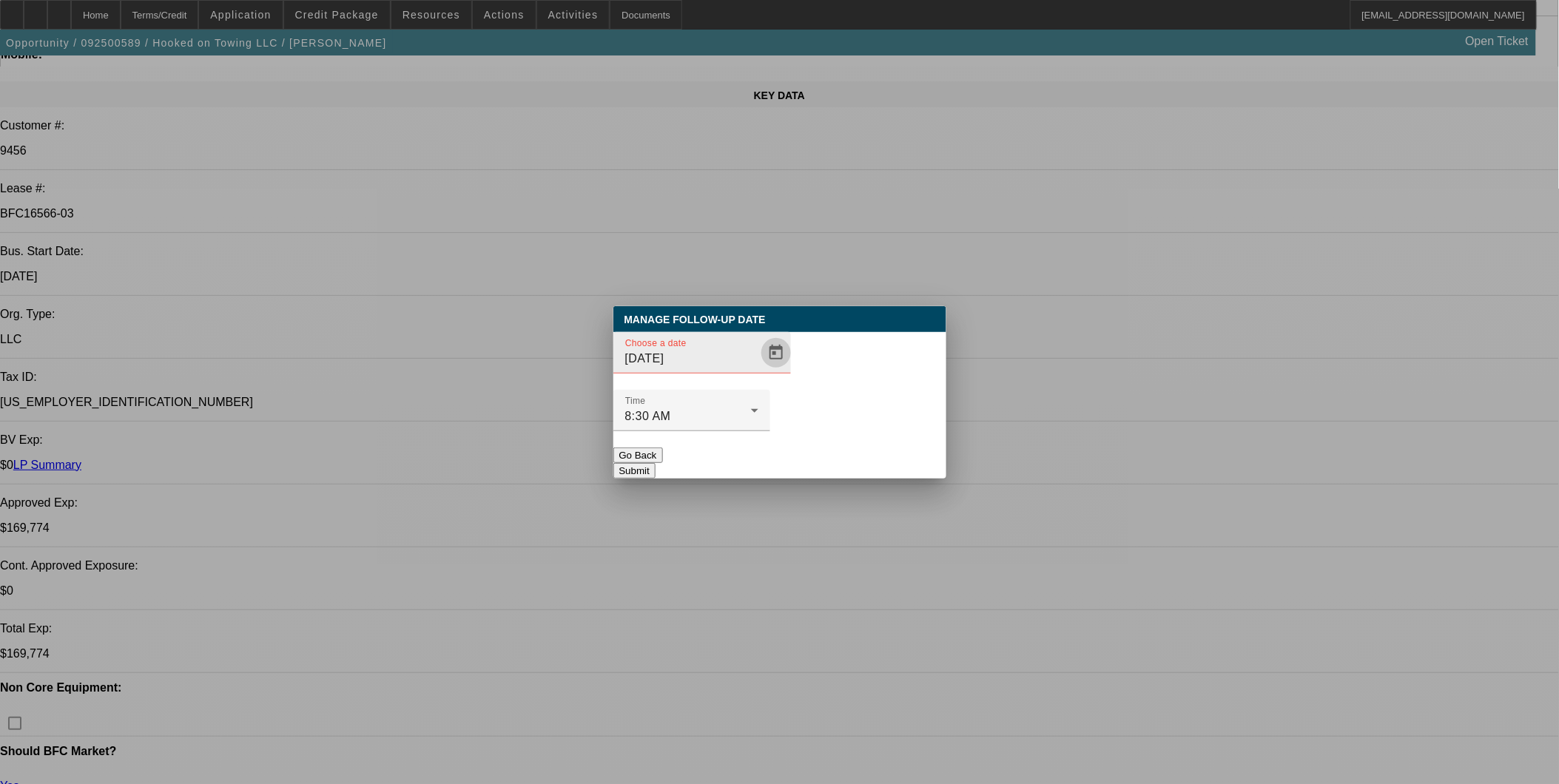
click at [763, 371] on span "Open calendar" at bounding box center [776, 353] width 35 height 35
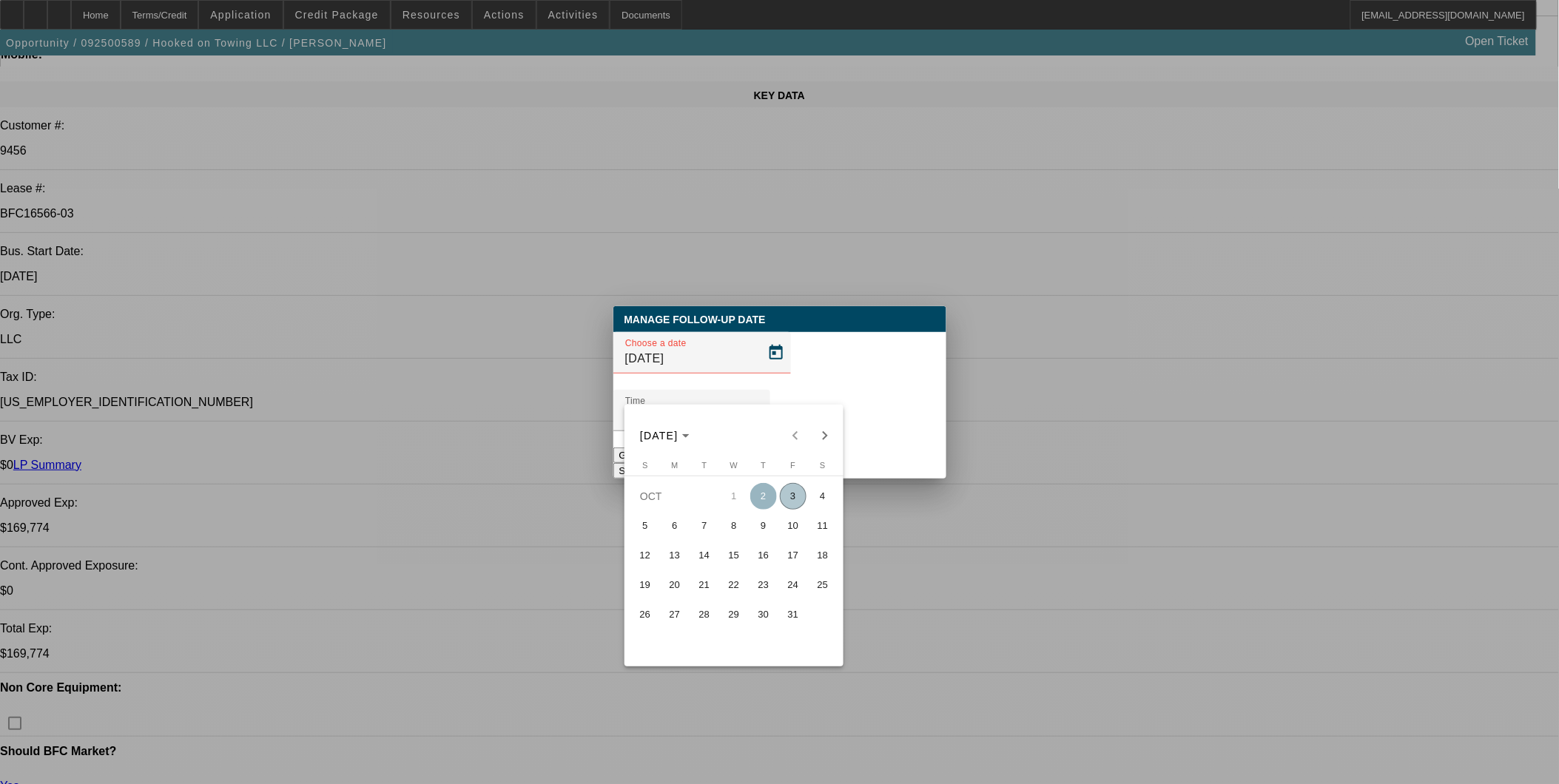
click at [792, 494] on span "3" at bounding box center [793, 496] width 27 height 27
type input "10/3/2025"
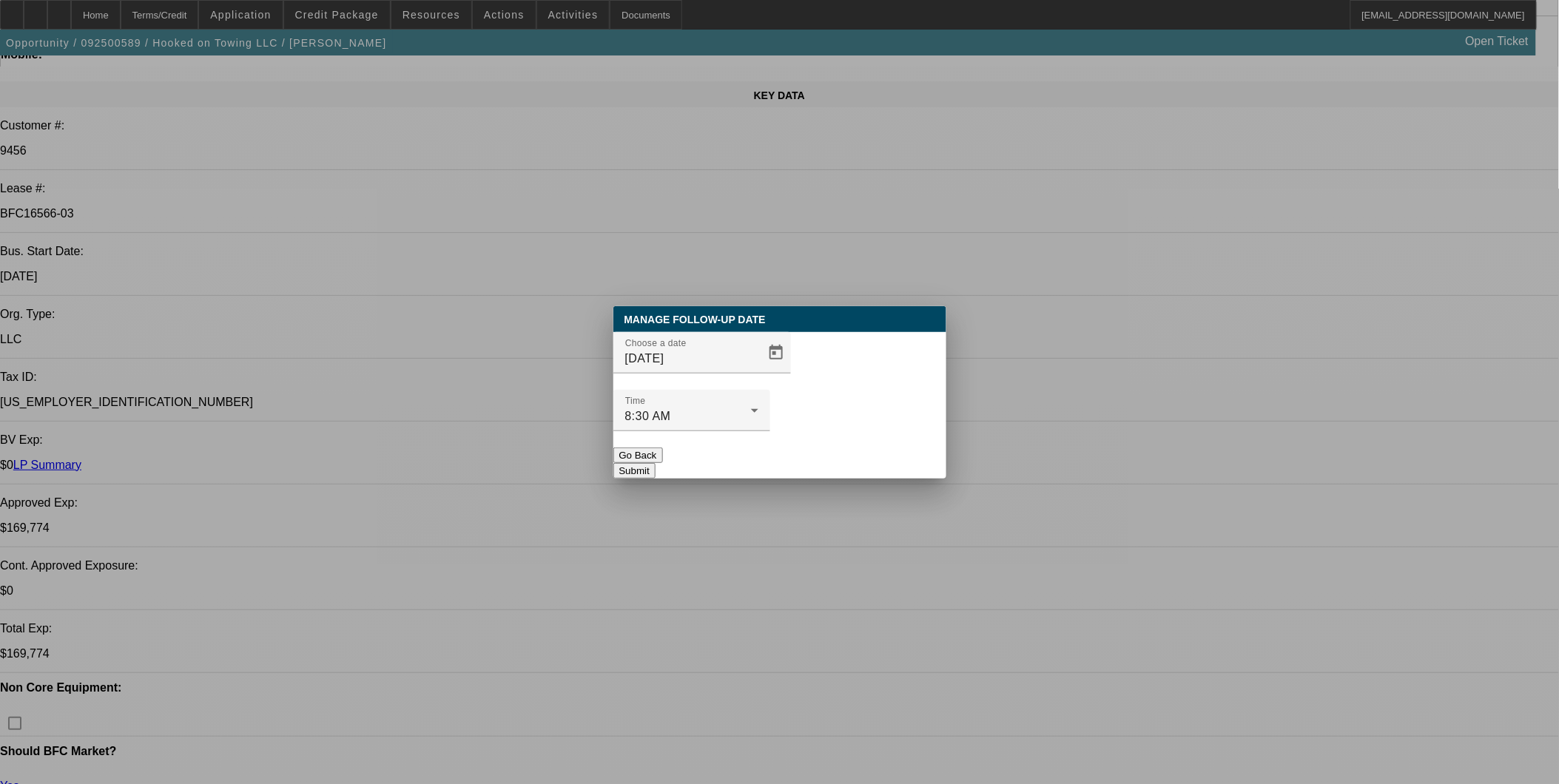
click at [656, 463] on button "Submit" at bounding box center [635, 470] width 42 height 15
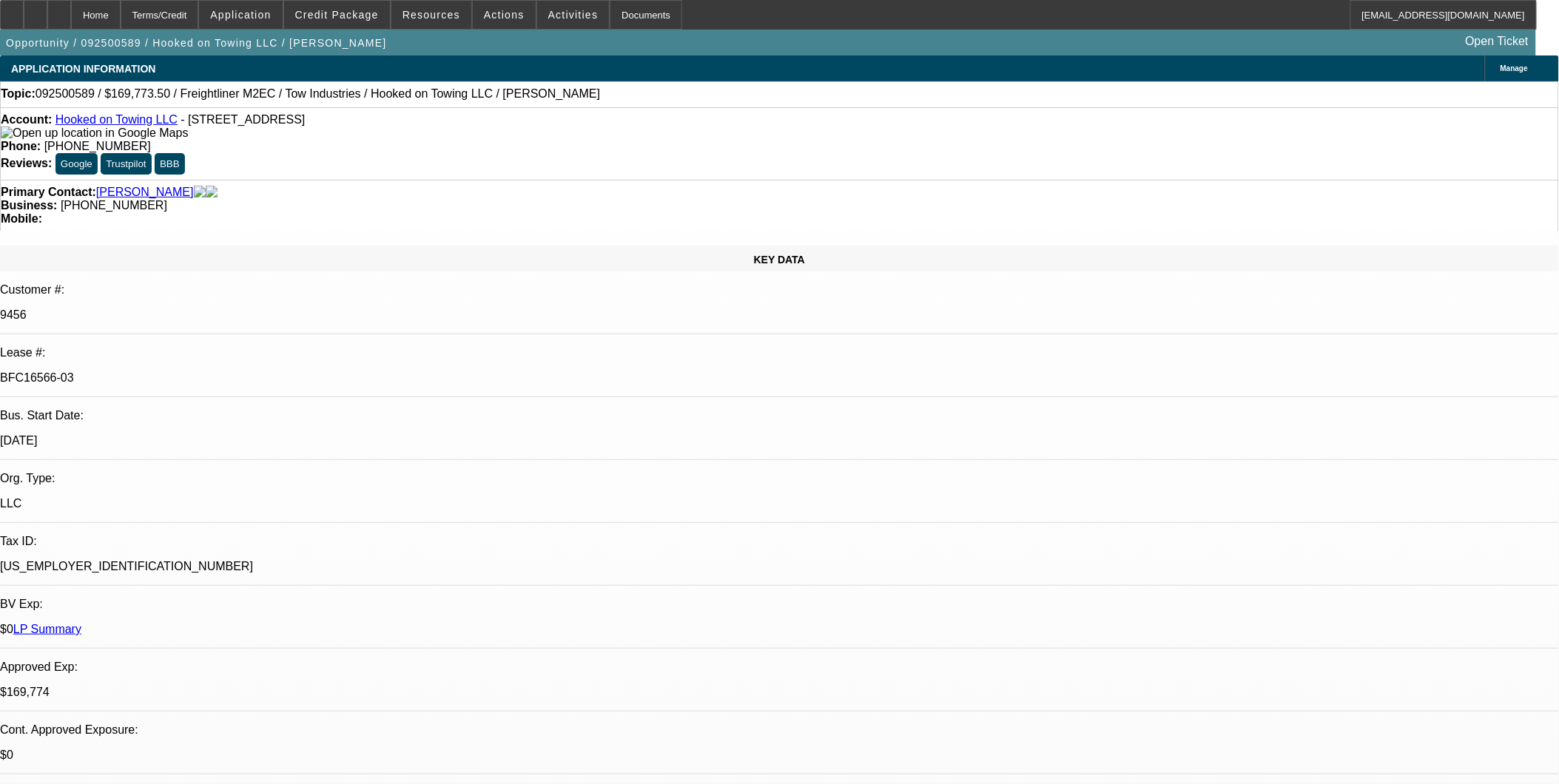
scroll to position [164, 0]
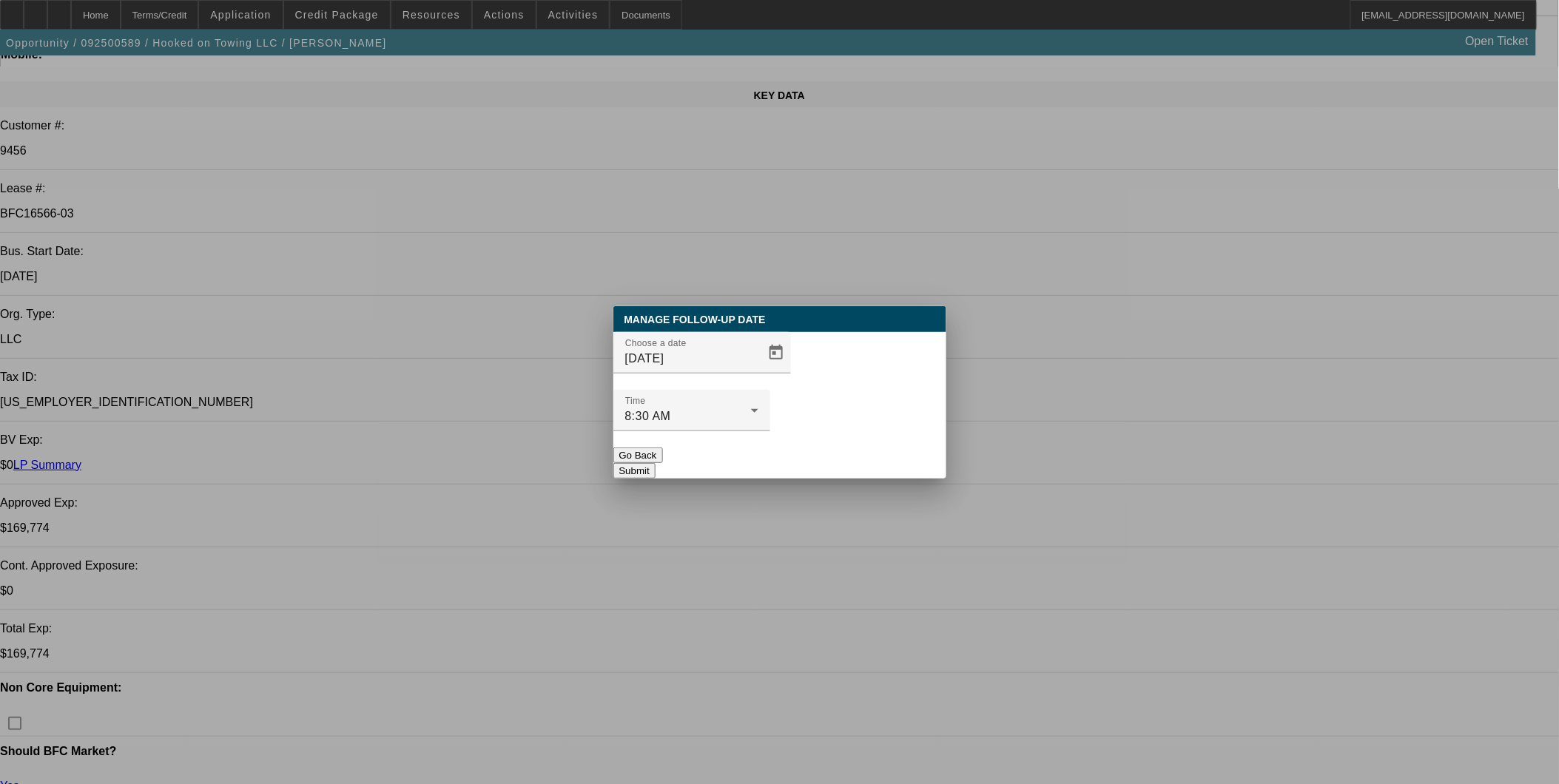
scroll to position [0, 0]
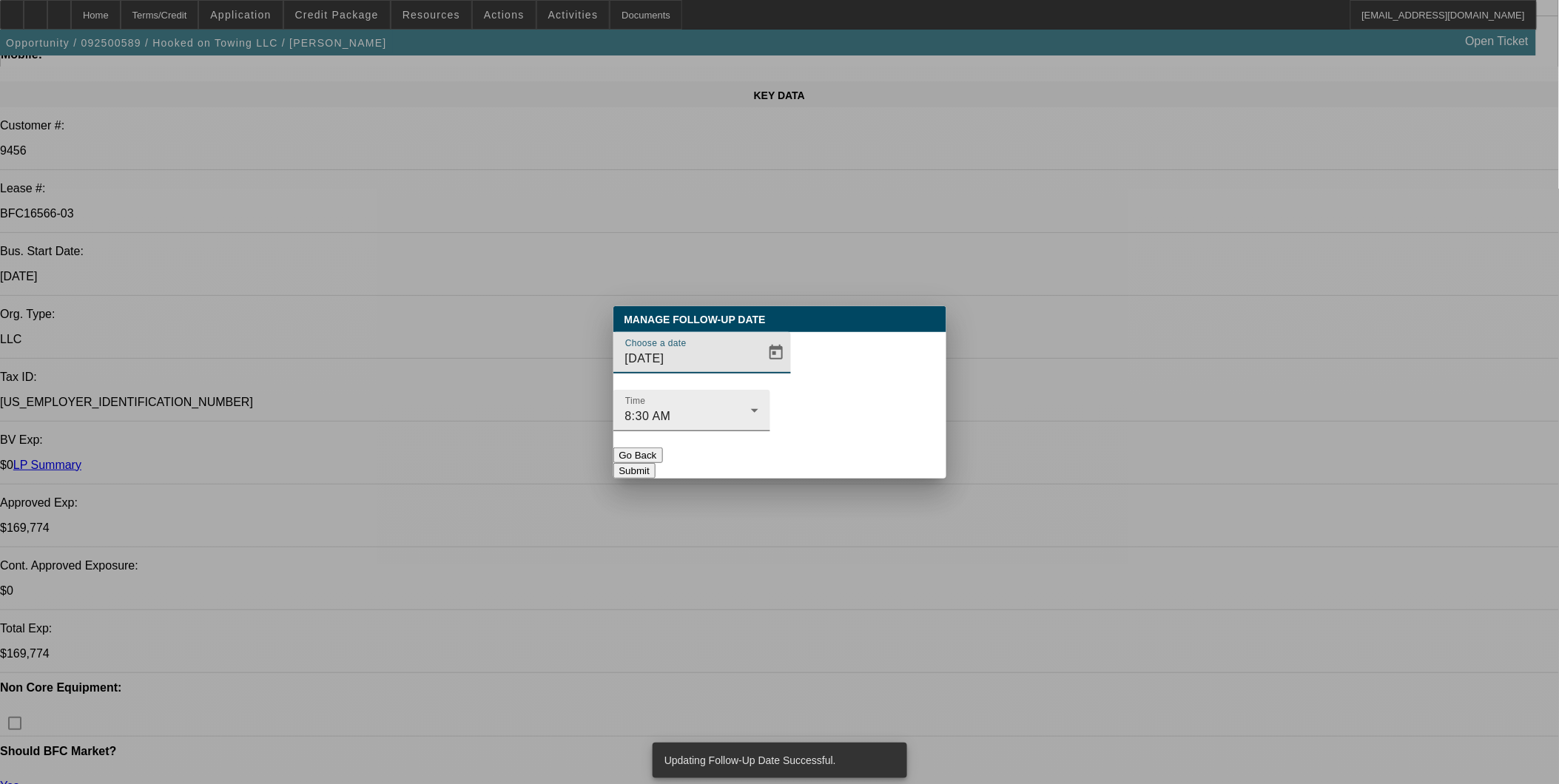
click at [751, 408] on div "8:30 AM" at bounding box center [688, 417] width 125 height 18
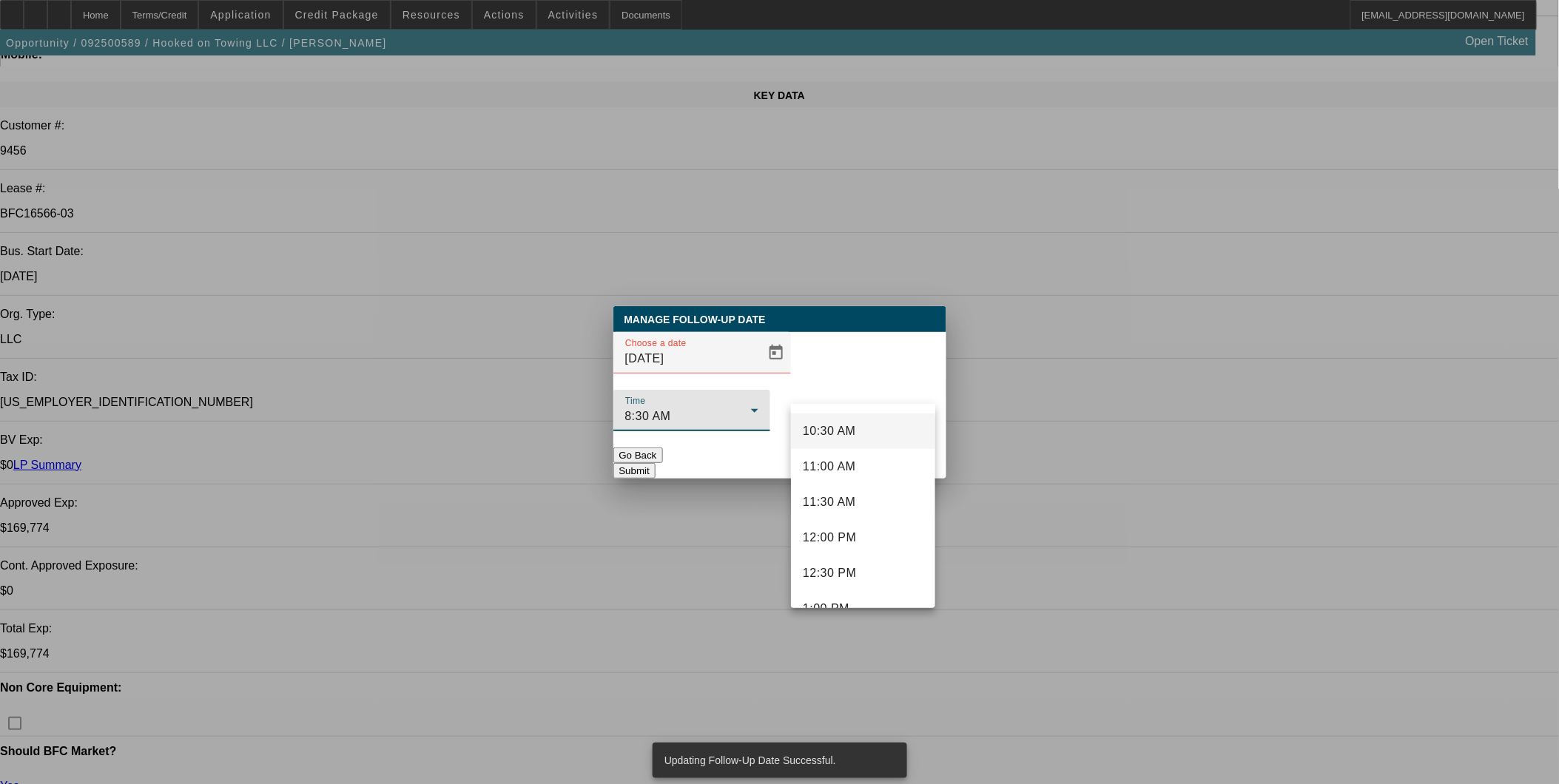
scroll to position [770, 0]
click at [837, 545] on span "12:30 PM" at bounding box center [829, 546] width 53 height 18
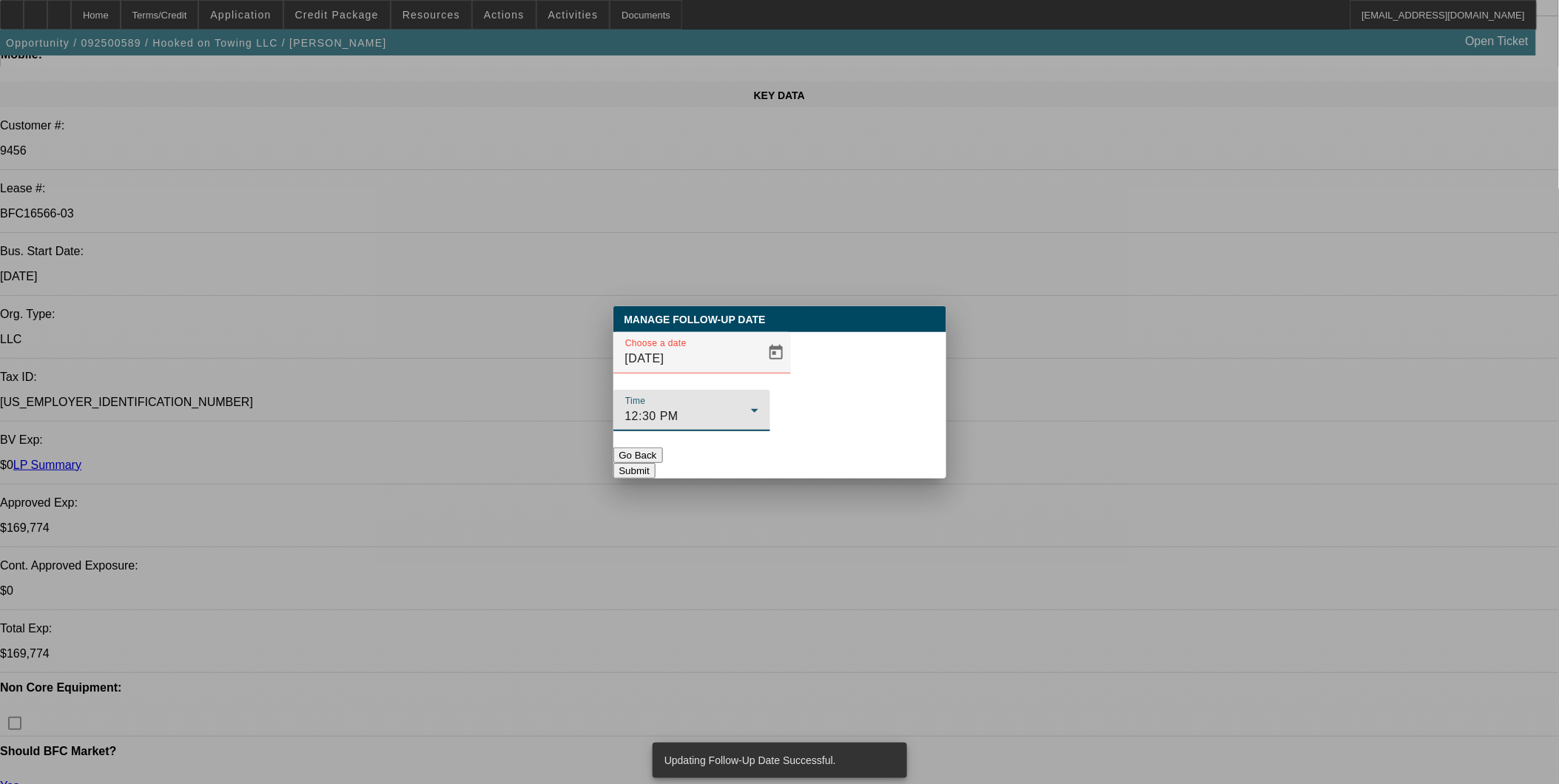
click at [656, 463] on button "Submit" at bounding box center [635, 470] width 42 height 15
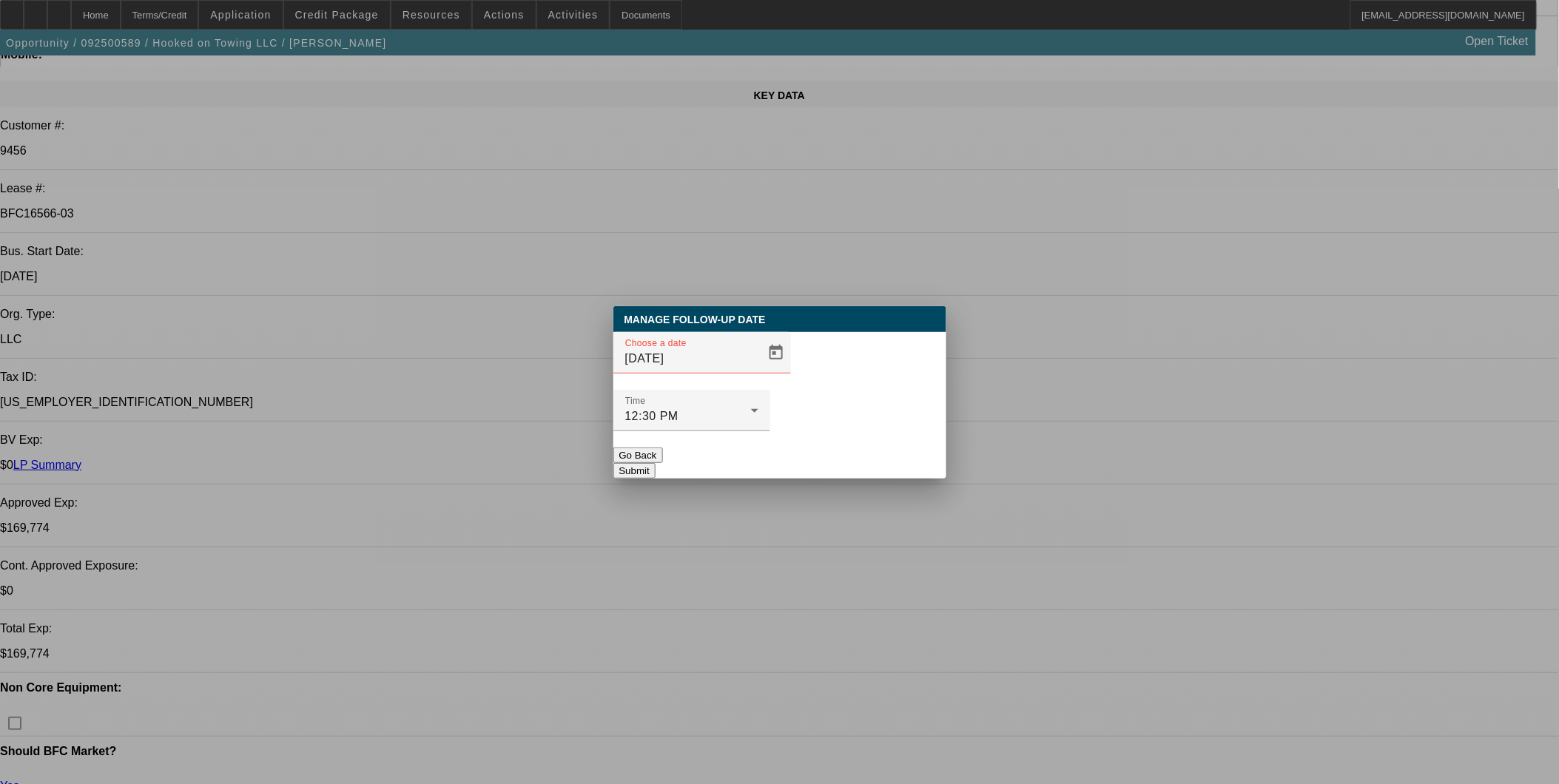
click at [656, 463] on button "Submit" at bounding box center [635, 470] width 42 height 15
click at [759, 371] on span "Open calendar" at bounding box center [776, 353] width 35 height 35
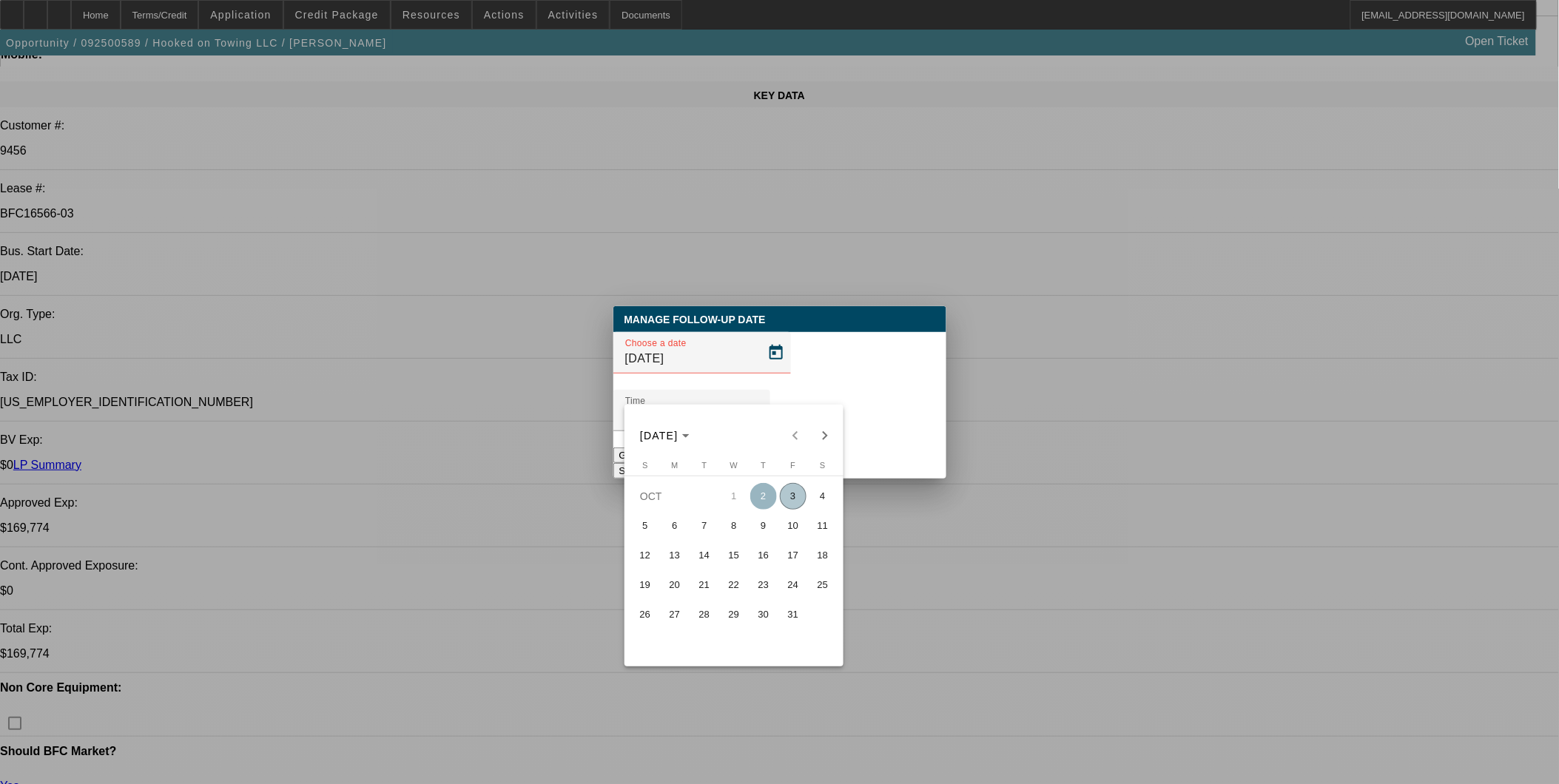
click at [801, 499] on span "3" at bounding box center [793, 496] width 27 height 27
type input "10/3/2025"
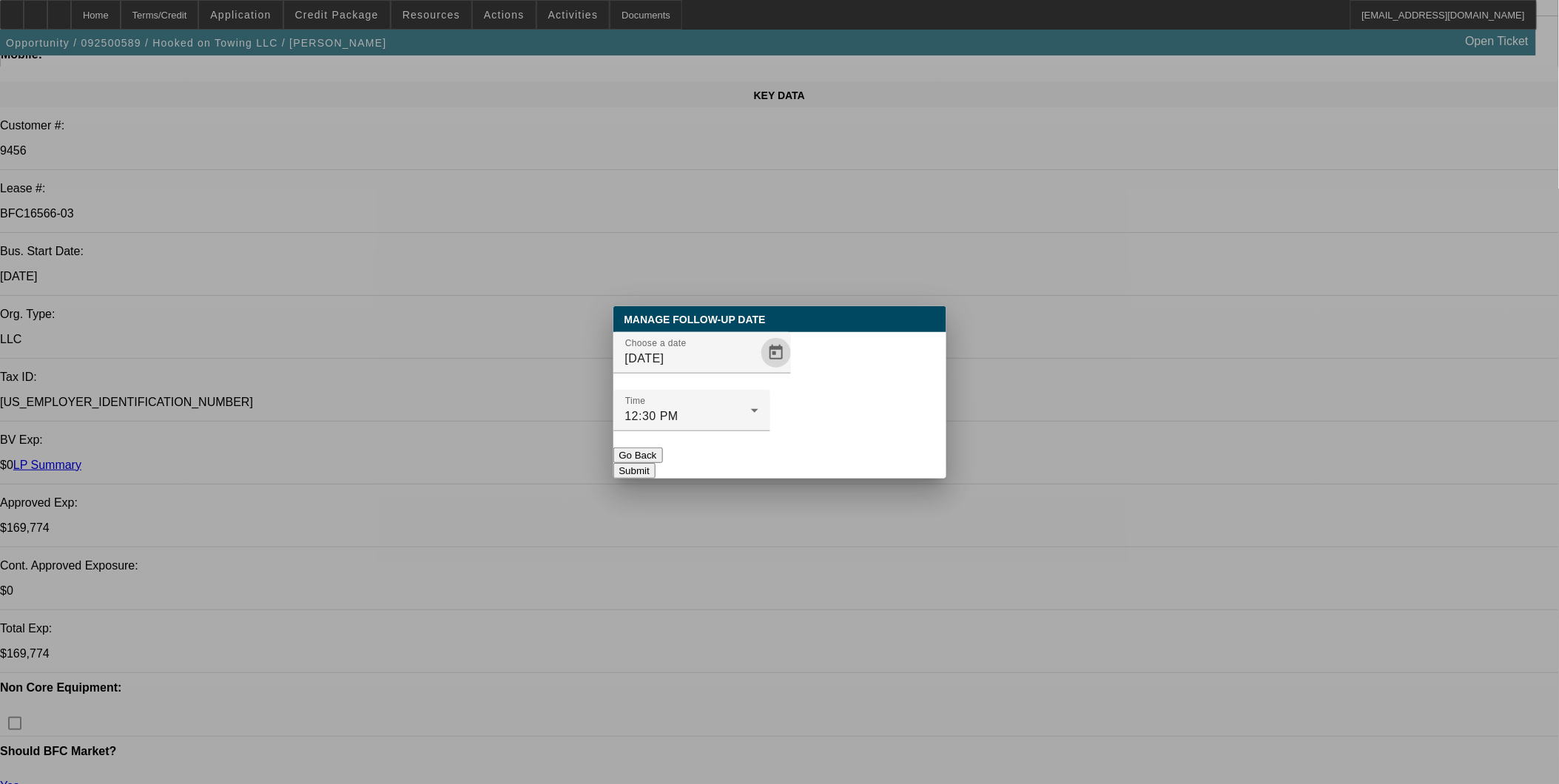
click at [656, 463] on button "Submit" at bounding box center [635, 470] width 42 height 15
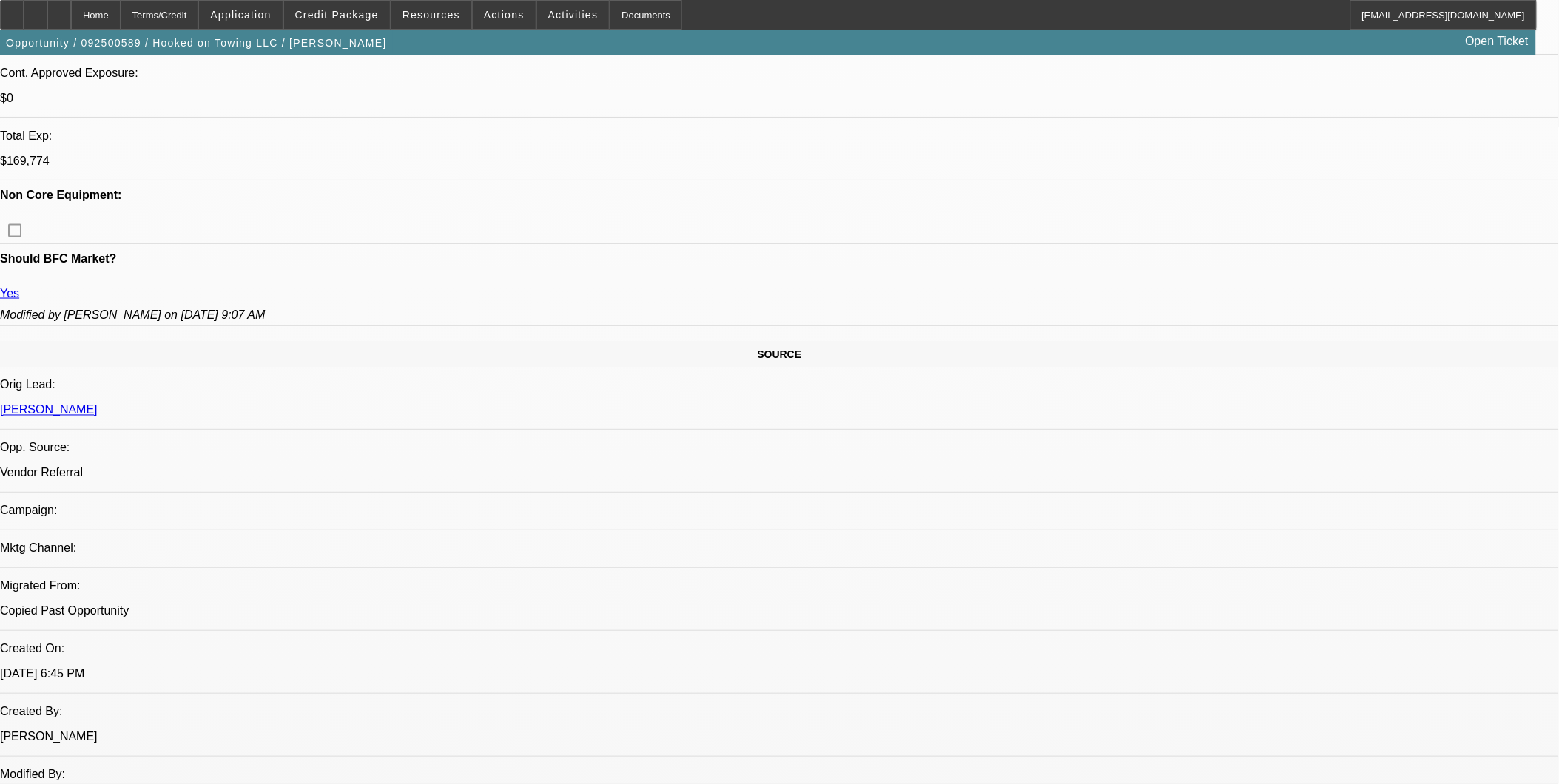
scroll to position [3952, 0]
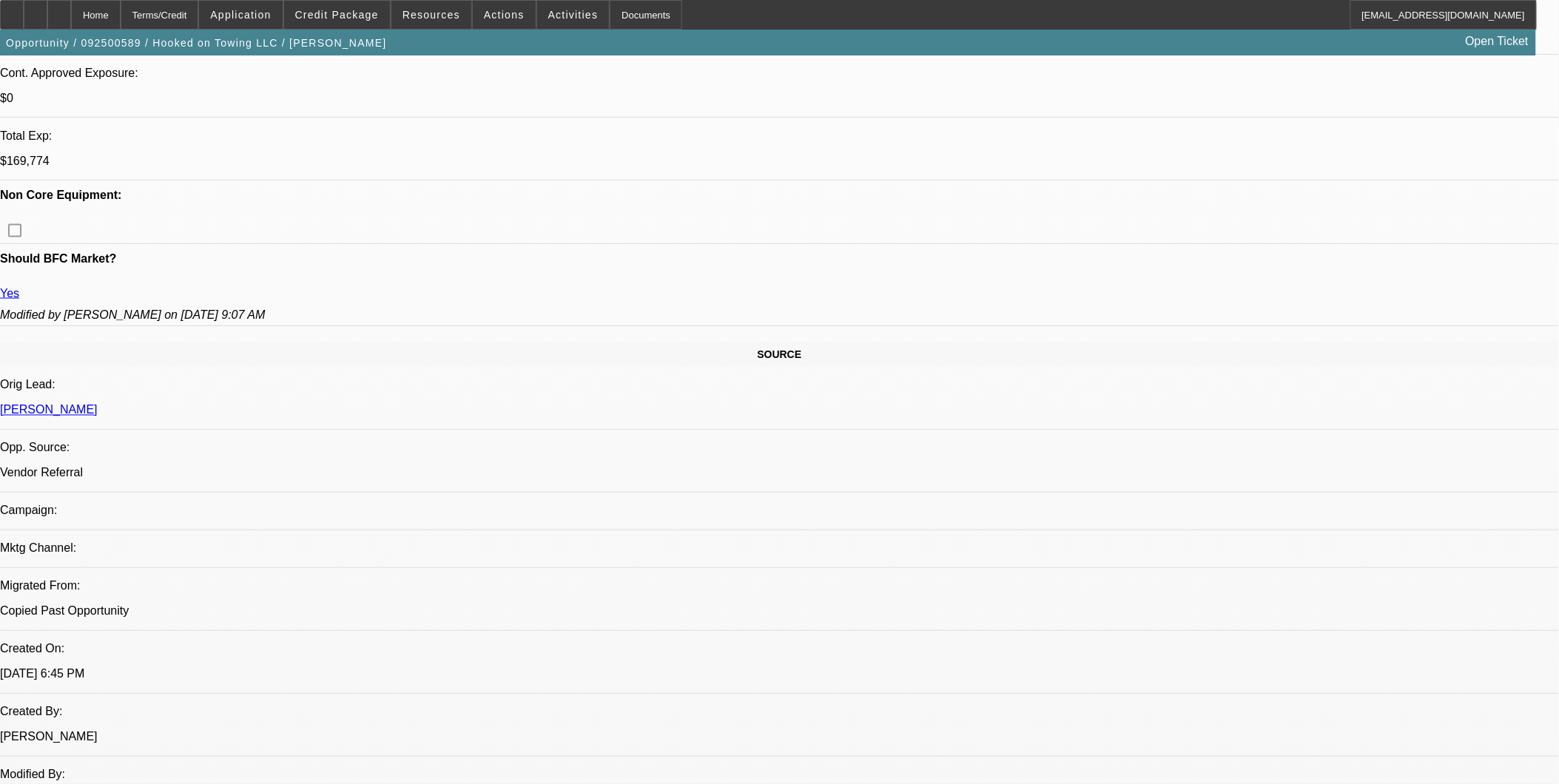
click at [499, 14] on span "Actions" at bounding box center [504, 14] width 41 height 12
click at [520, 120] on span "Copy Shortcut" at bounding box center [537, 124] width 117 height 18
drag, startPoint x: 1205, startPoint y: 560, endPoint x: 565, endPoint y: 574, distance: 640.2
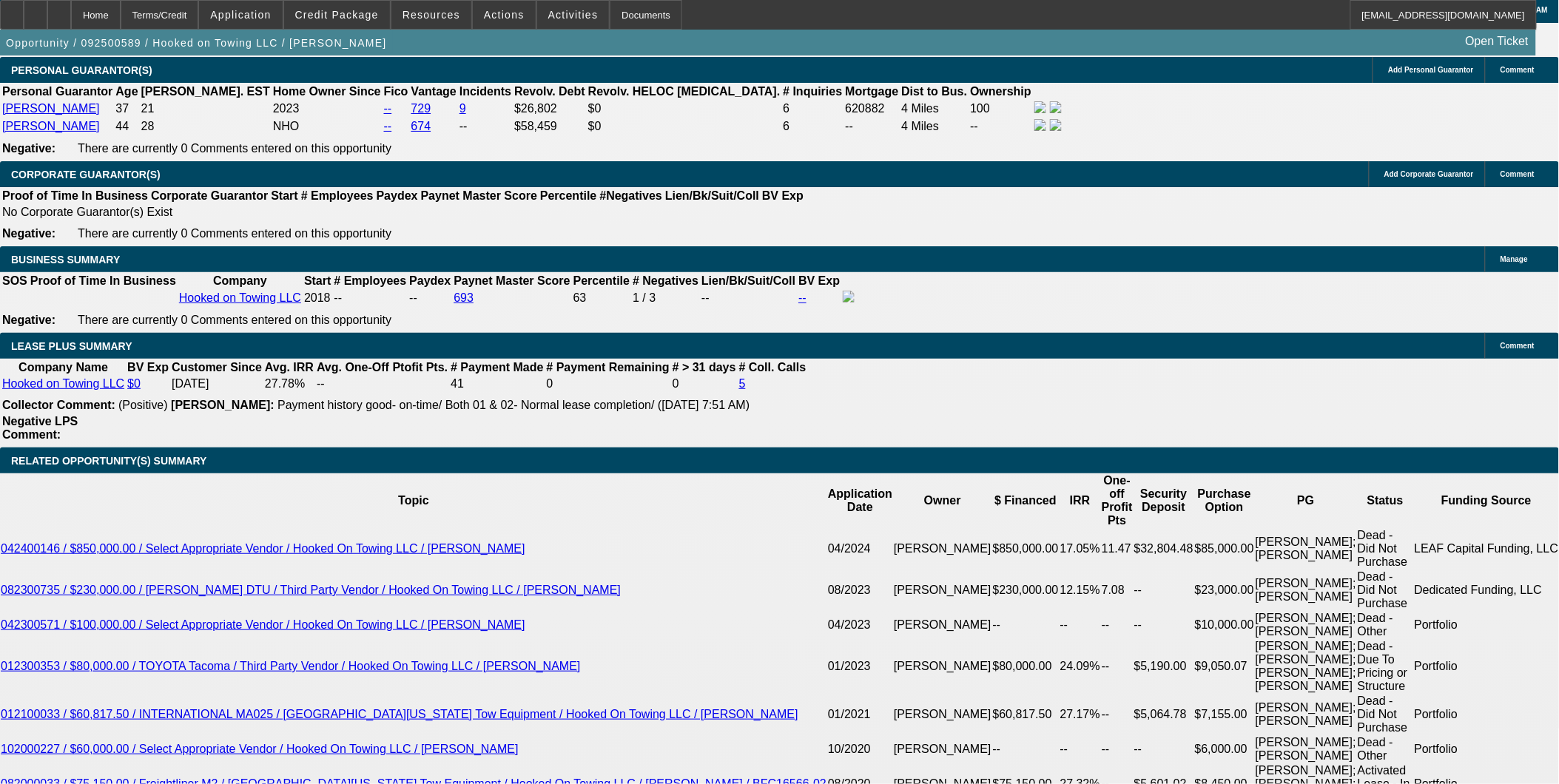
scroll to position [2629, 0]
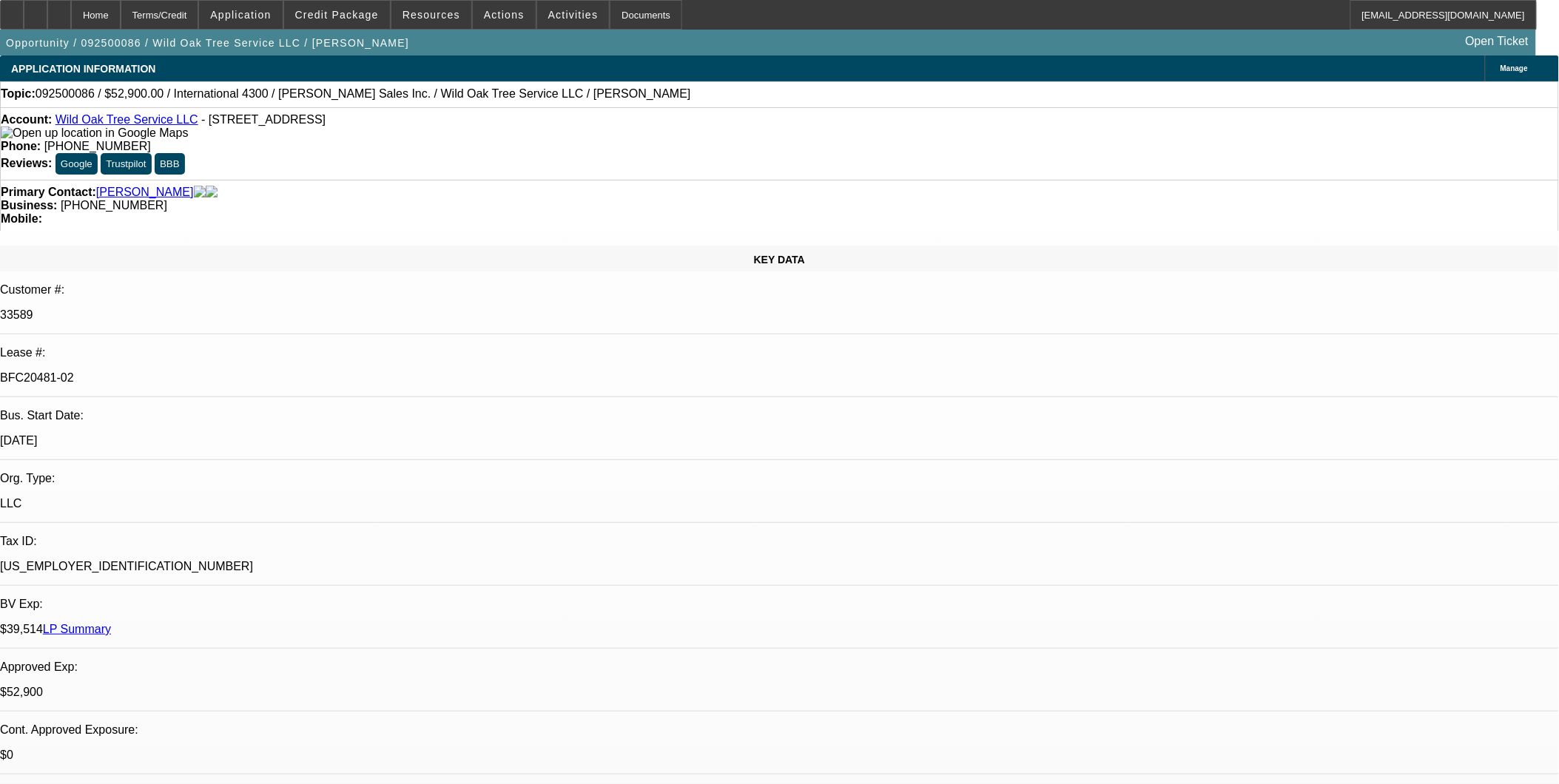
select select "0"
select select "2"
select select "0"
select select "2"
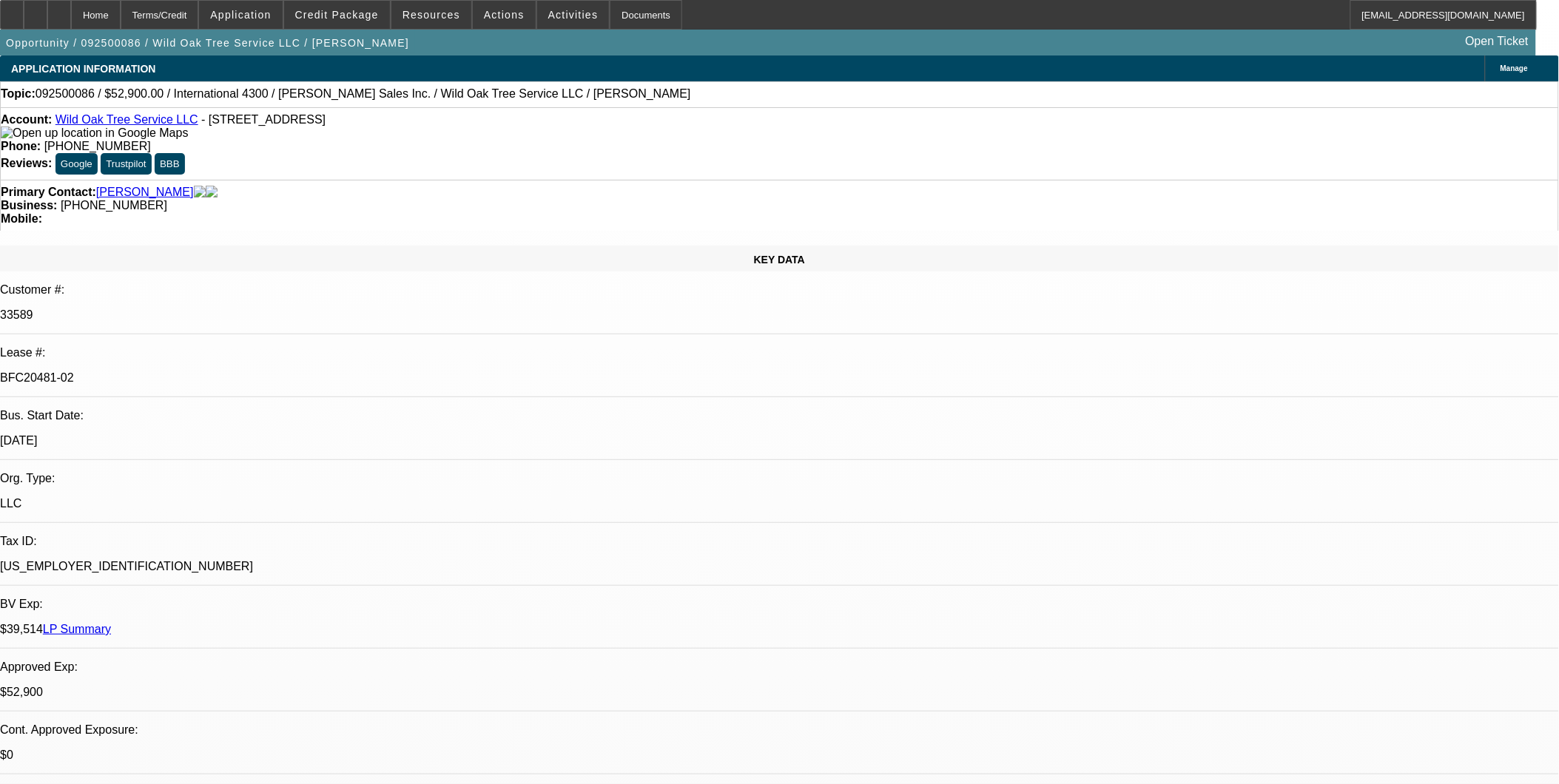
select select "0"
select select "2"
select select "0"
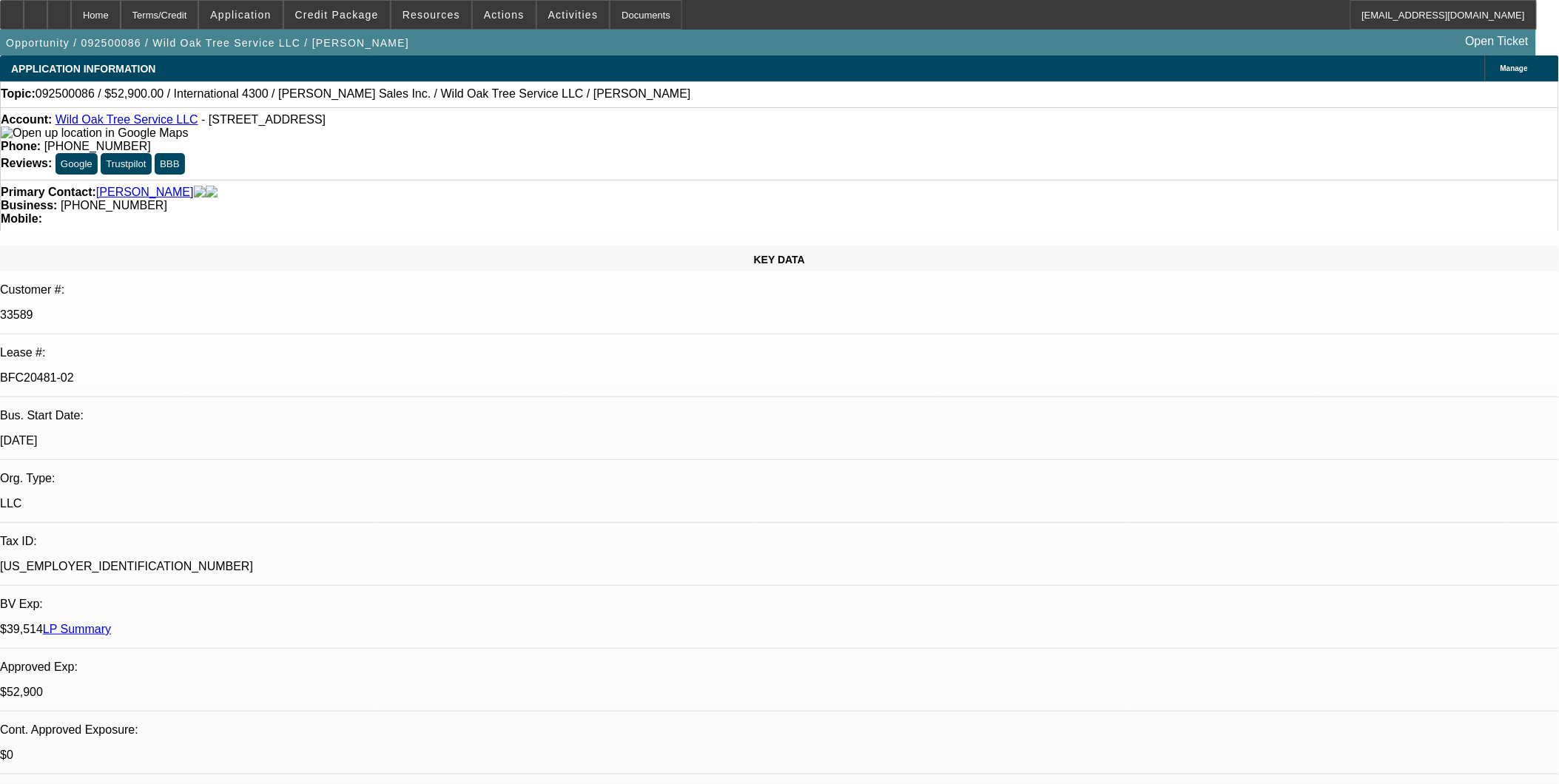
select select "2"
select select "0"
select select "1"
select select "2"
select select "6"
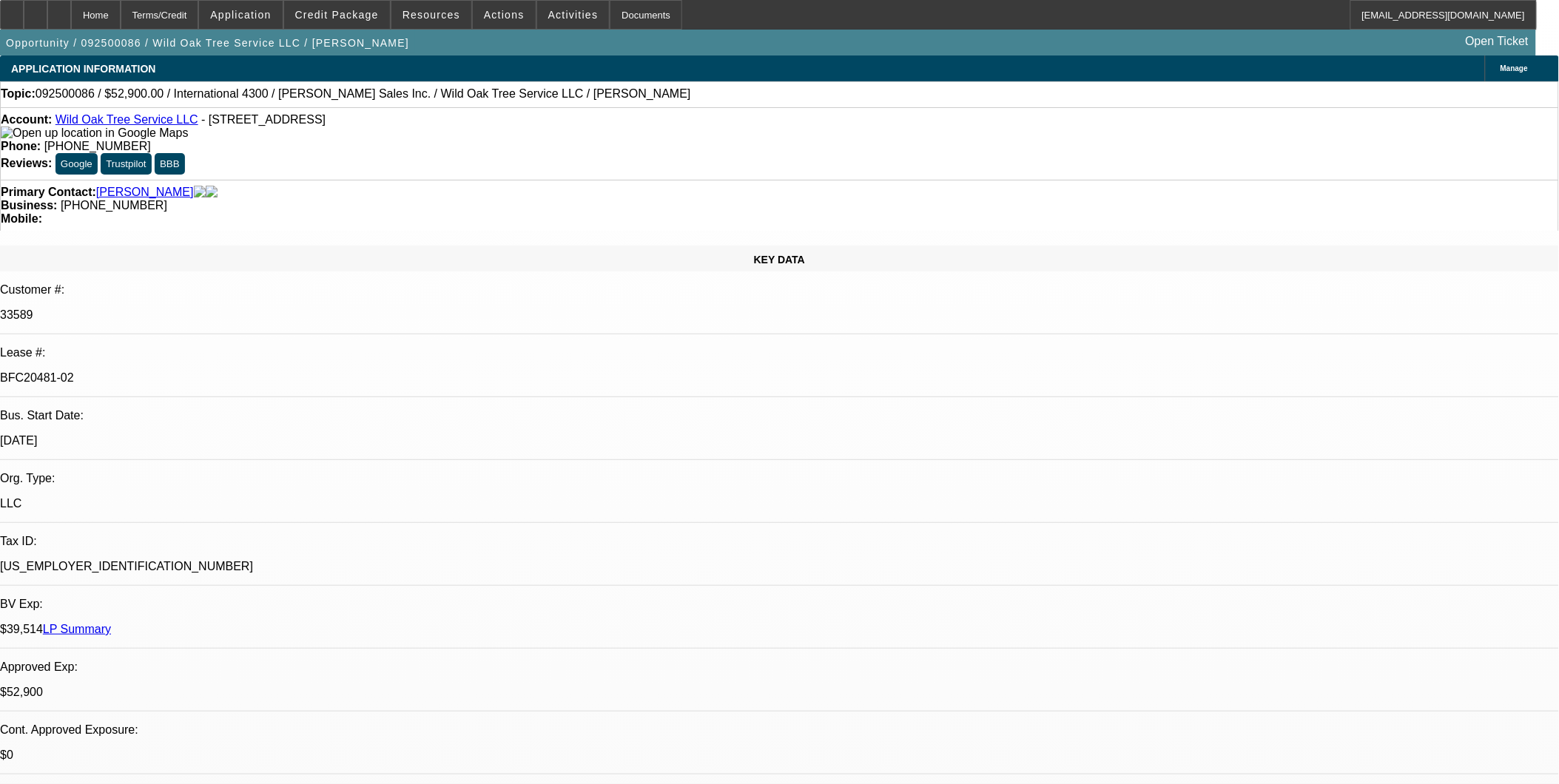
select select "1"
select select "2"
select select "6"
select select "1"
select select "2"
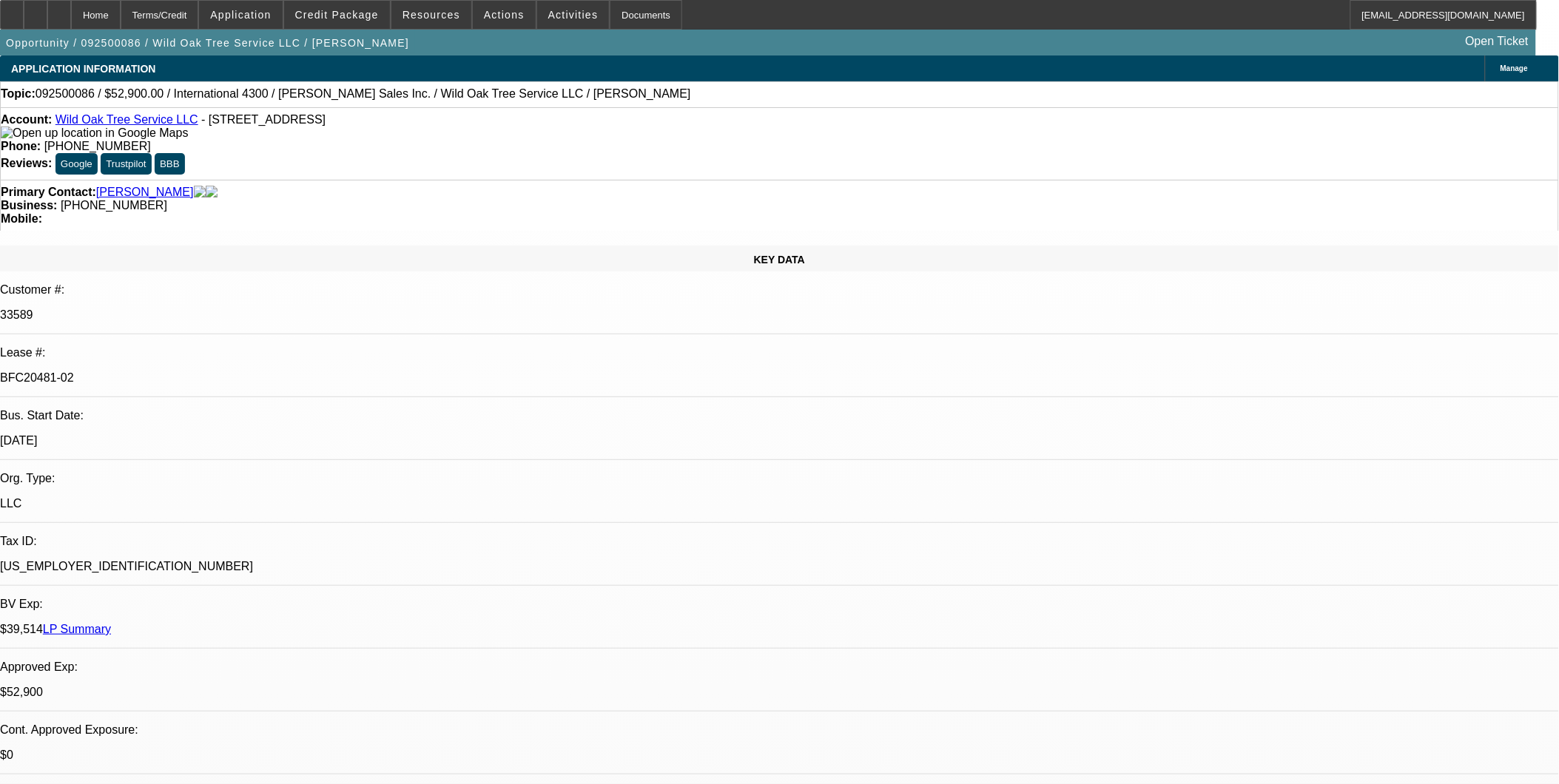
select select "6"
select select "1"
select select "2"
select select "6"
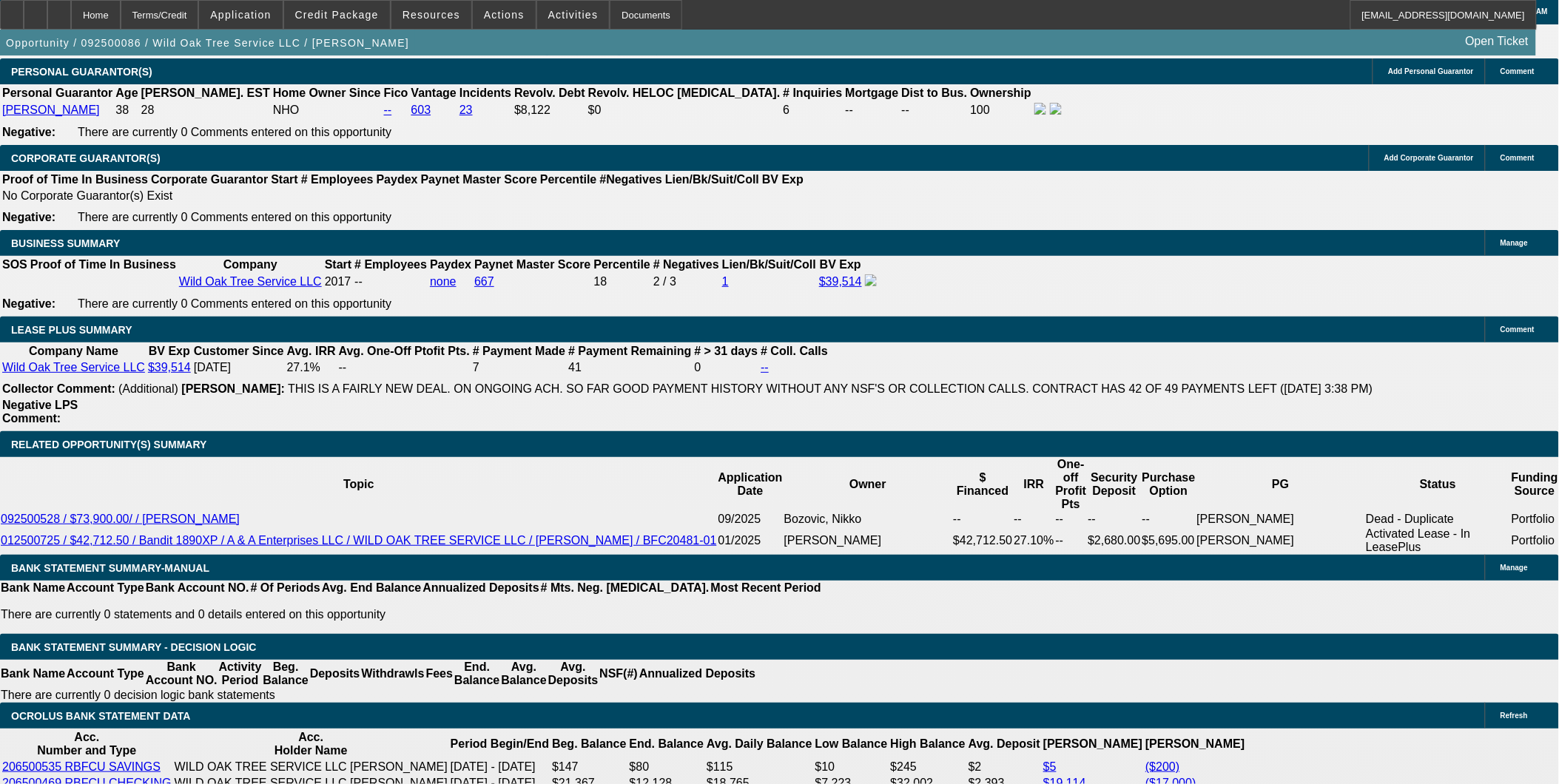
scroll to position [2137, 0]
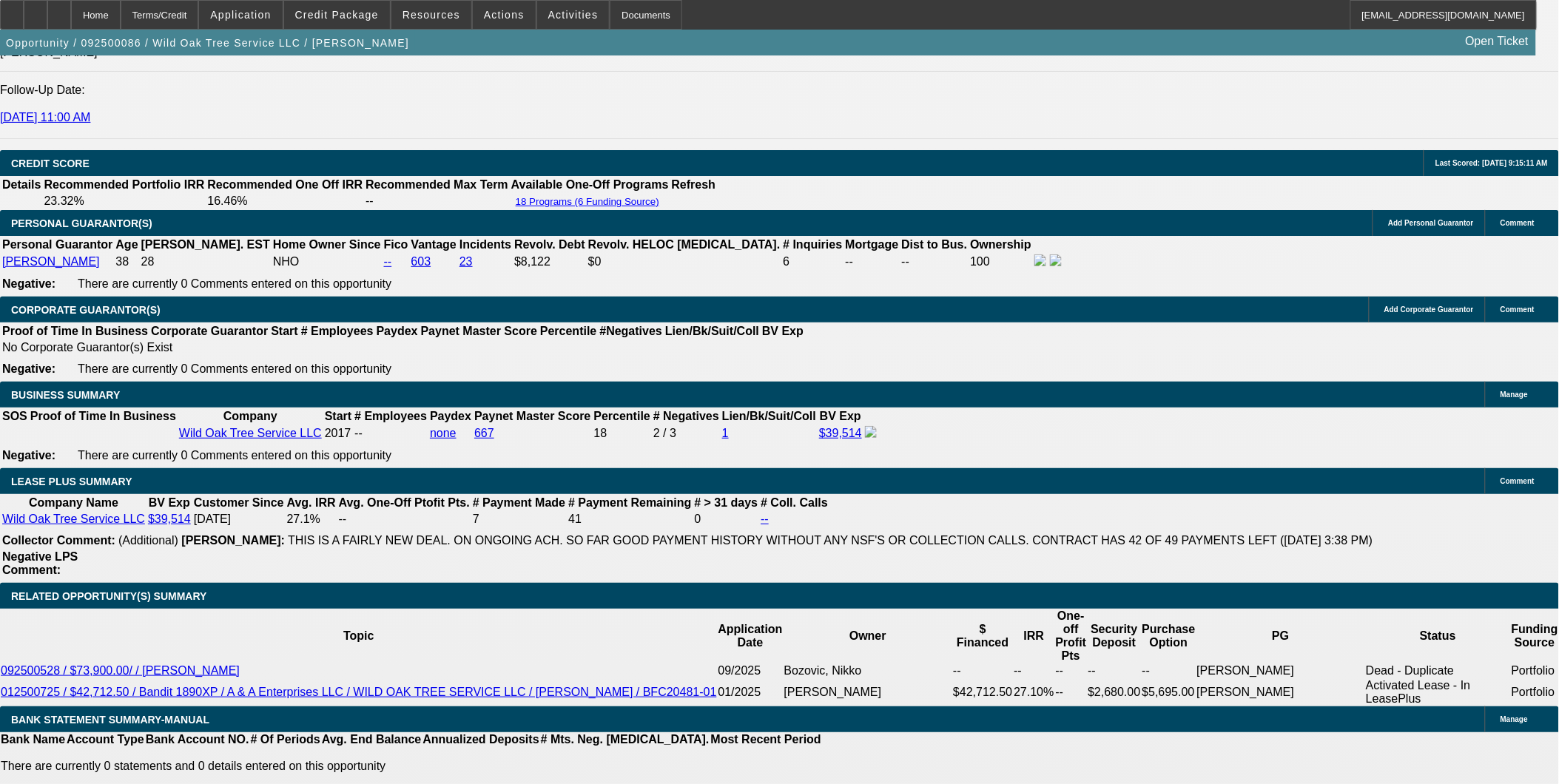
drag, startPoint x: 1455, startPoint y: 88, endPoint x: 1454, endPoint y: 97, distance: 9.1
